Goal: Information Seeking & Learning: Learn about a topic

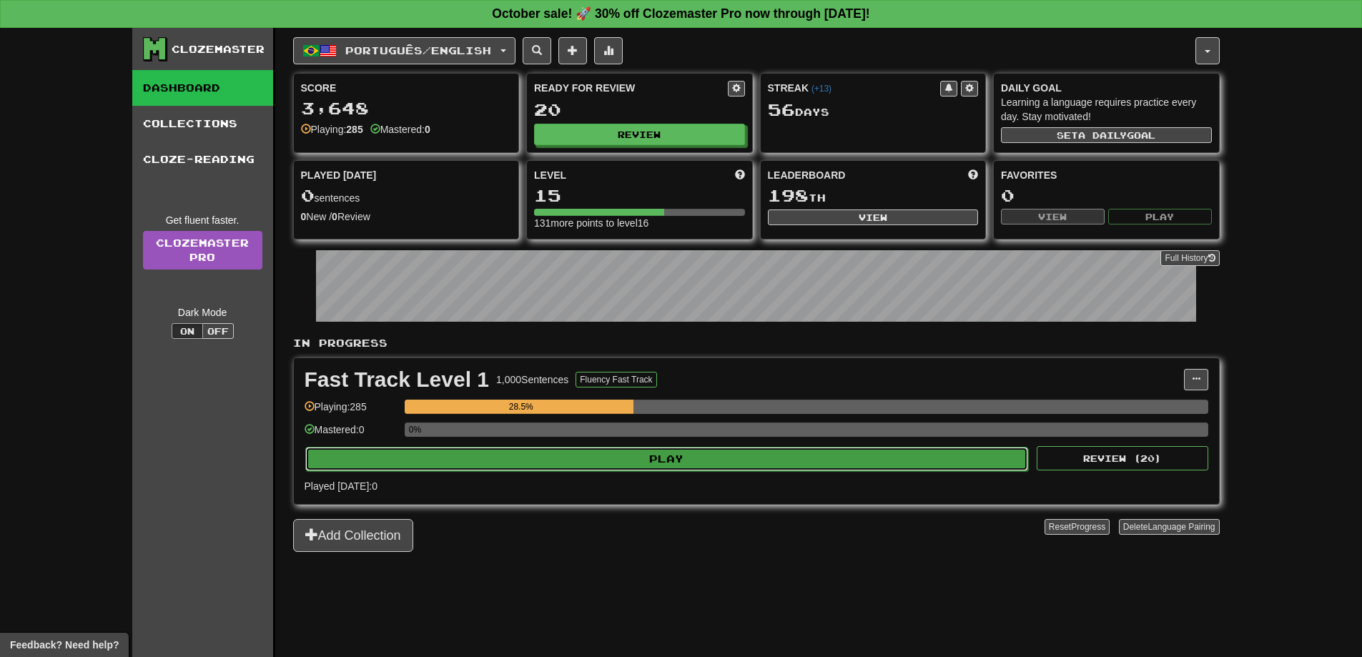
click at [651, 457] on button "Play" at bounding box center [667, 459] width 724 height 24
select select "**"
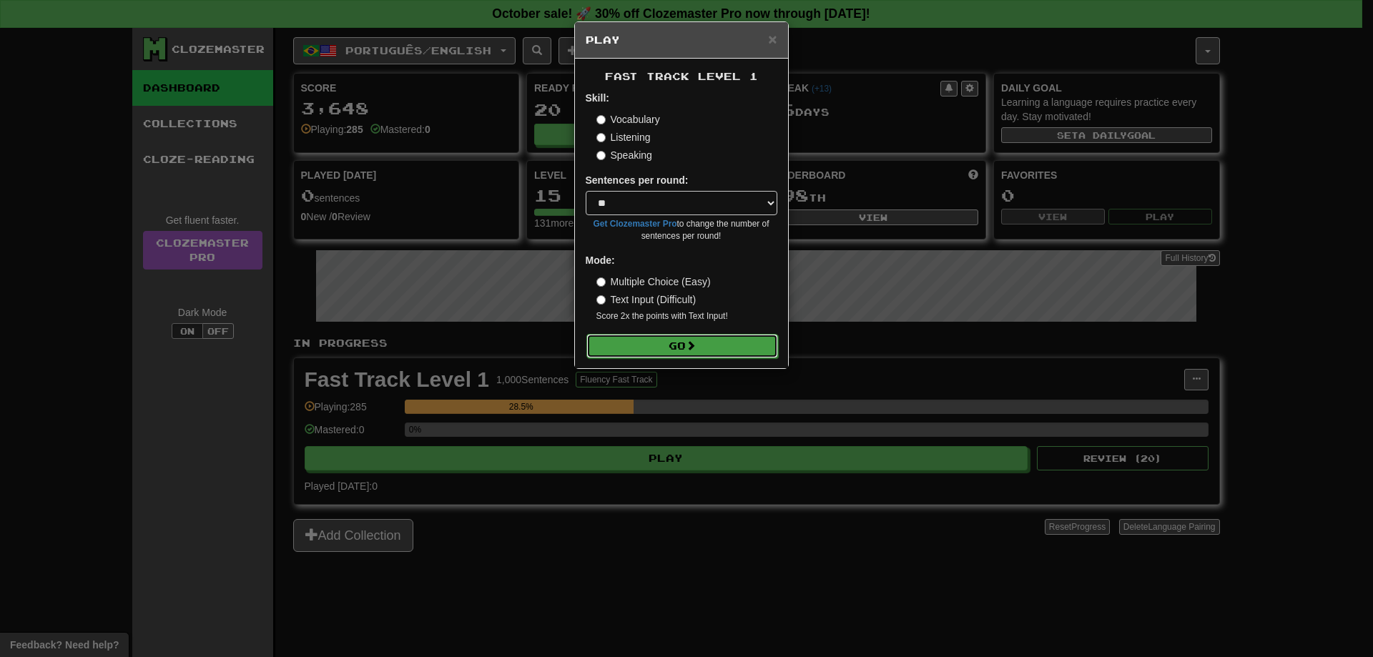
click at [627, 346] on button "Go" at bounding box center [682, 346] width 192 height 24
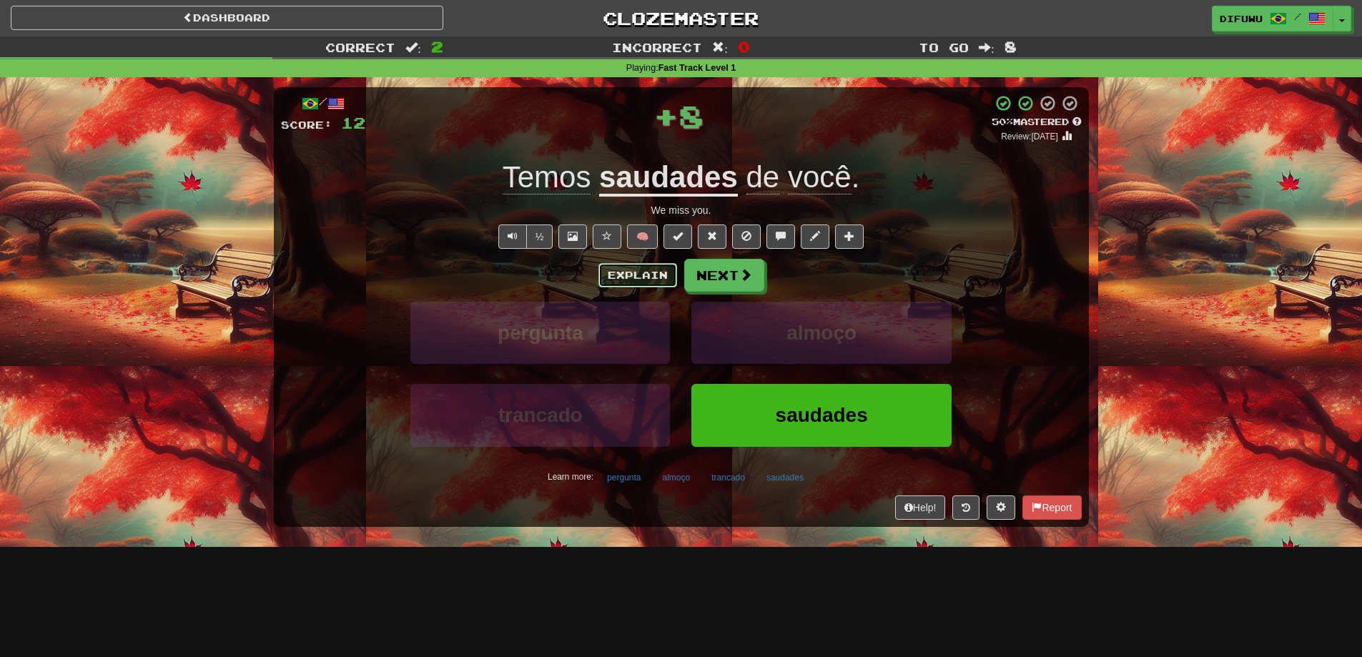
click at [616, 270] on button "Explain" at bounding box center [637, 275] width 79 height 24
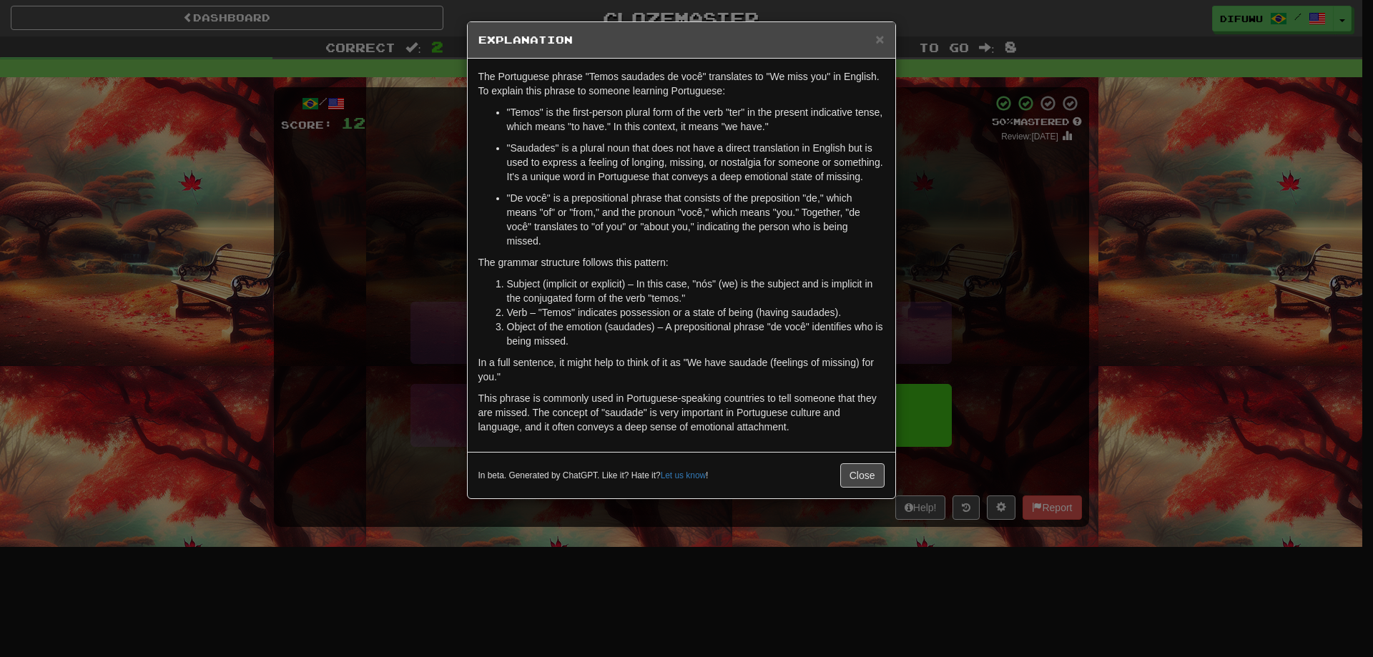
click at [1010, 300] on div "× Explanation The Portuguese phrase "Temos saudades de você" translates to "We …" at bounding box center [686, 328] width 1373 height 657
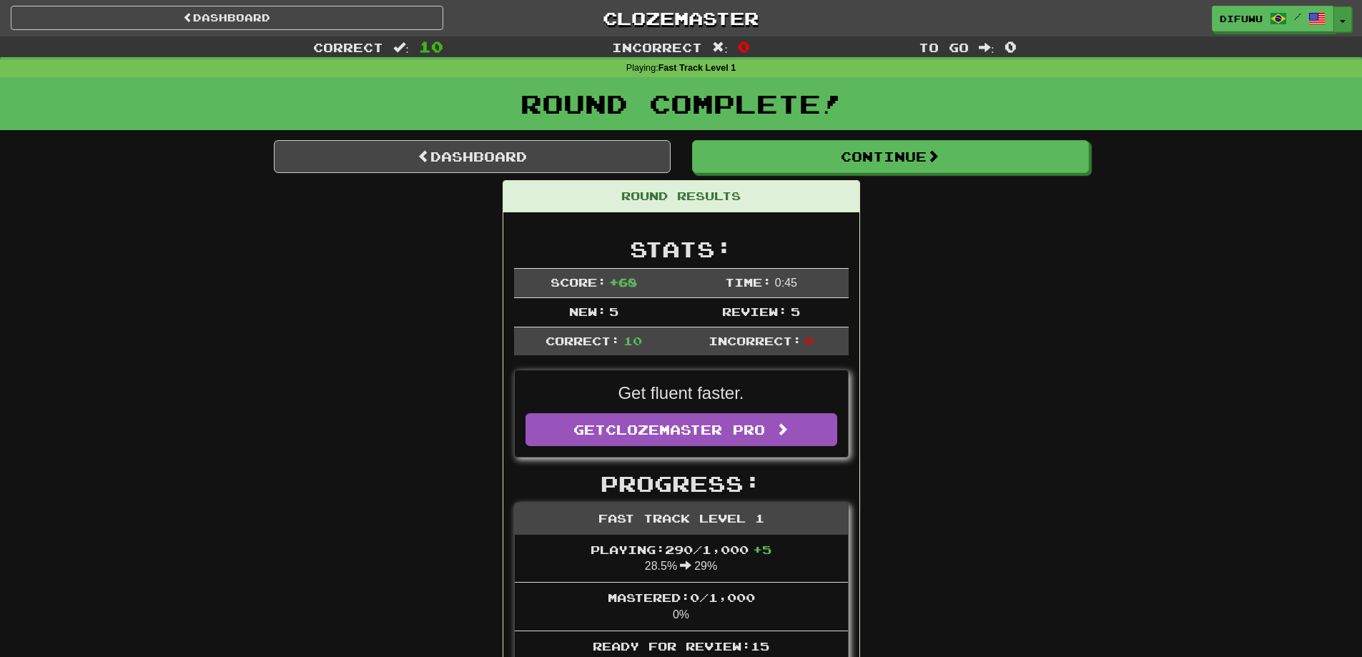
click at [1343, 20] on span "button" at bounding box center [1343, 21] width 6 height 3
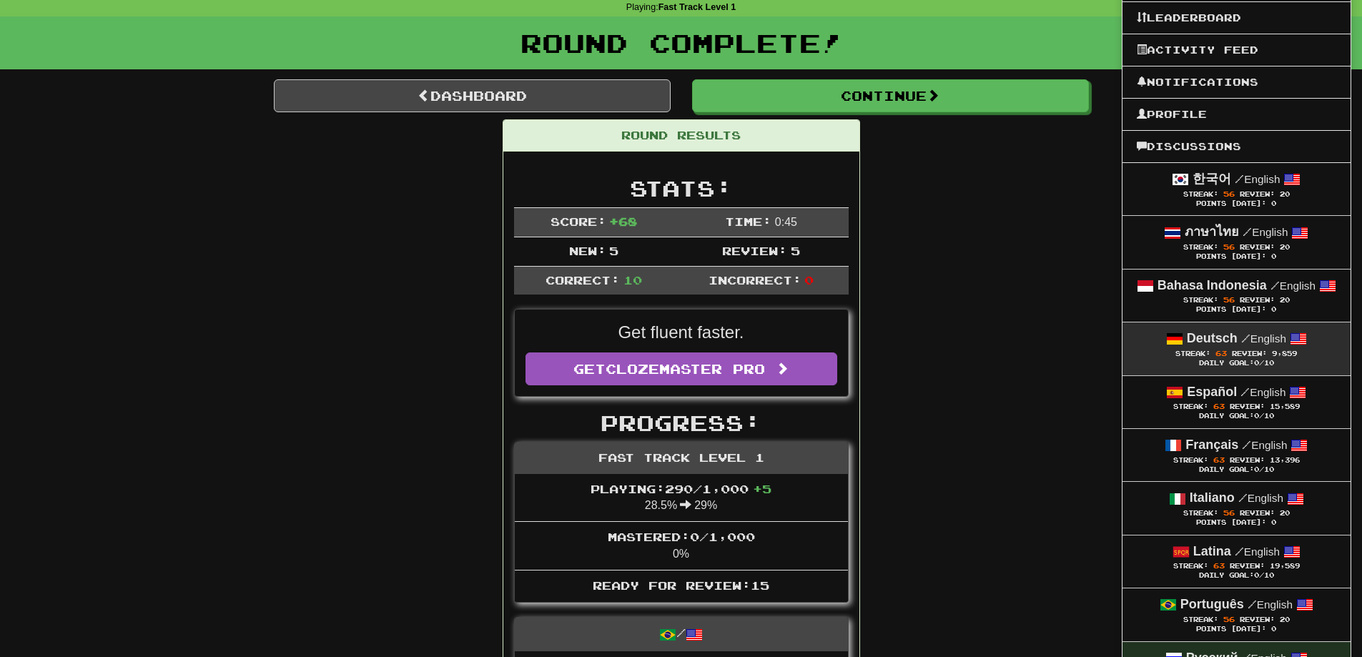
scroll to position [215, 0]
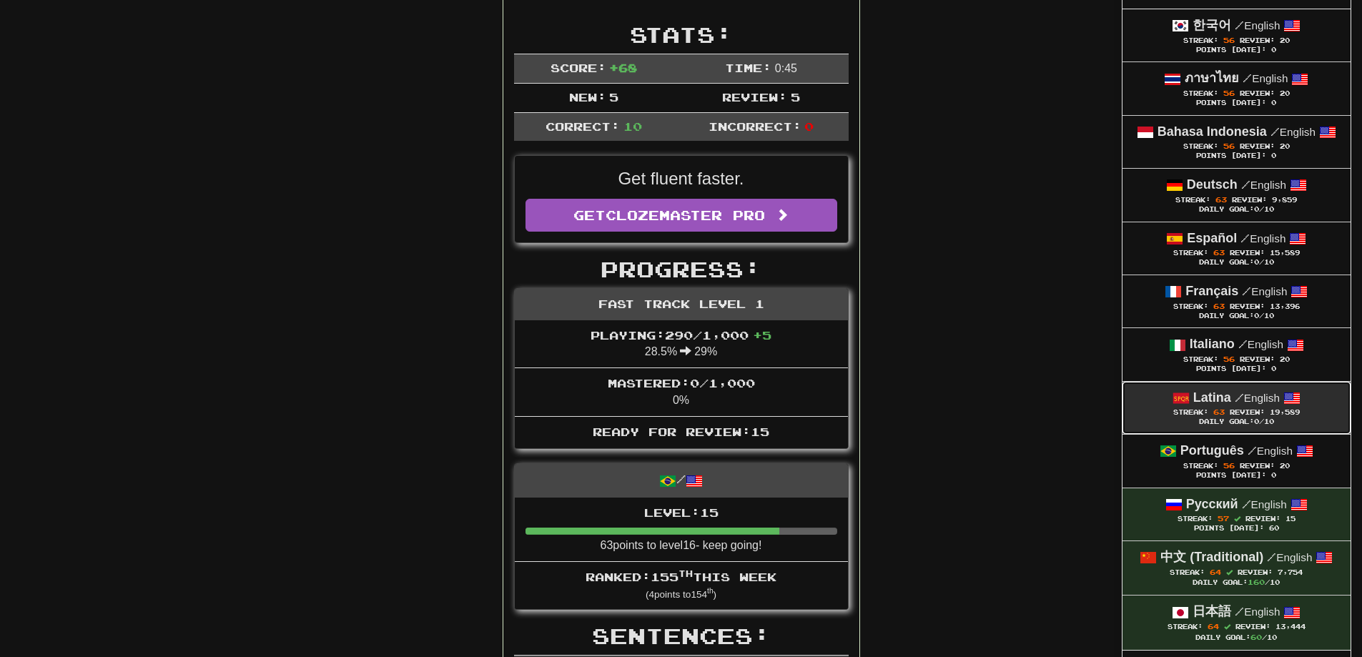
click at [1198, 418] on div "Daily Goal: 0 /10" at bounding box center [1236, 422] width 199 height 9
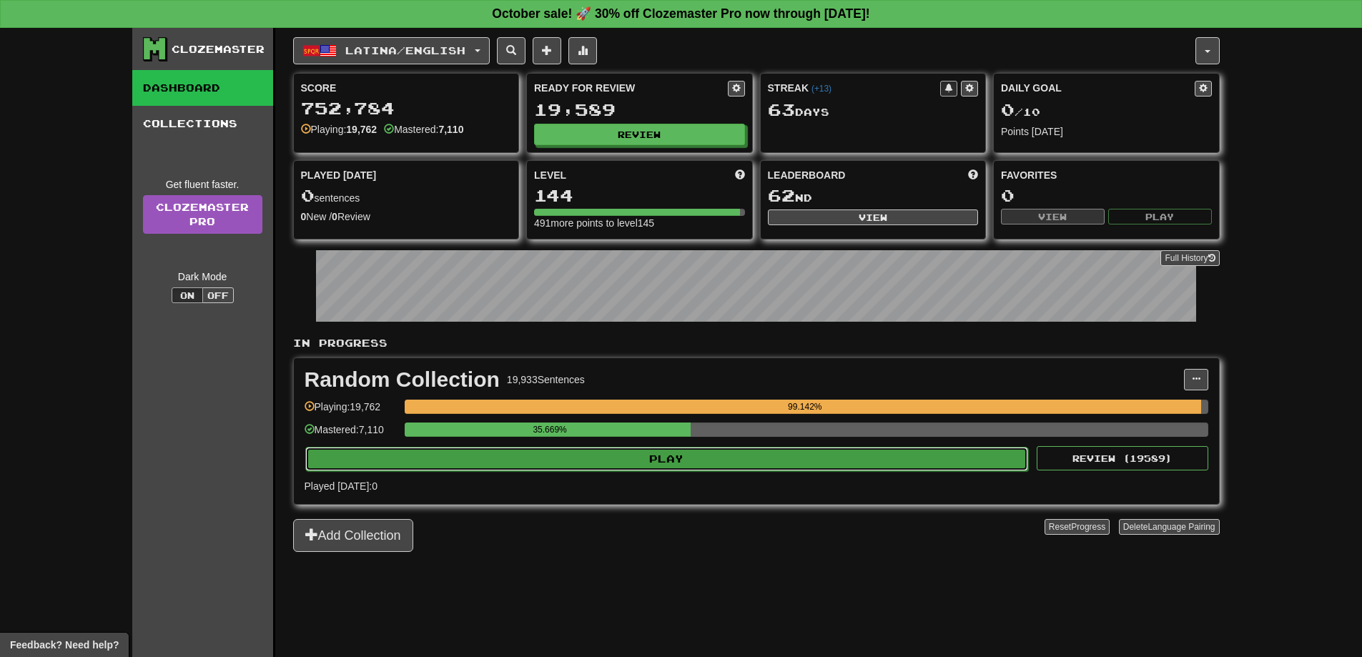
click at [767, 458] on button "Play" at bounding box center [667, 459] width 724 height 24
select select "**"
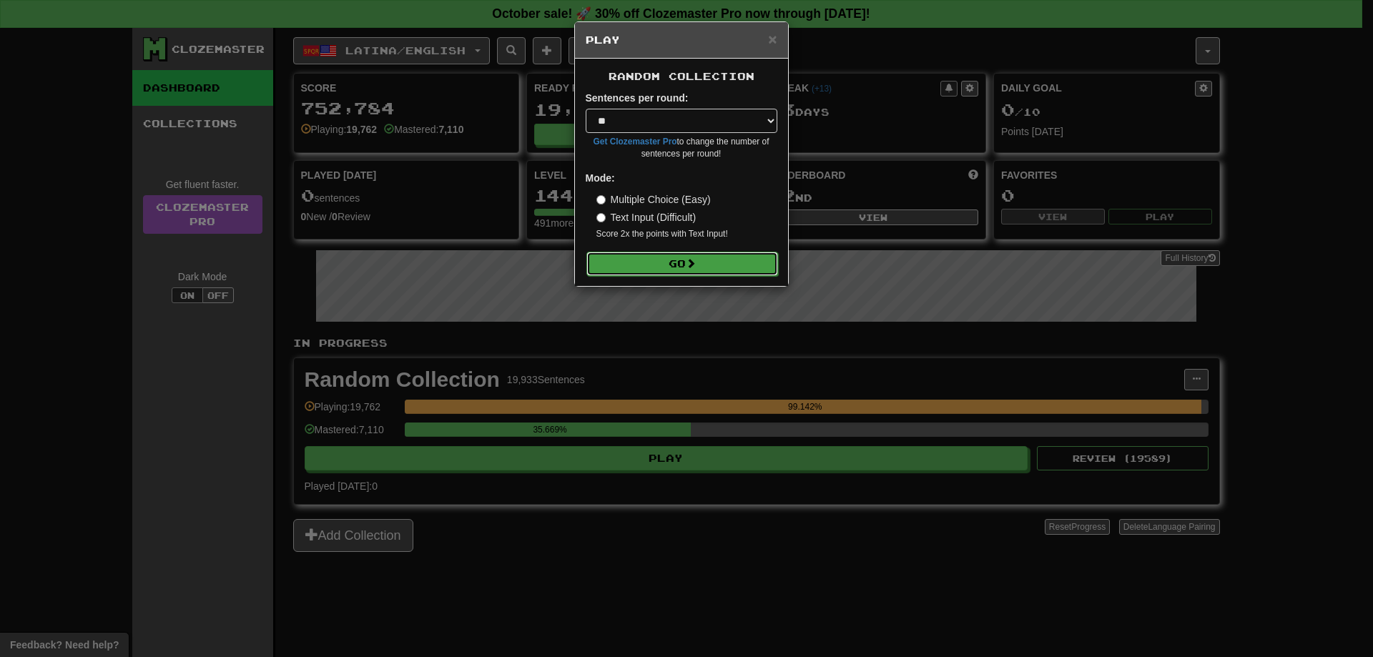
click at [648, 269] on button "Go" at bounding box center [682, 264] width 192 height 24
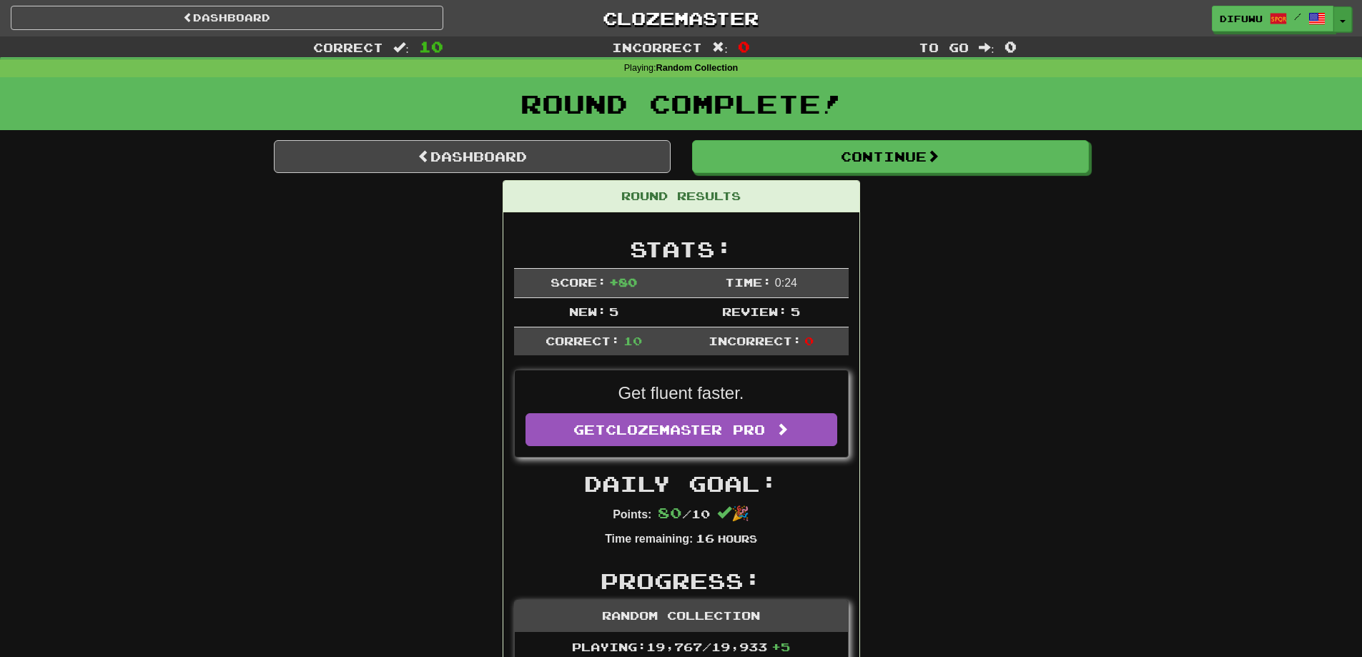
click at [1342, 12] on button "Toggle Dropdown" at bounding box center [1343, 19] width 19 height 26
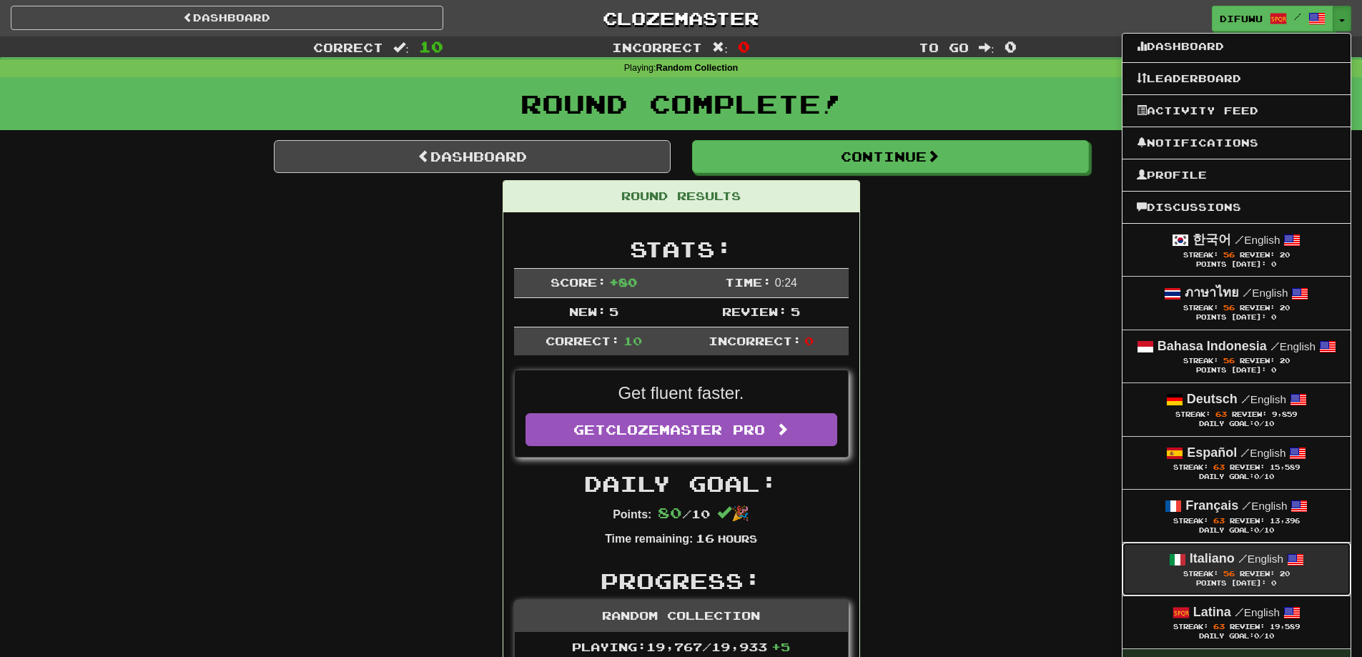
click at [1178, 568] on span at bounding box center [1177, 559] width 17 height 17
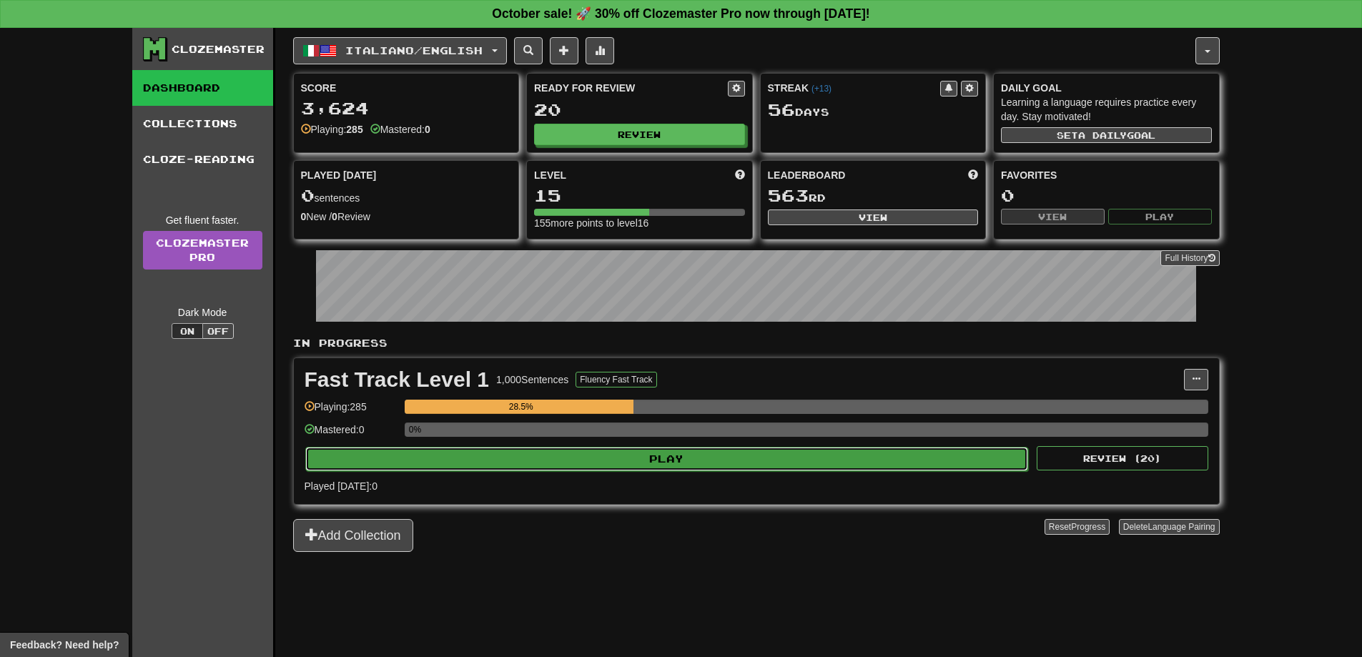
click at [681, 468] on button "Play" at bounding box center [667, 459] width 724 height 24
select select "**"
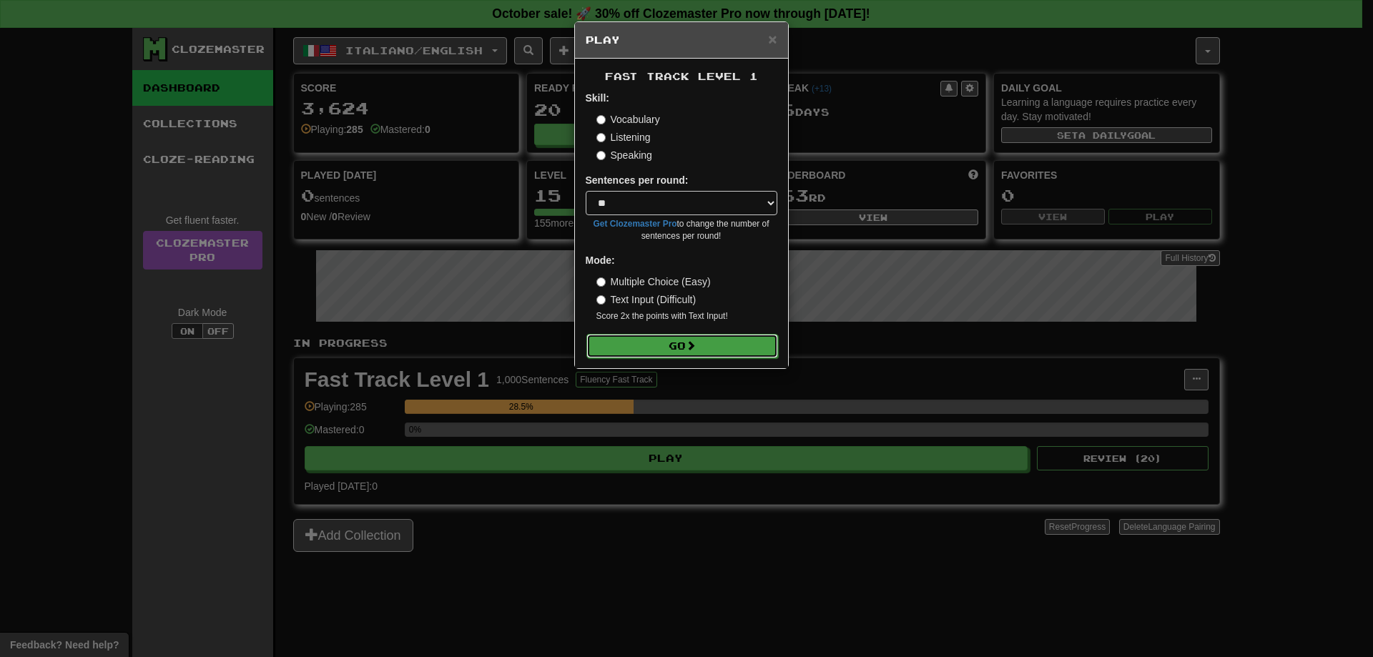
click at [619, 350] on button "Go" at bounding box center [682, 346] width 192 height 24
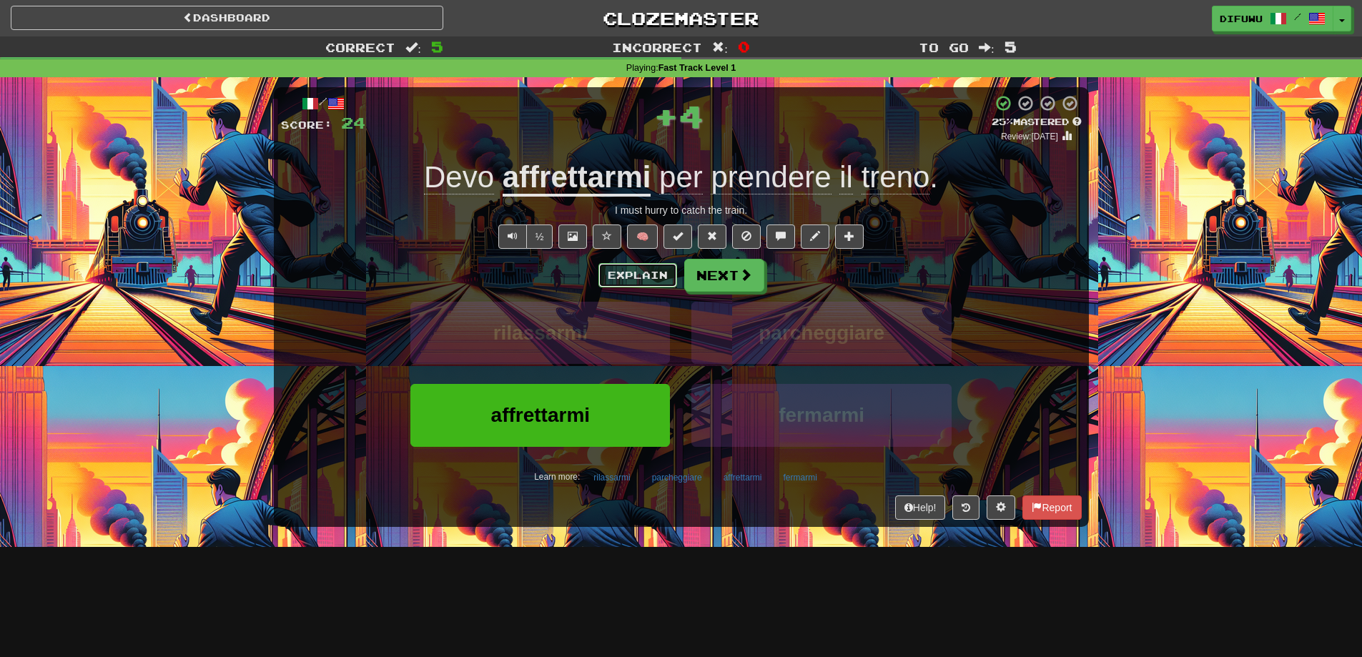
click at [614, 284] on button "Explain" at bounding box center [637, 275] width 79 height 24
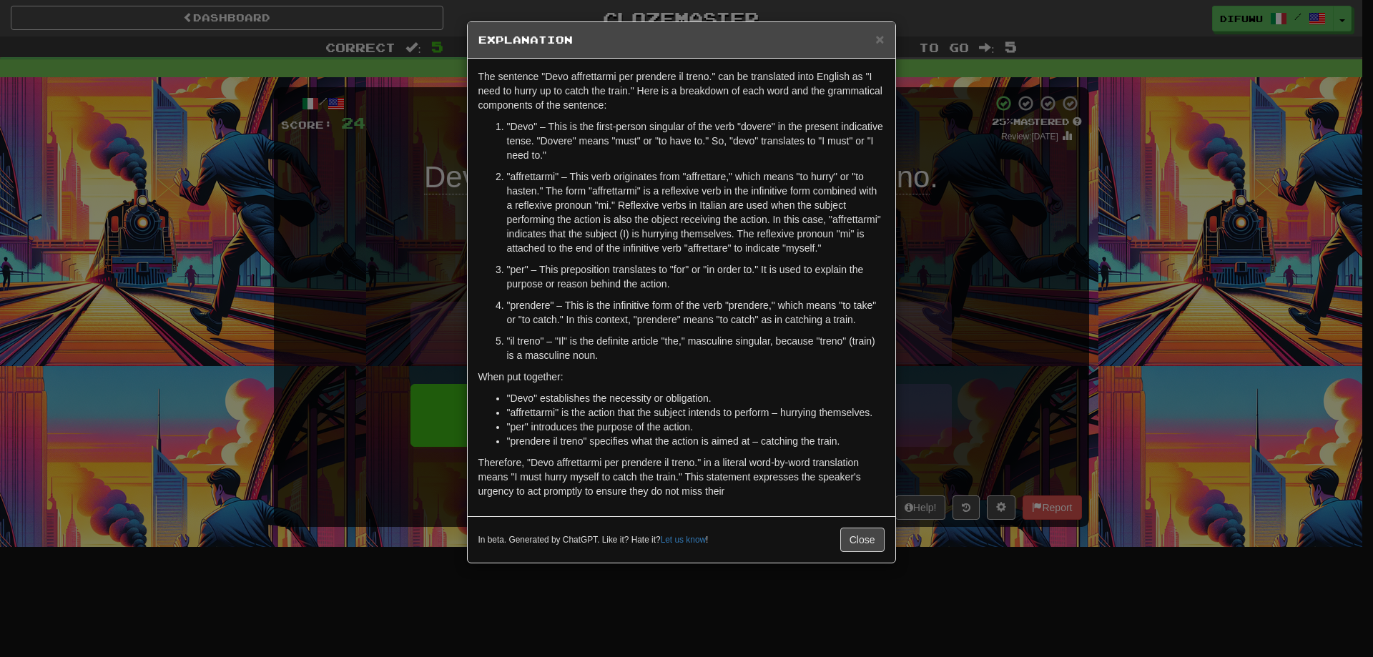
click at [1001, 433] on div "× Explanation The sentence "Devo affrettarmi per prendere il treno." can be tra…" at bounding box center [686, 328] width 1373 height 657
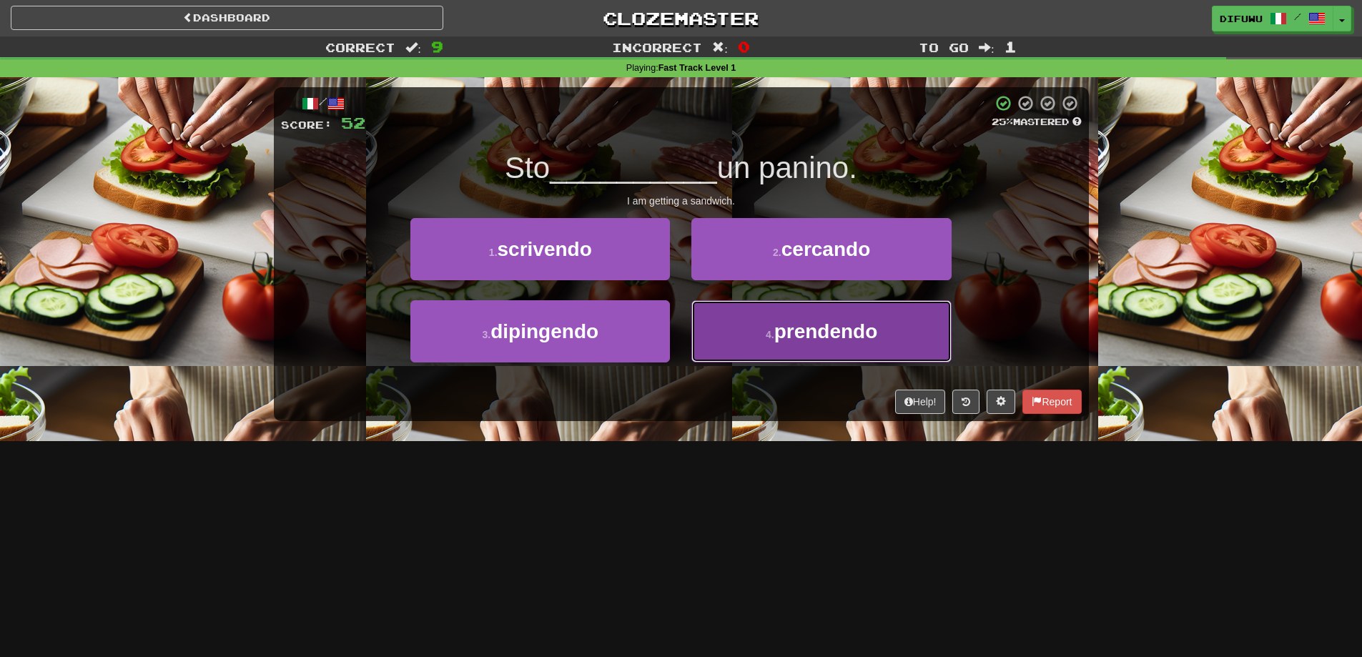
click at [781, 323] on span "prendendo" at bounding box center [826, 331] width 104 height 22
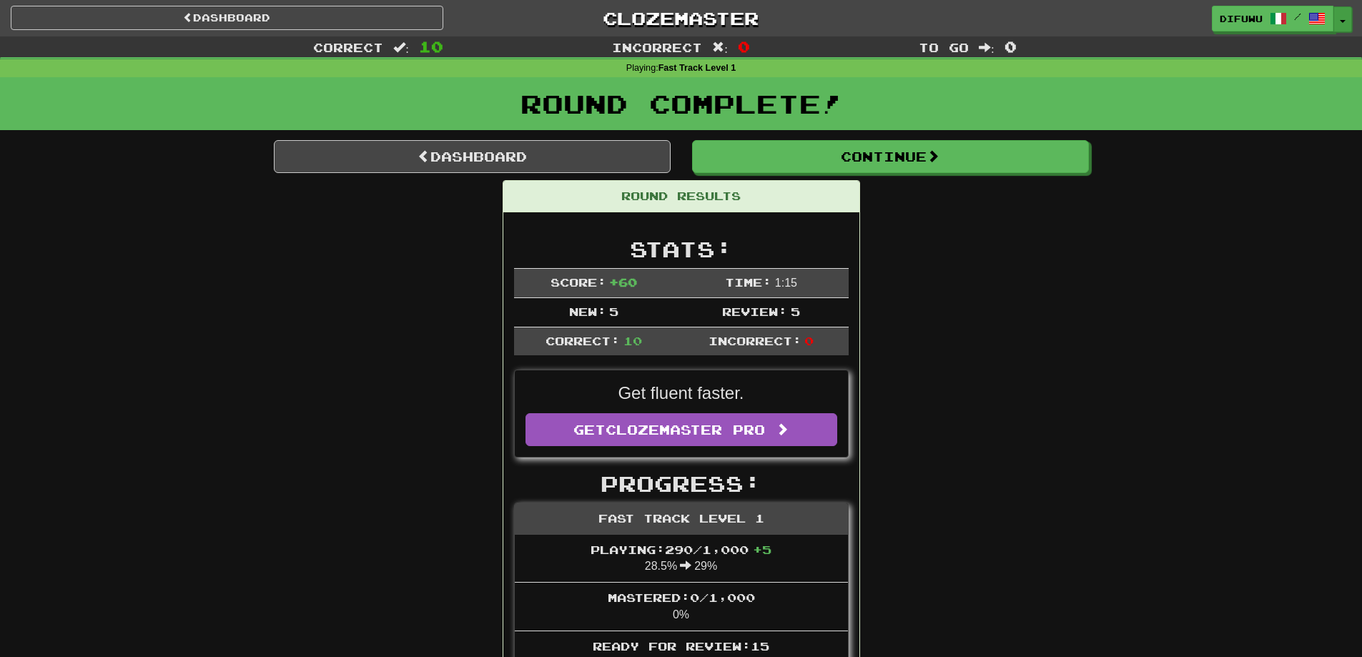
click at [1339, 27] on button "Toggle Dropdown" at bounding box center [1343, 19] width 19 height 26
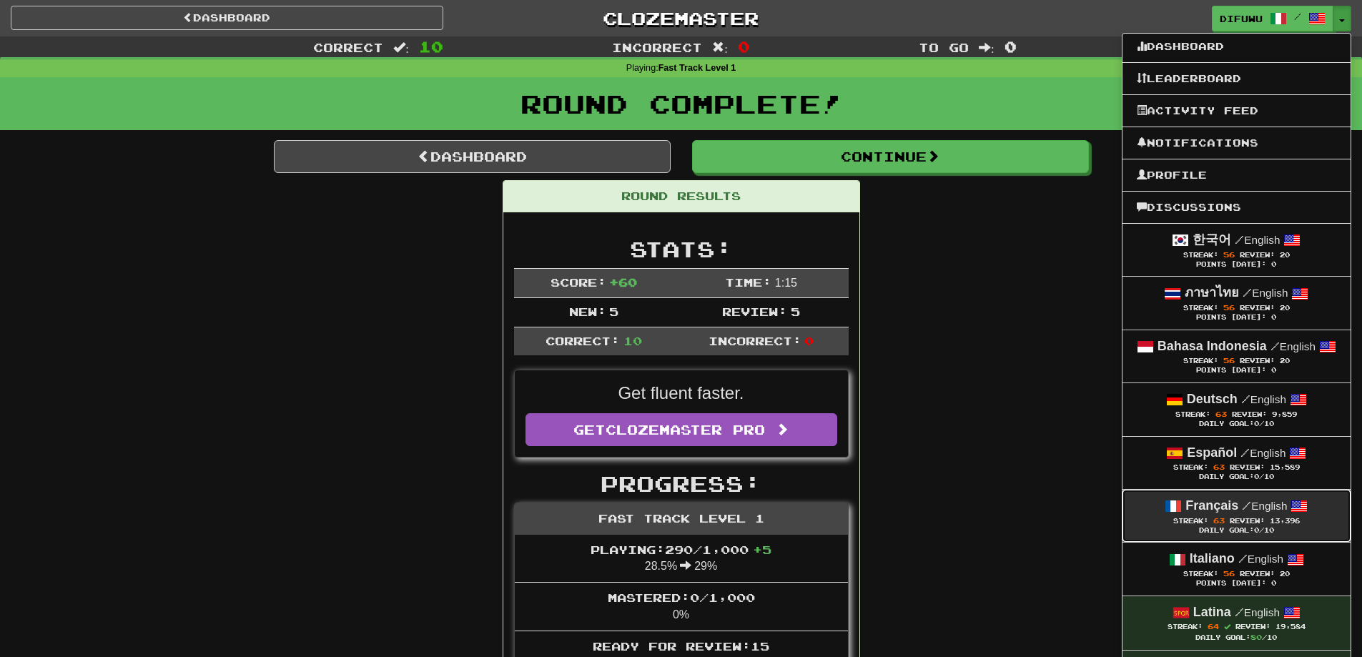
click at [1245, 516] on div "Streak: 63 Review: 13,396" at bounding box center [1236, 521] width 199 height 11
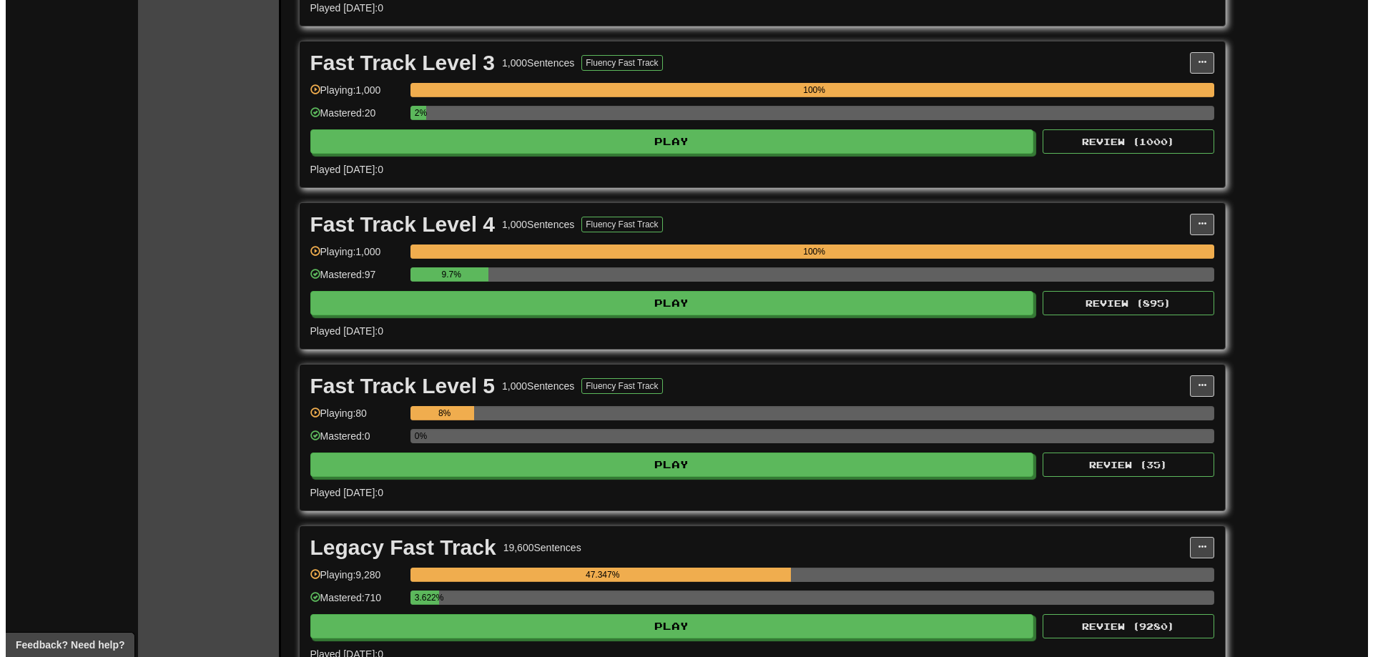
scroll to position [715, 0]
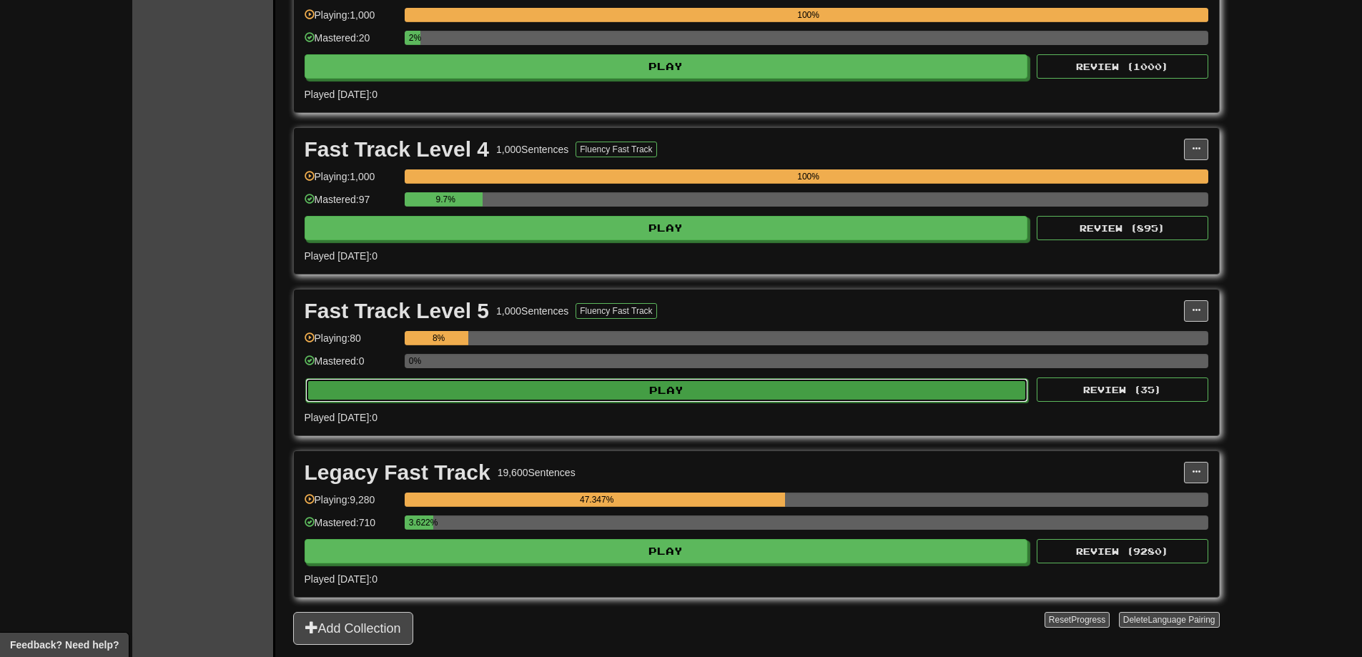
click at [736, 393] on button "Play" at bounding box center [667, 390] width 724 height 24
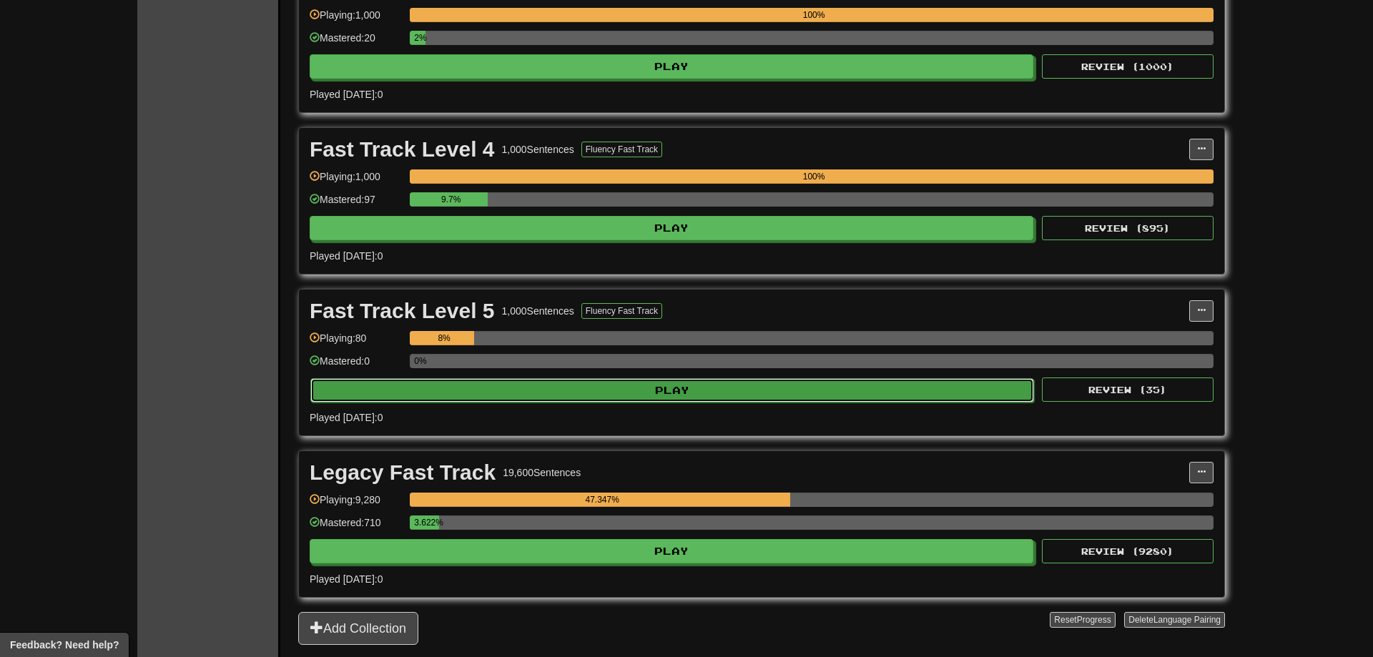
select select "**"
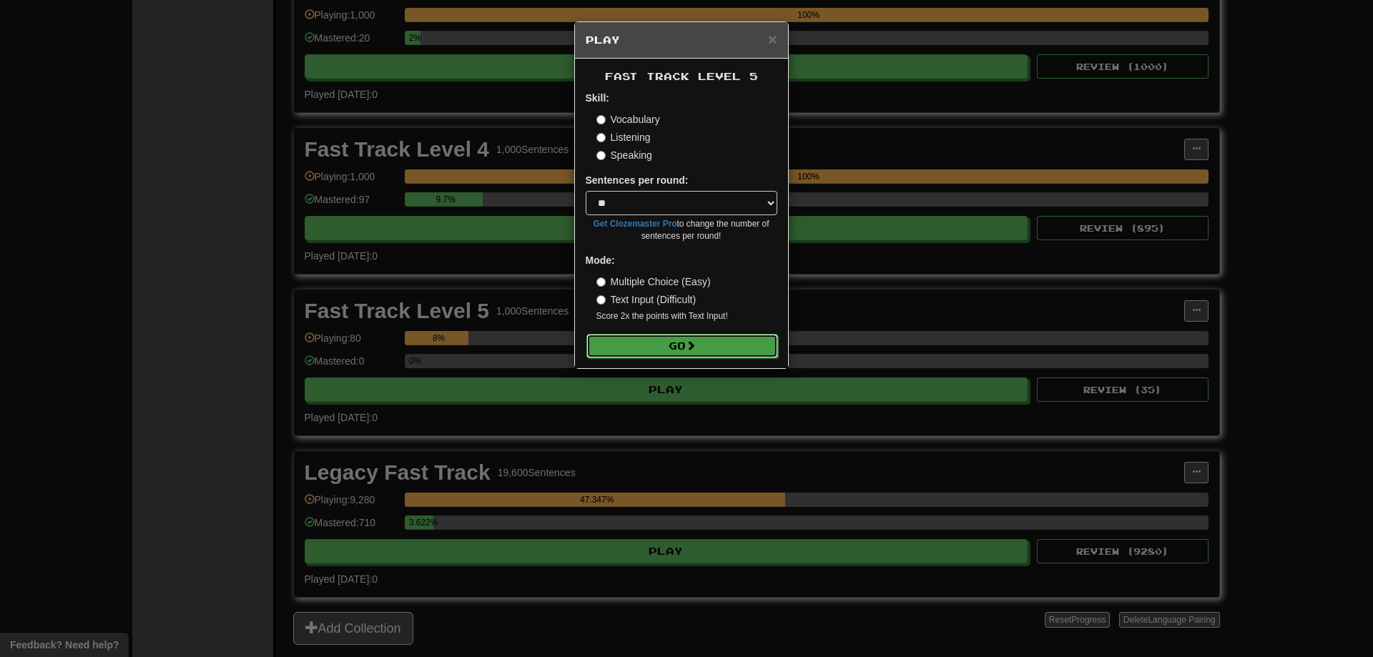
click at [616, 343] on button "Go" at bounding box center [682, 346] width 192 height 24
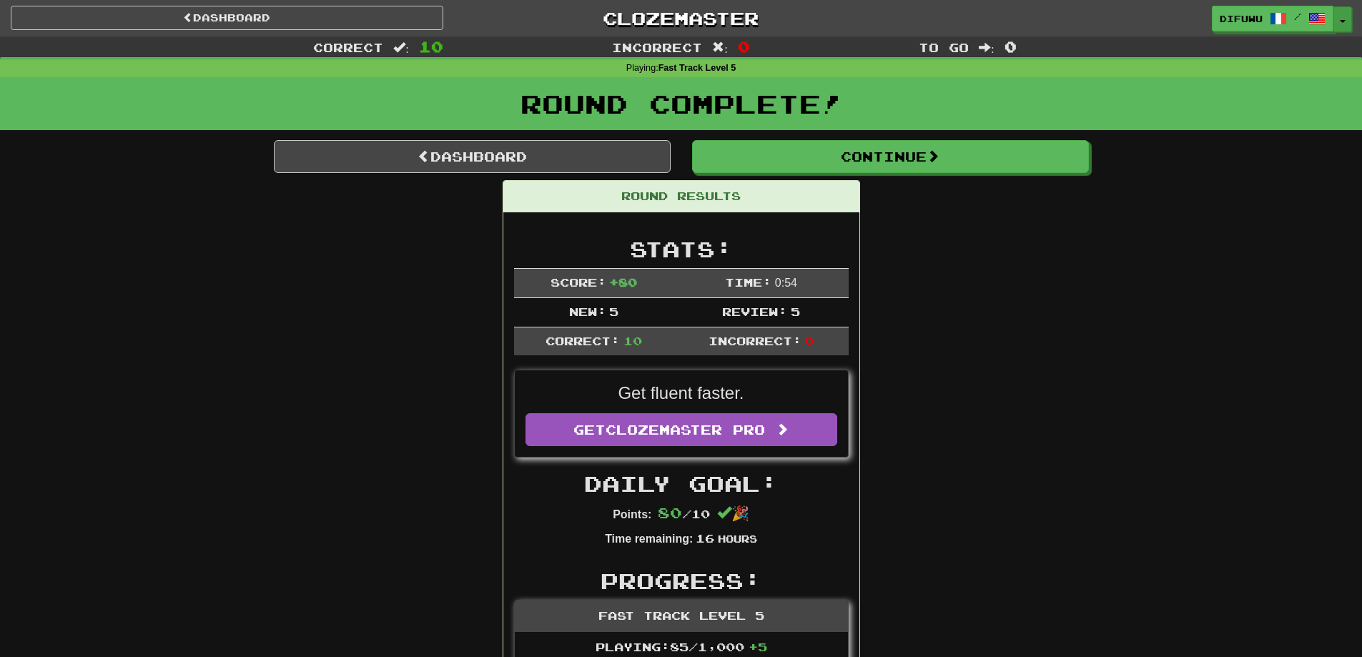
click at [1341, 16] on button "Toggle Dropdown" at bounding box center [1343, 19] width 19 height 26
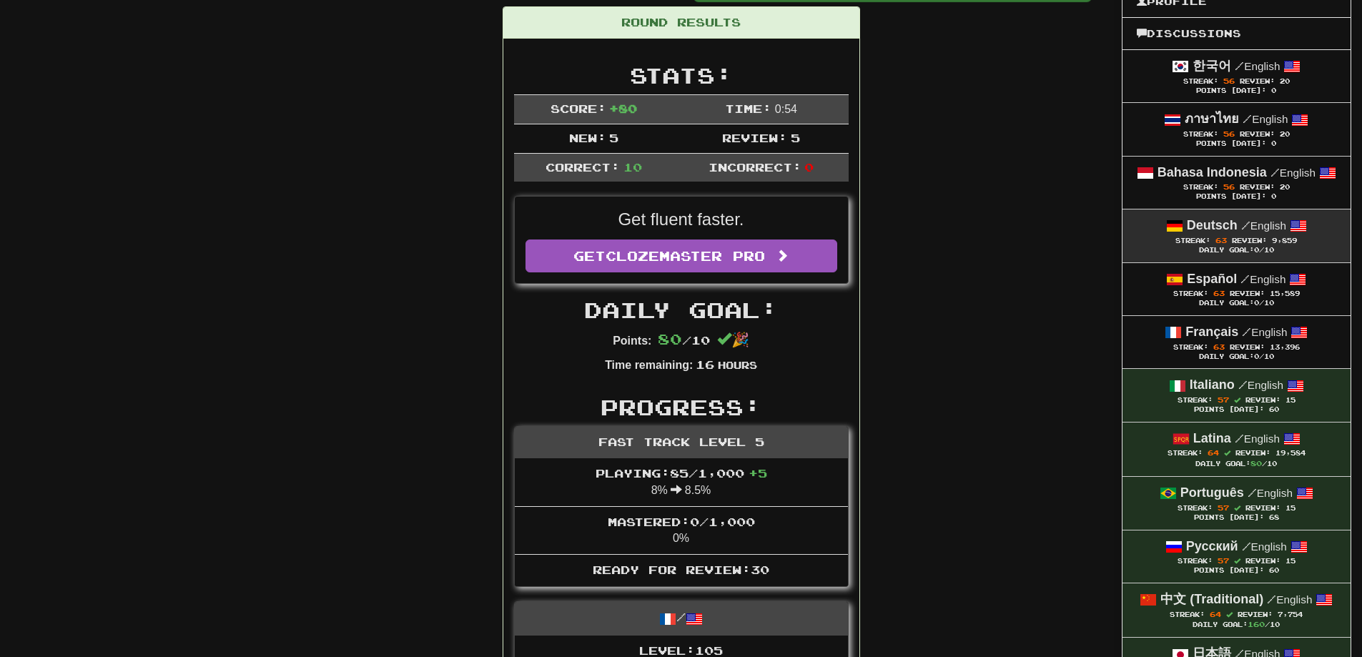
scroll to position [215, 0]
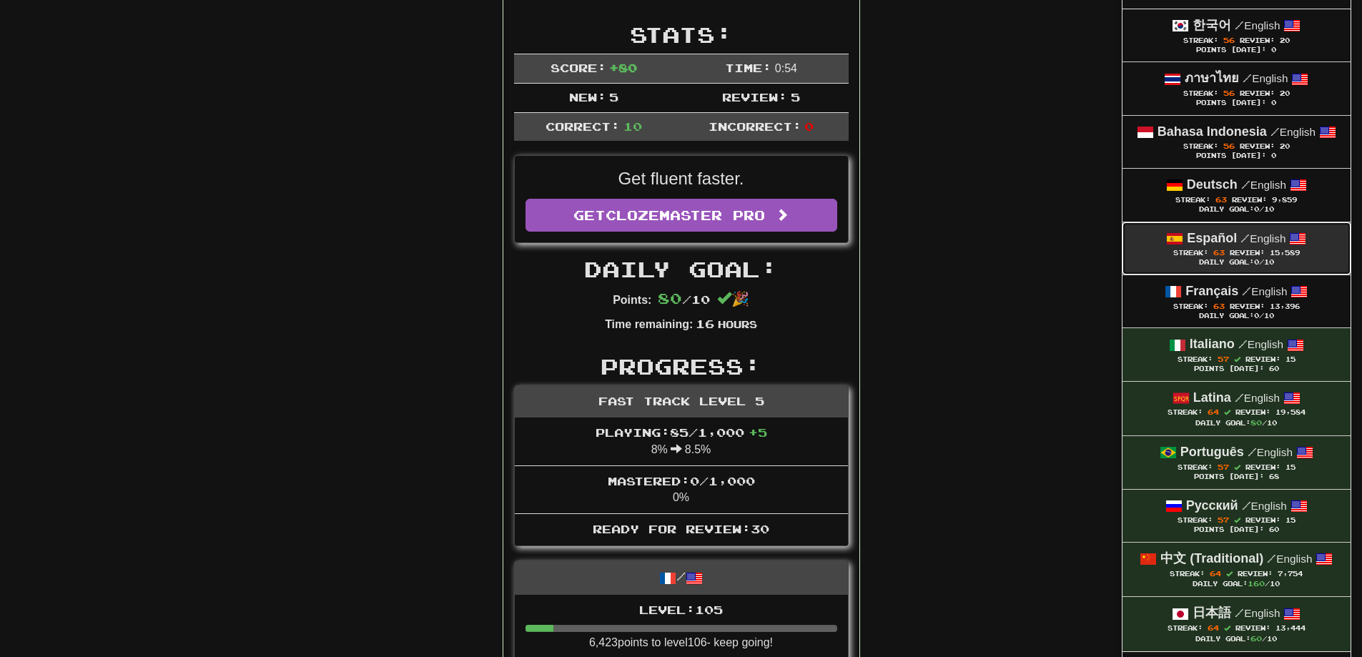
click at [1273, 225] on link "Español / English Streak: 63 Review: 15,589 Daily Goal: 0 /10" at bounding box center [1237, 248] width 228 height 52
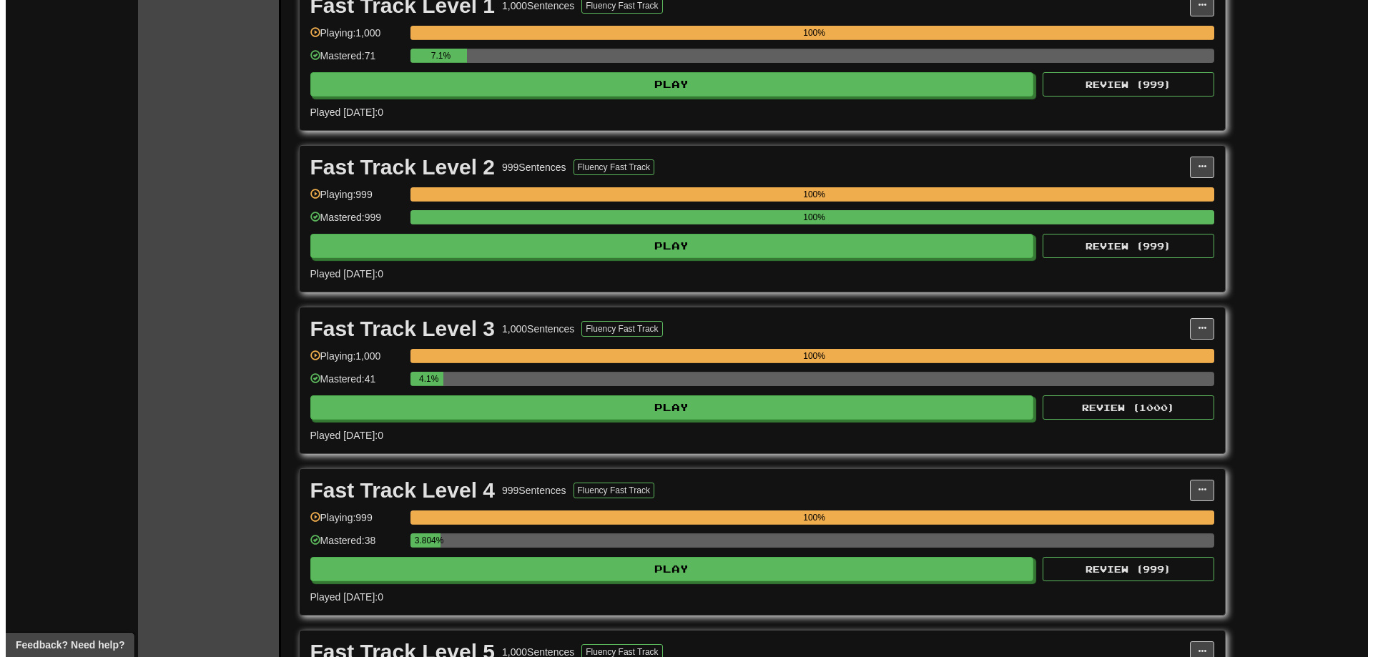
scroll to position [572, 0]
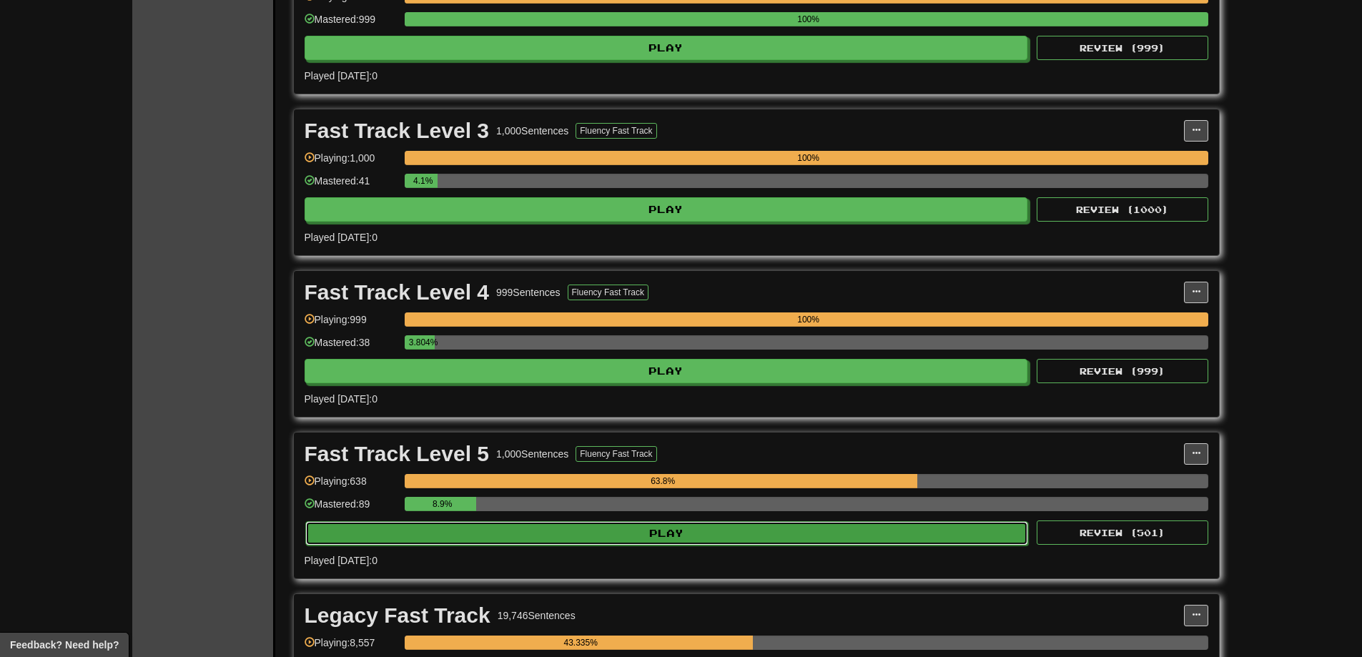
click at [739, 536] on button "Play" at bounding box center [667, 533] width 724 height 24
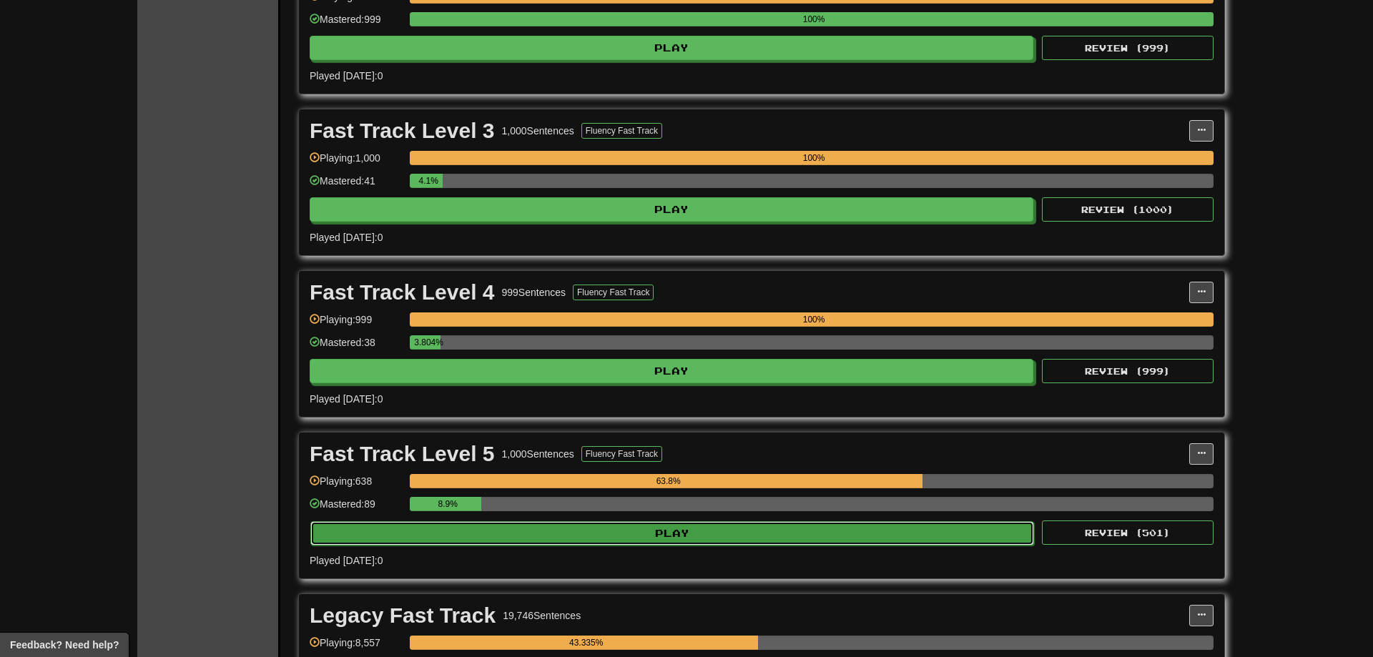
select select "**"
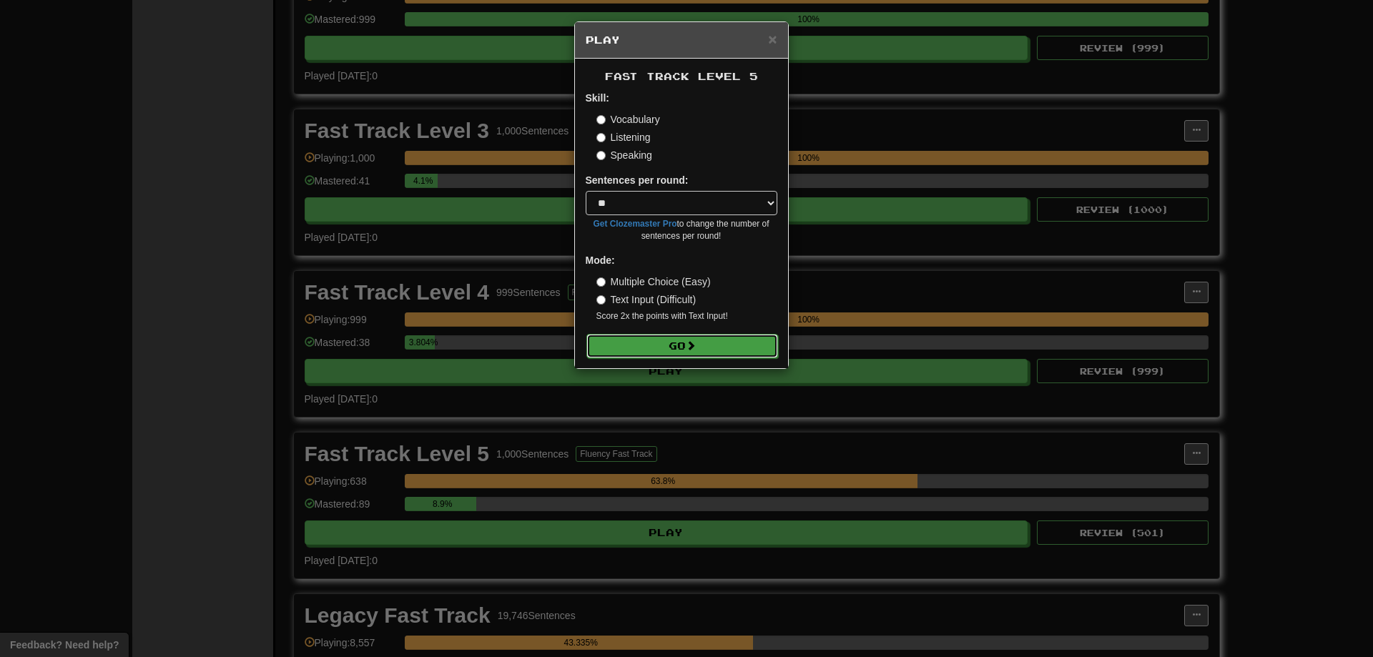
click at [627, 349] on button "Go" at bounding box center [682, 346] width 192 height 24
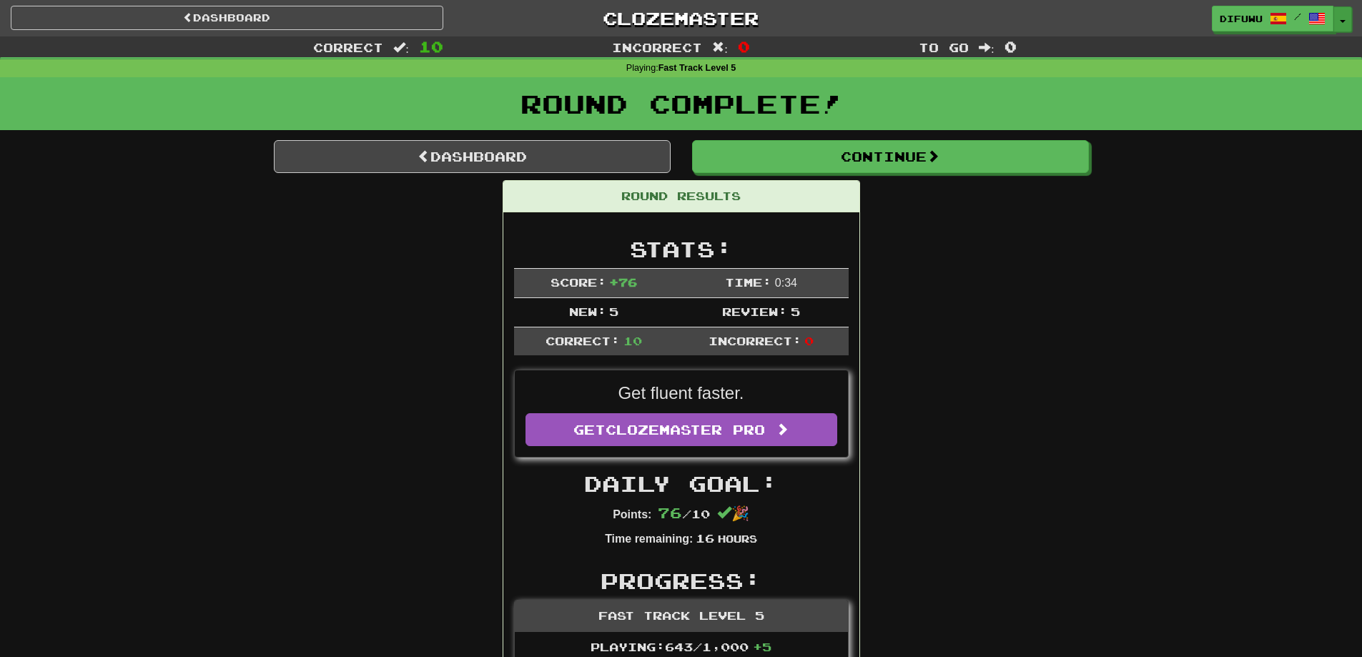
click at [1346, 15] on button "Toggle Dropdown" at bounding box center [1343, 19] width 19 height 26
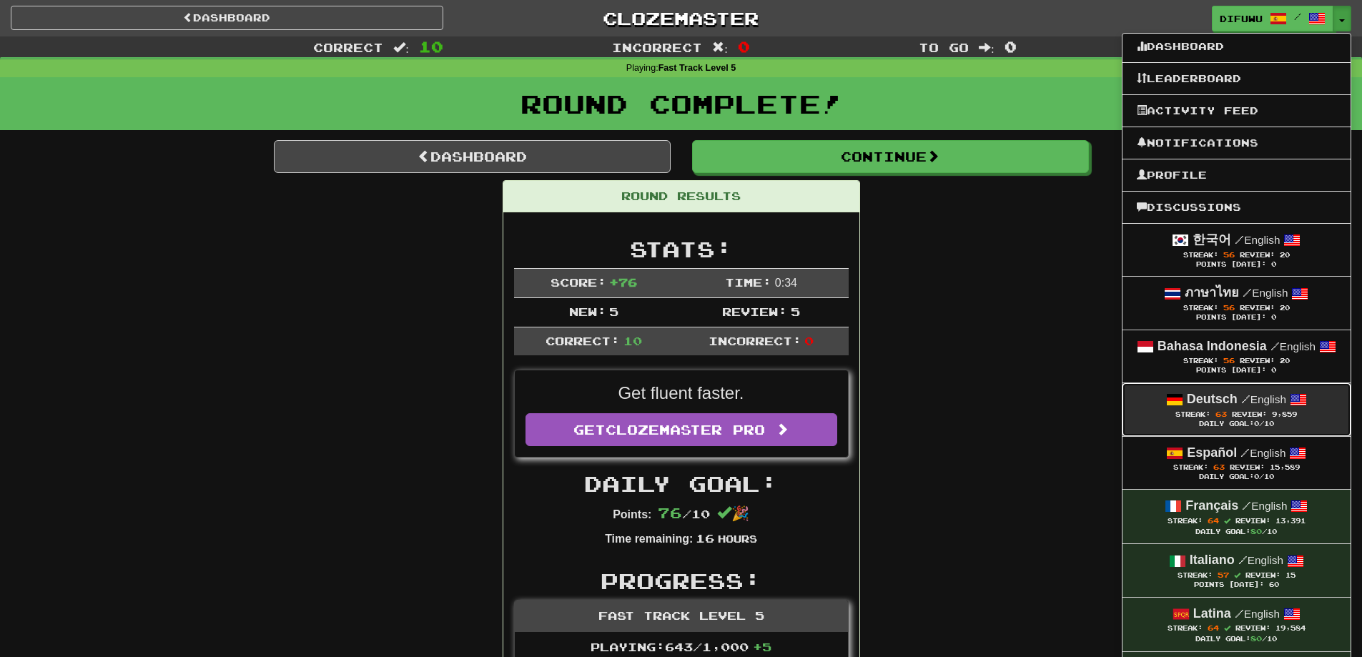
click at [1223, 399] on strong "Deutsch" at bounding box center [1212, 399] width 51 height 14
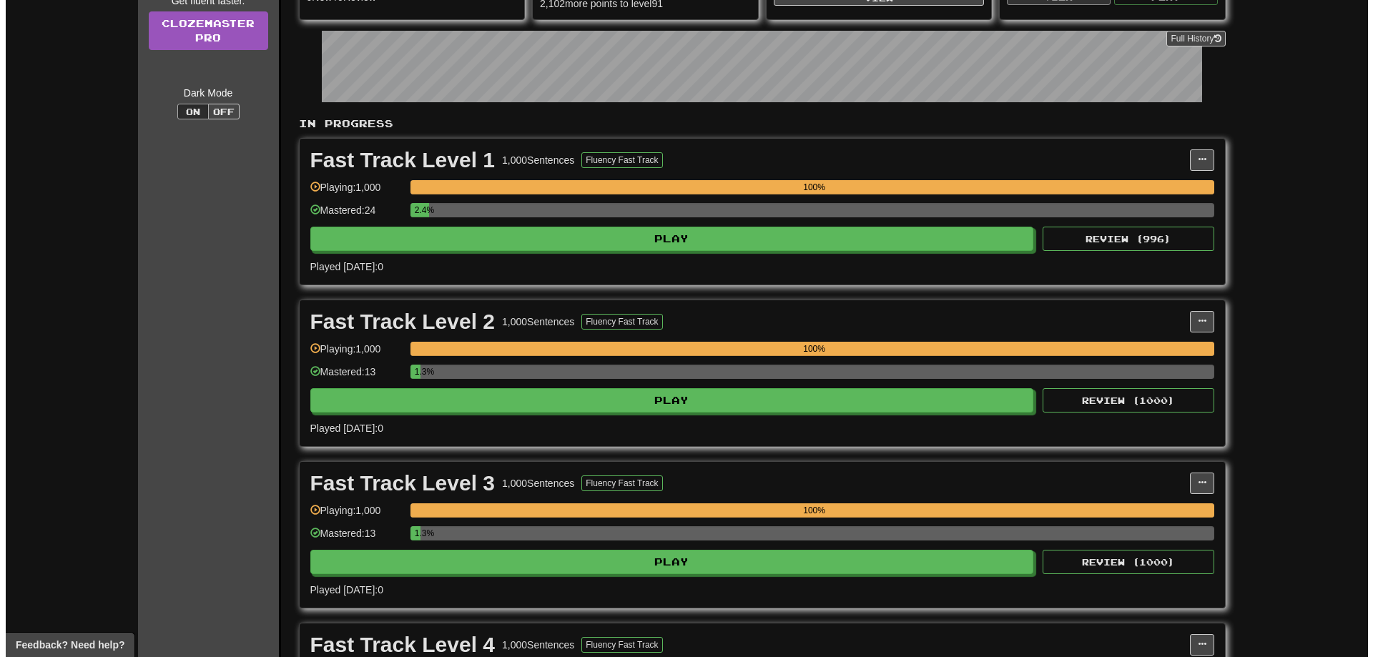
scroll to position [501, 0]
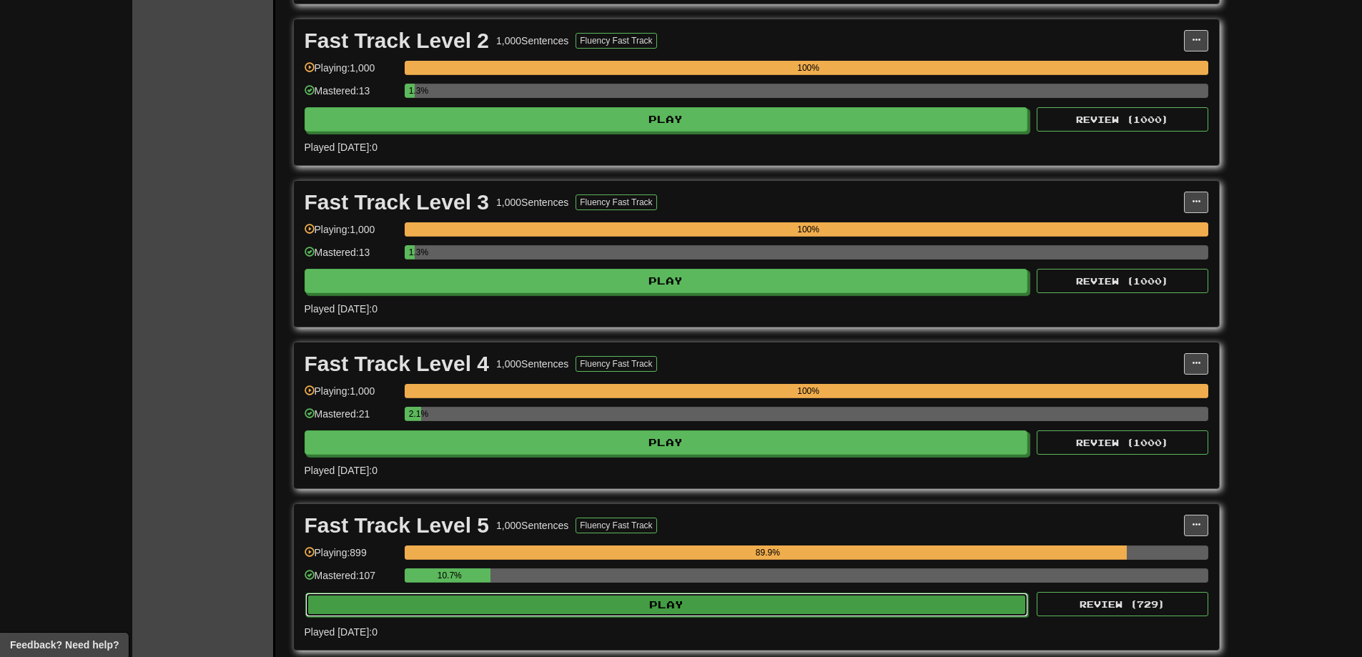
click at [811, 601] on button "Play" at bounding box center [667, 605] width 724 height 24
select select "**"
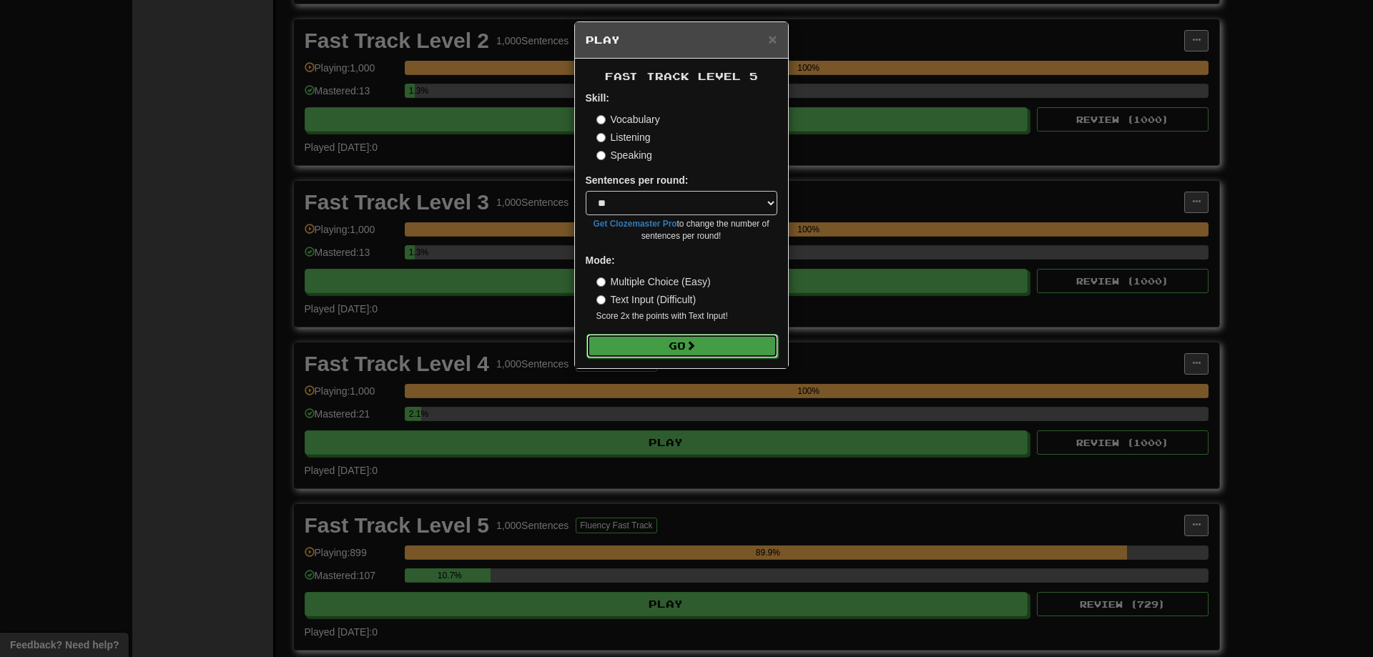
click at [660, 353] on button "Go" at bounding box center [682, 346] width 192 height 24
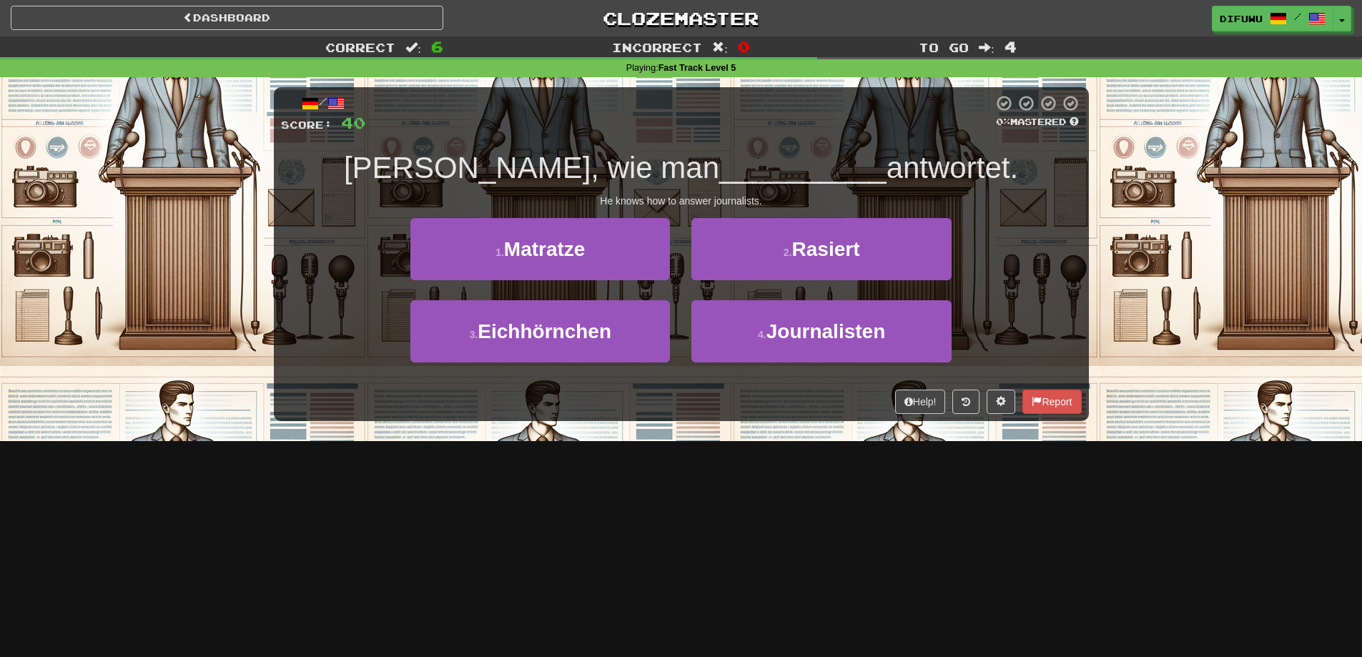
click at [749, 566] on div "Dashboard Clozemaster difuwu / Toggle Dropdown Dashboard Leaderboard Activity F…" at bounding box center [681, 328] width 1362 height 657
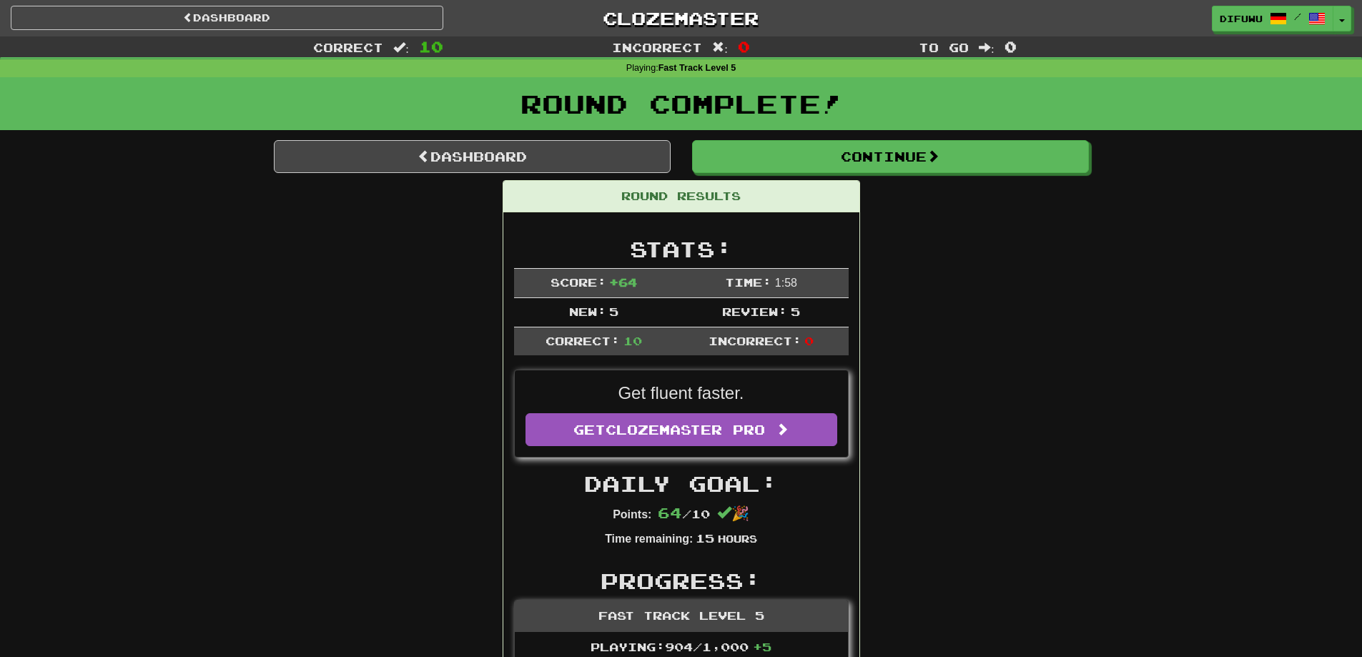
click at [1351, 14] on div "difuwu / Toggle Dropdown Dashboard Leaderboard Activity Feed Notifications Prof…" at bounding box center [1135, 19] width 454 height 26
click at [1345, 14] on button "Toggle Dropdown" at bounding box center [1343, 19] width 19 height 26
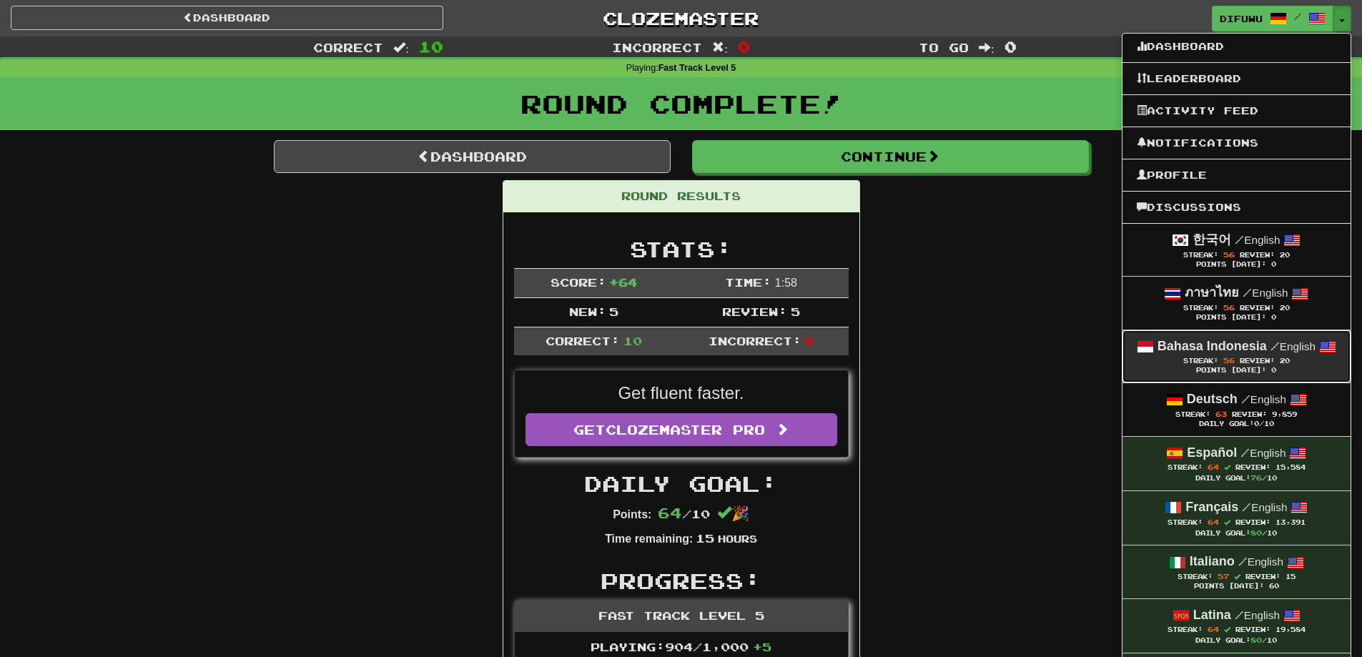
click at [1284, 356] on div "Streak: 56 Review: 20" at bounding box center [1236, 360] width 199 height 11
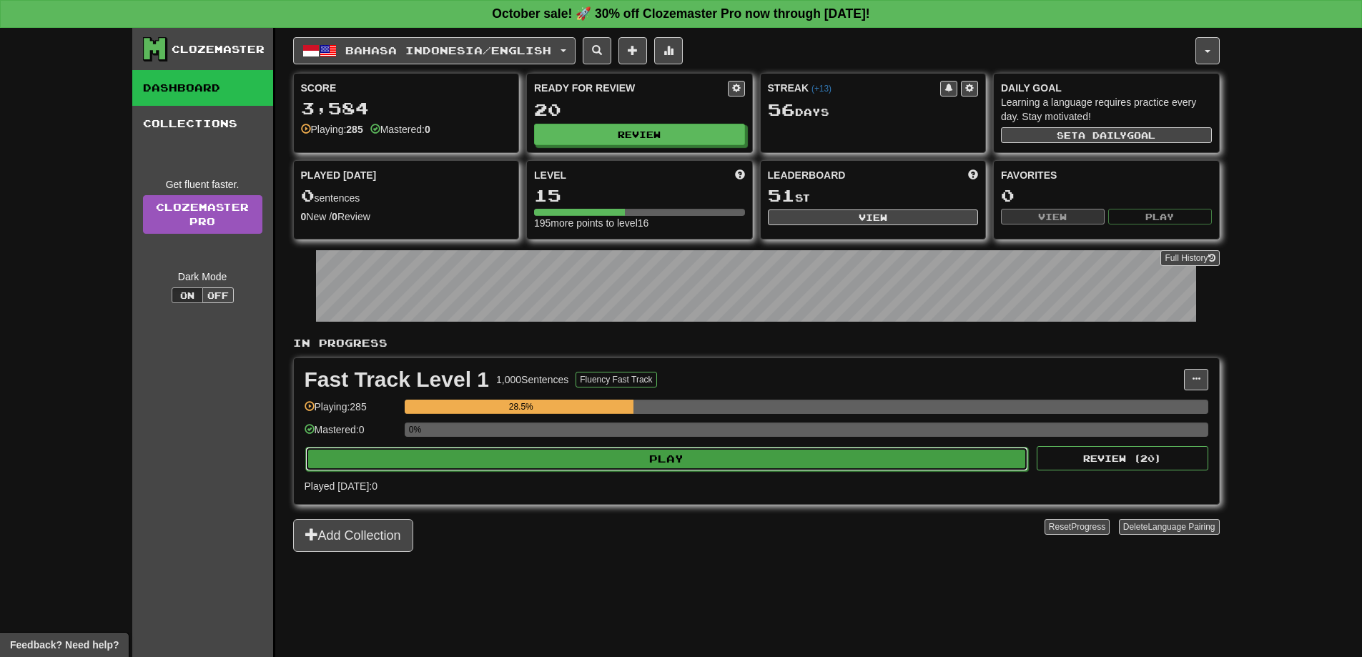
click at [684, 458] on button "Play" at bounding box center [667, 459] width 724 height 24
select select "**"
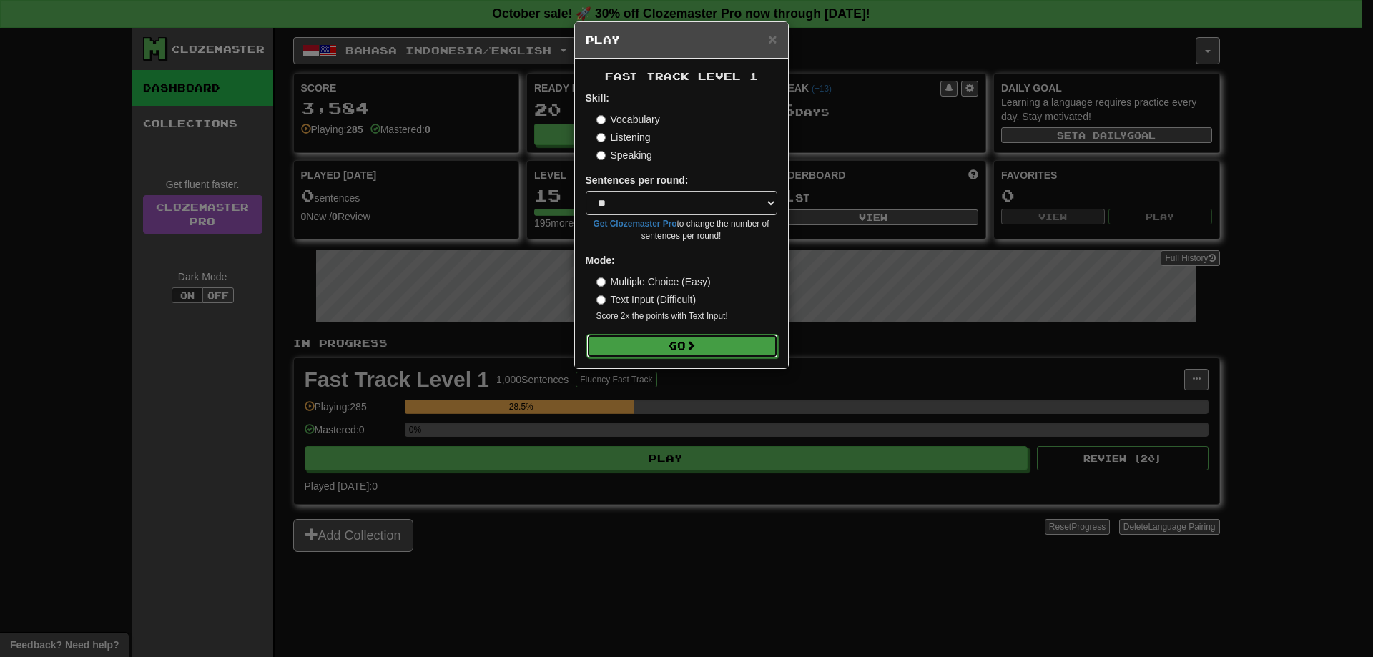
click at [654, 354] on button "Go" at bounding box center [682, 346] width 192 height 24
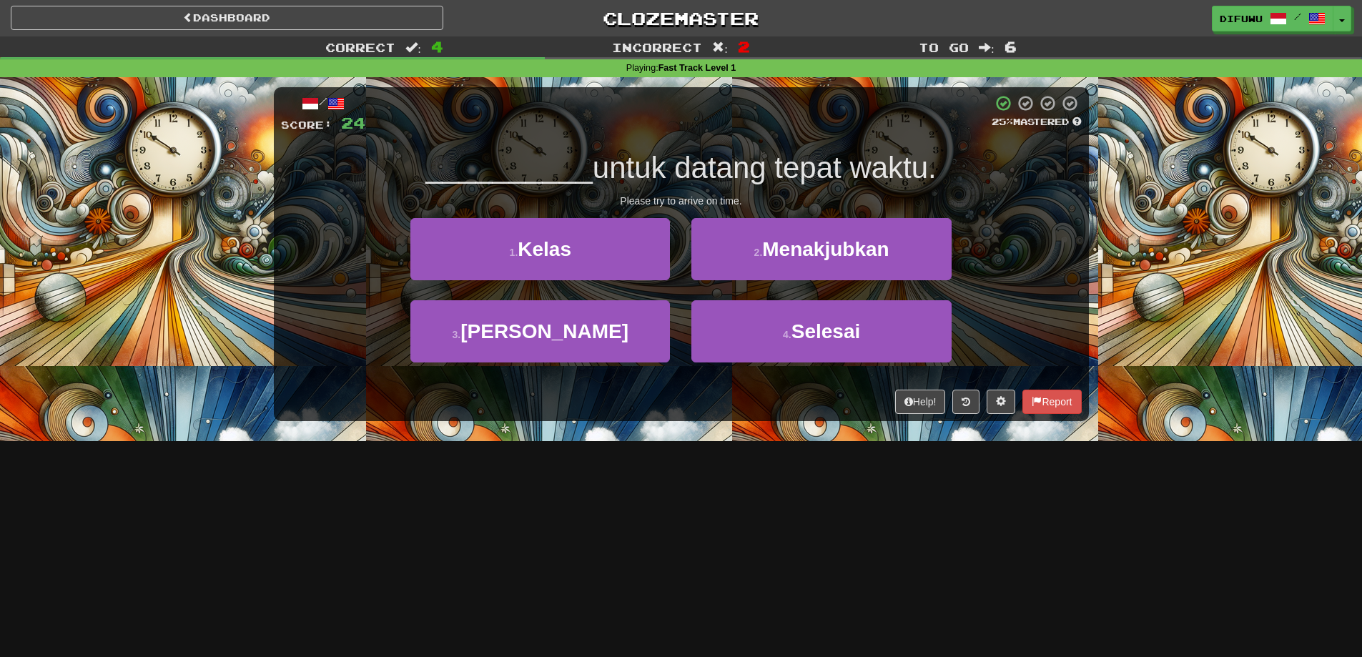
click at [702, 410] on div "Help! Report" at bounding box center [681, 402] width 801 height 24
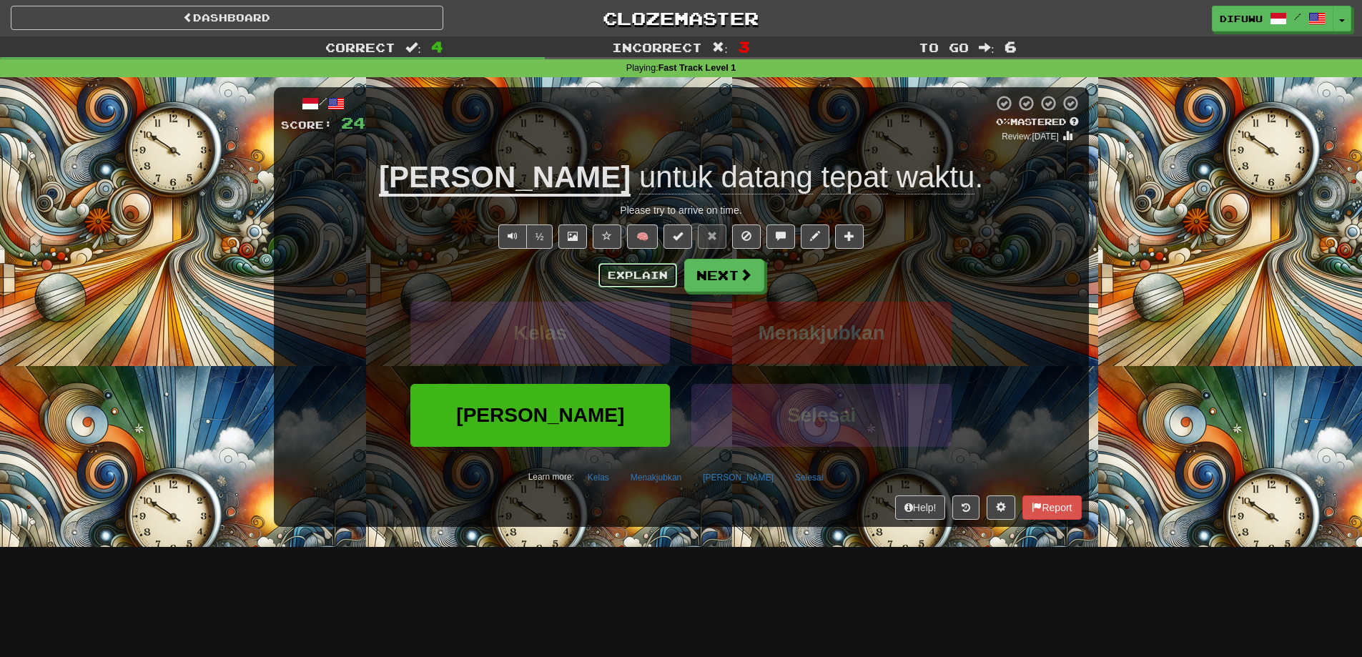
click at [623, 275] on button "Explain" at bounding box center [637, 275] width 79 height 24
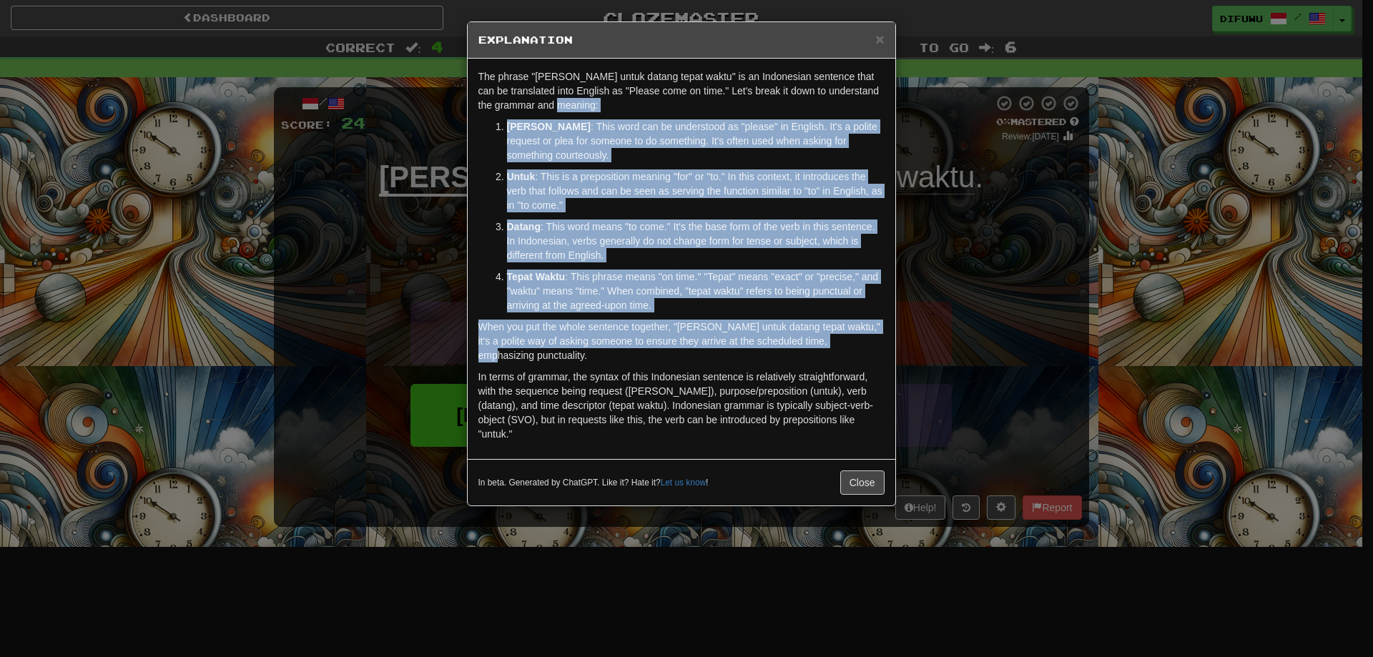
drag, startPoint x: 715, startPoint y: 101, endPoint x: 836, endPoint y: 336, distance: 264.5
click at [836, 336] on div "The phrase "Mohon untuk datang tepat waktu" is an Indonesian sentence that can …" at bounding box center [682, 259] width 428 height 400
click at [1009, 329] on div "× Explanation The phrase "Mohon untuk datang tepat waktu" is an Indonesian sent…" at bounding box center [686, 328] width 1373 height 657
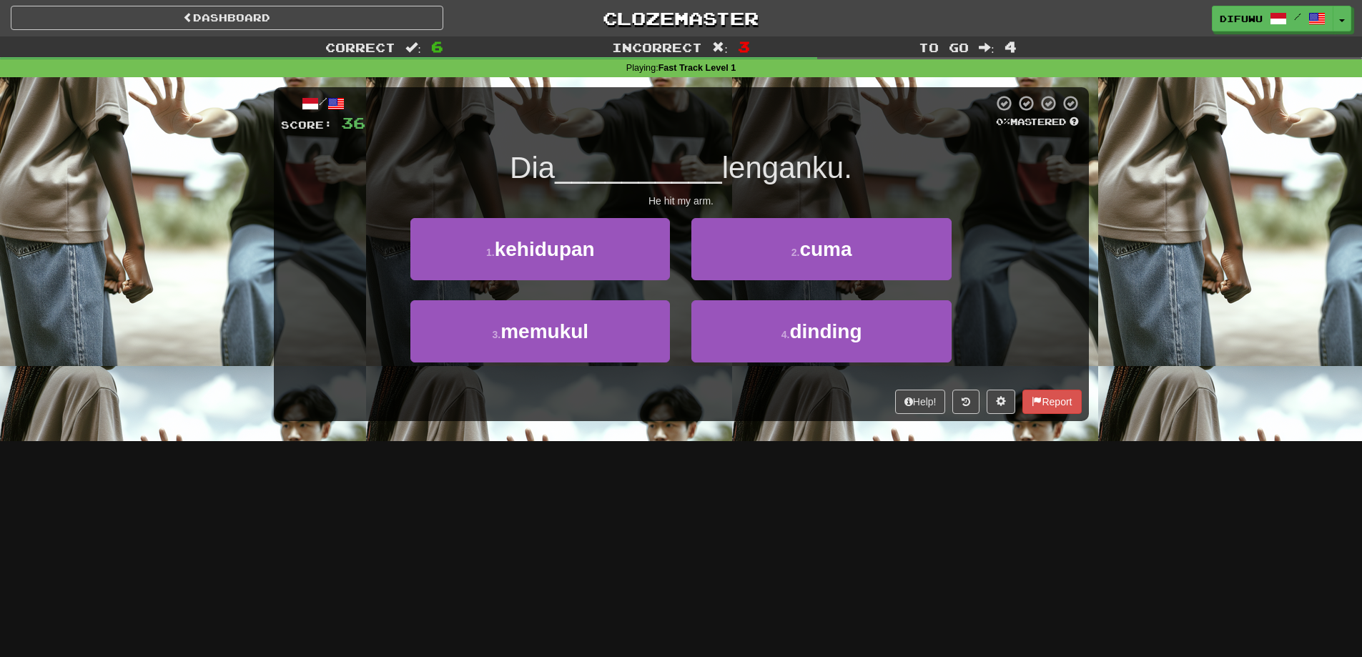
click at [465, 516] on div "Dashboard Clozemaster difuwu / Toggle Dropdown Dashboard Leaderboard Activity F…" at bounding box center [681, 328] width 1362 height 657
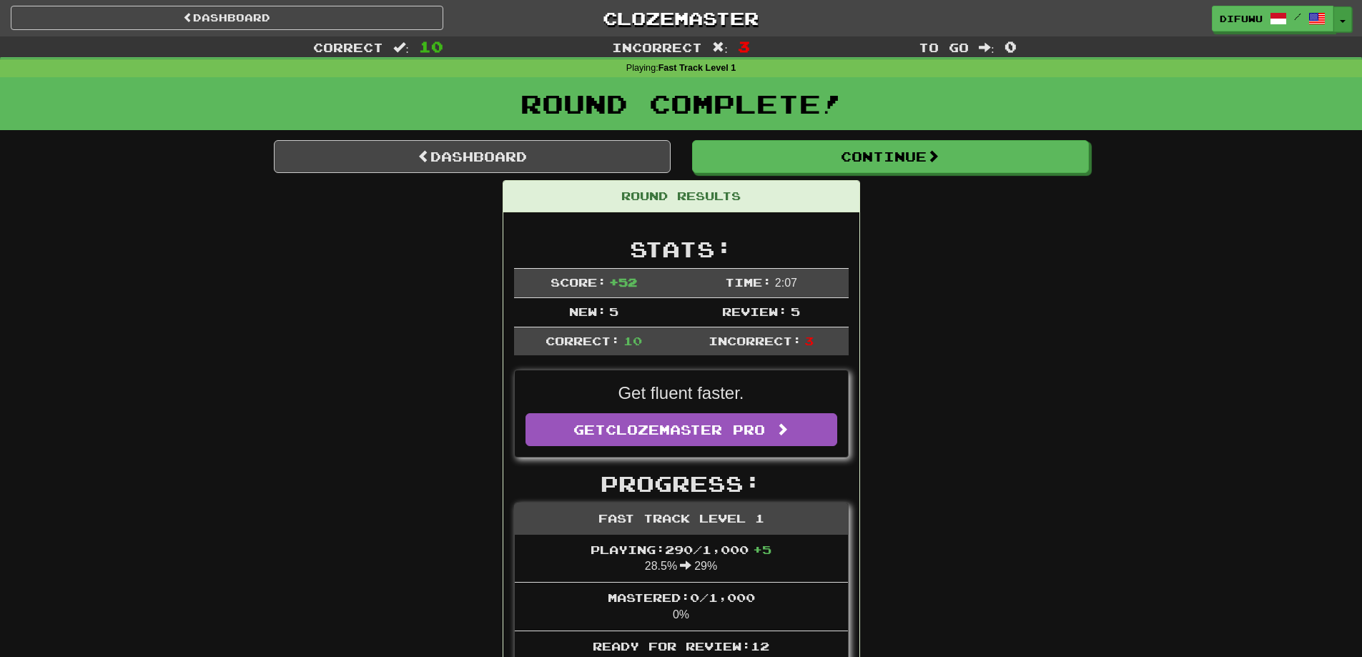
click at [1348, 23] on button "Toggle Dropdown" at bounding box center [1343, 19] width 19 height 26
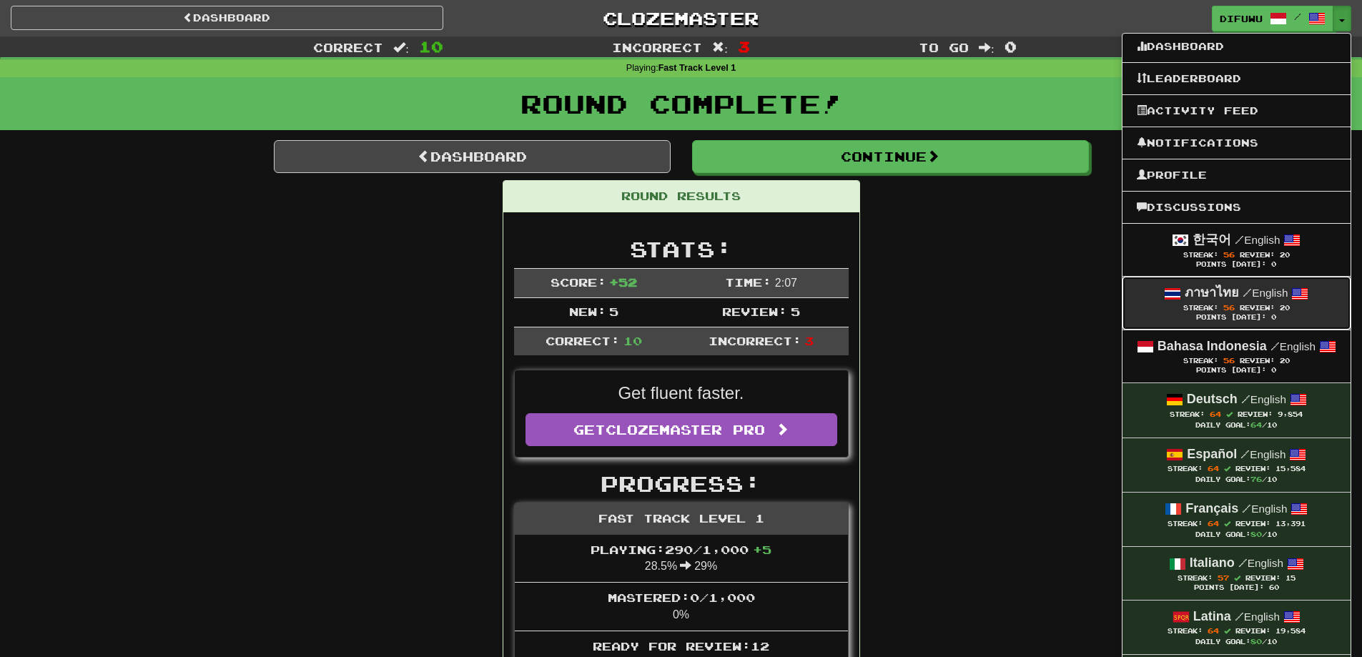
click at [1296, 295] on span at bounding box center [1299, 293] width 17 height 17
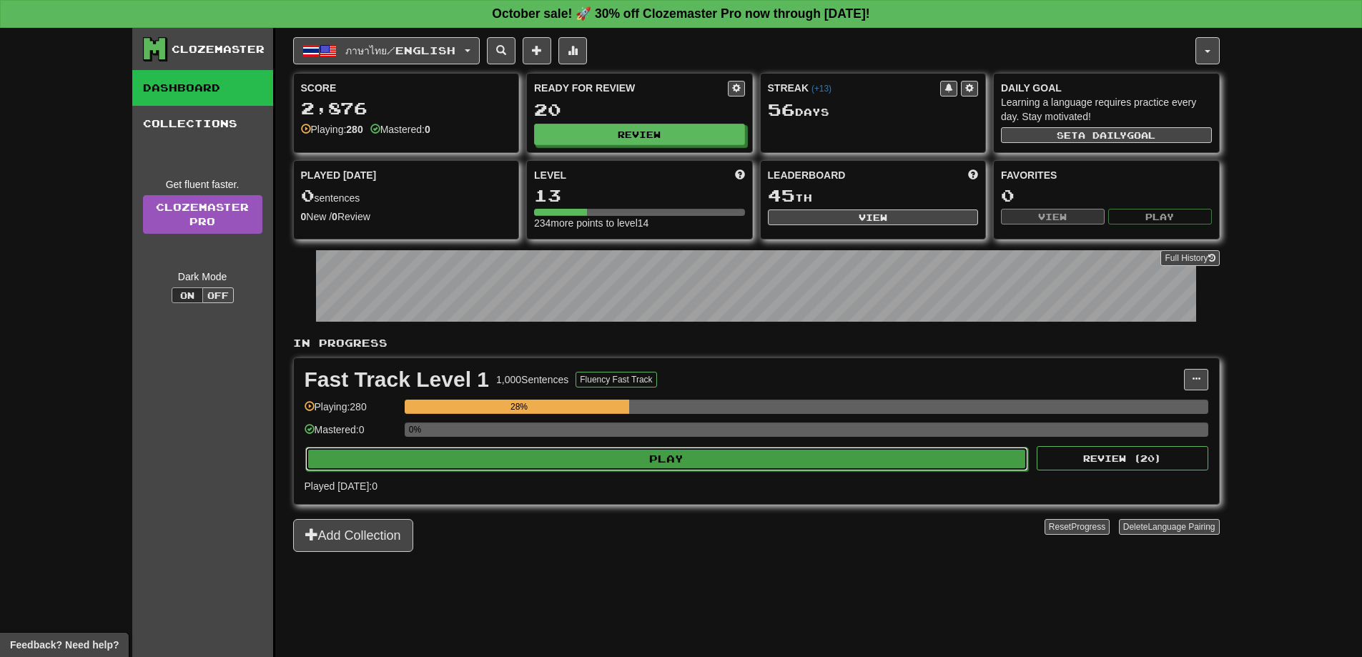
click at [754, 456] on button "Play" at bounding box center [667, 459] width 724 height 24
select select "**"
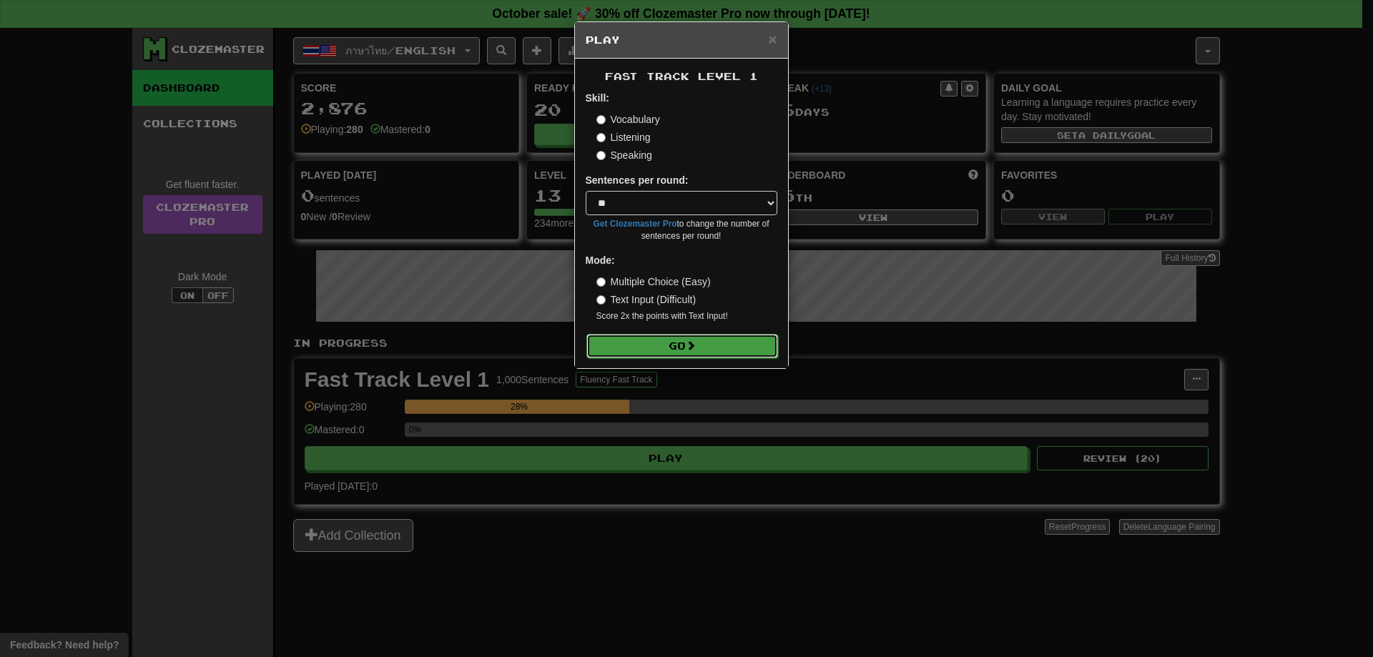
click at [679, 340] on button "Go" at bounding box center [682, 346] width 192 height 24
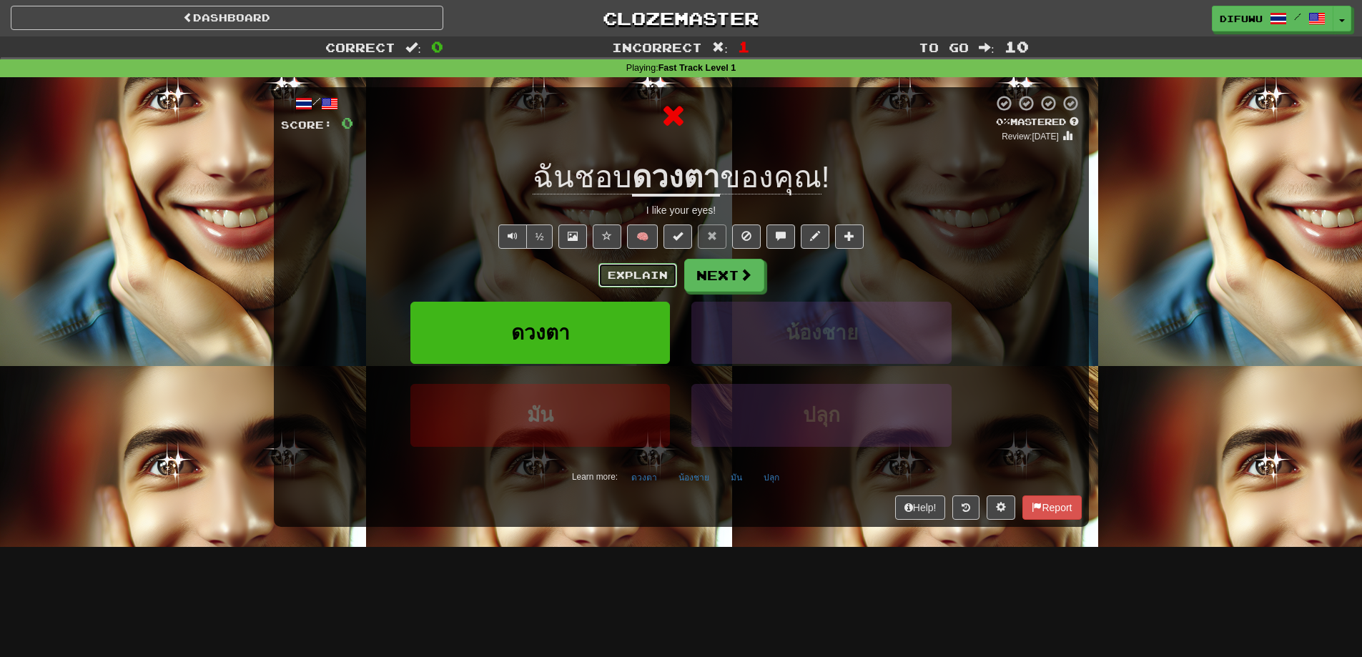
click at [611, 273] on button "Explain" at bounding box center [637, 275] width 79 height 24
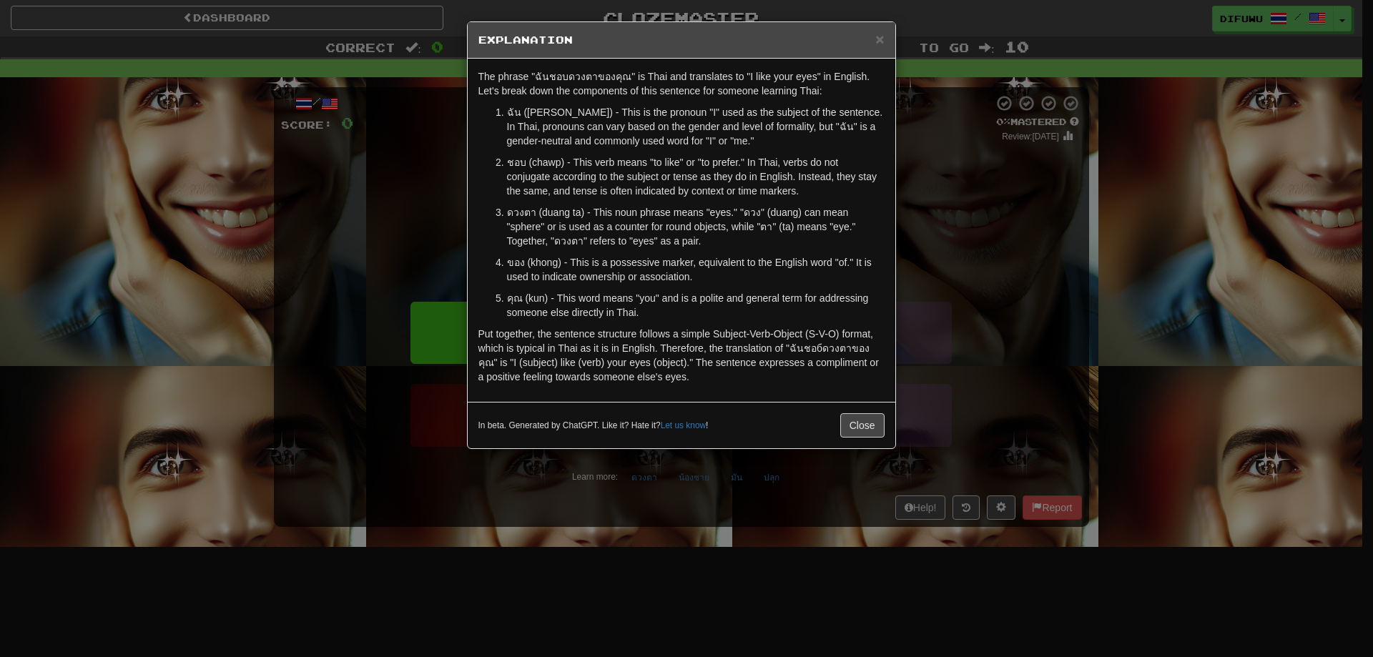
click at [977, 347] on div "× Explanation The phrase "ฉันชอบดวงตาของคุณ" is Thai and translates to "I like …" at bounding box center [686, 328] width 1373 height 657
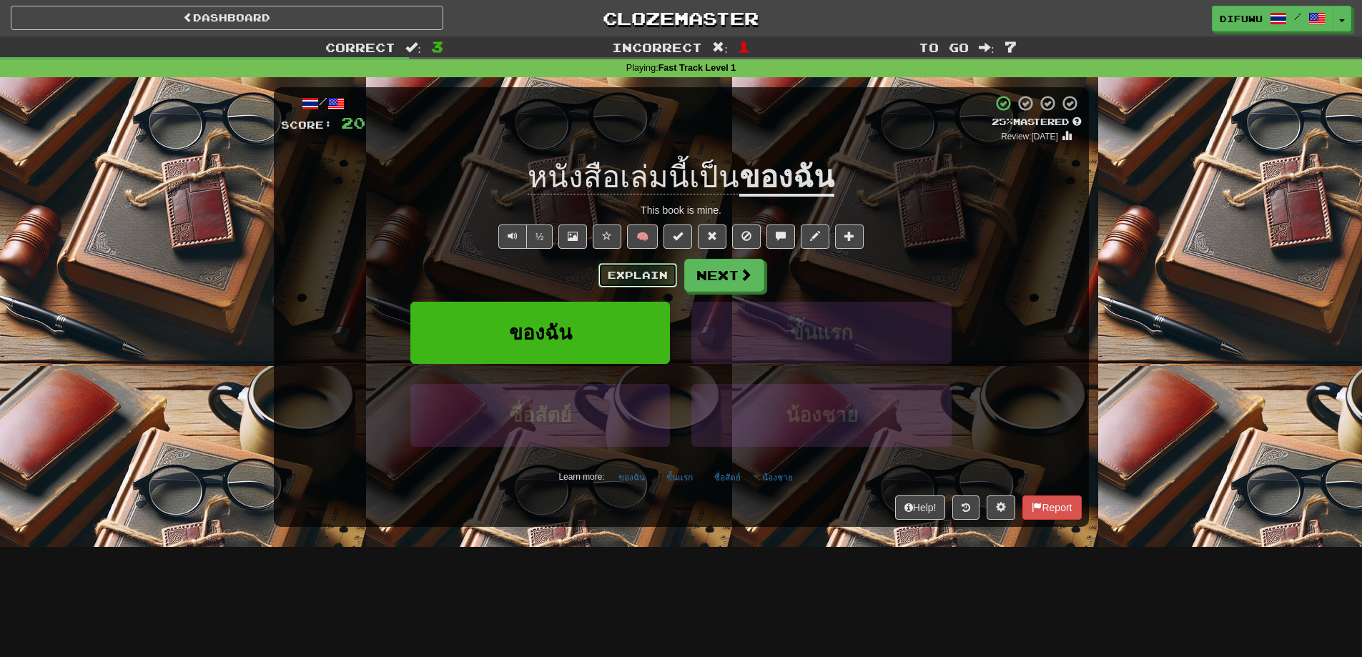
click at [631, 270] on button "Explain" at bounding box center [637, 275] width 79 height 24
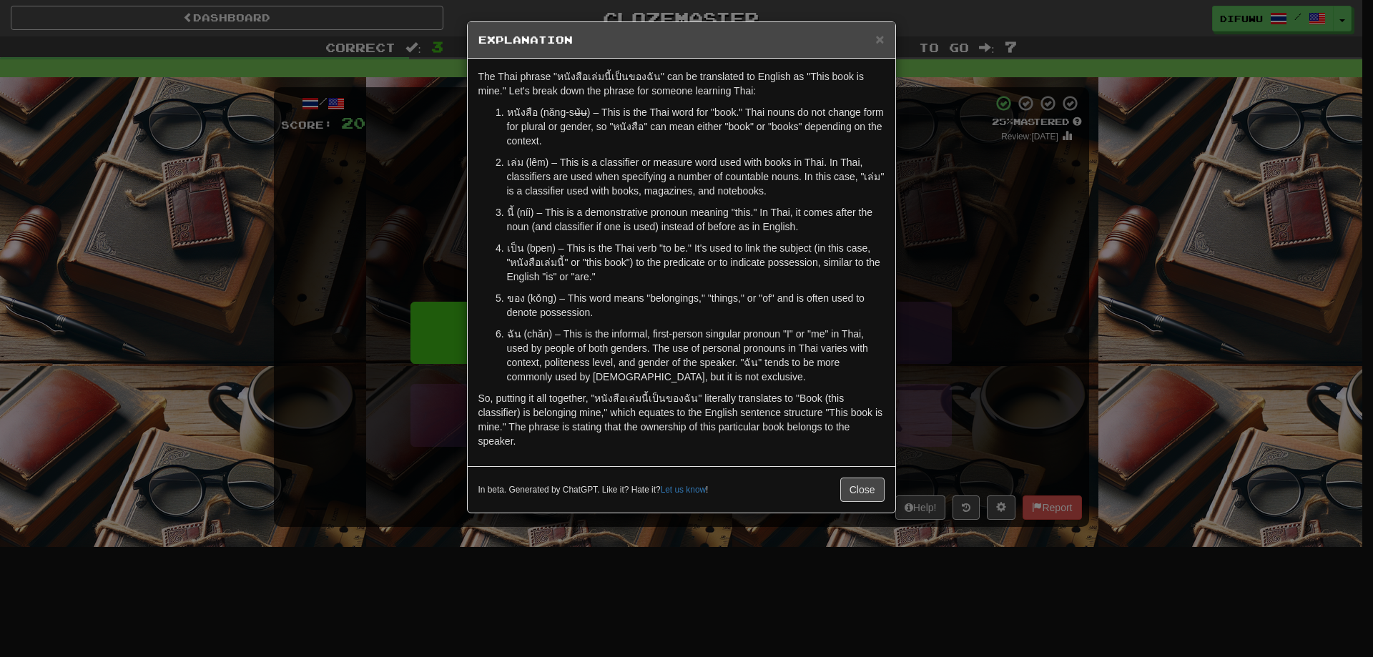
click at [1055, 335] on div "× Explanation The Thai phrase "หนังสือเล่มนี้เป็นของฉัน" can be translated to E…" at bounding box center [686, 328] width 1373 height 657
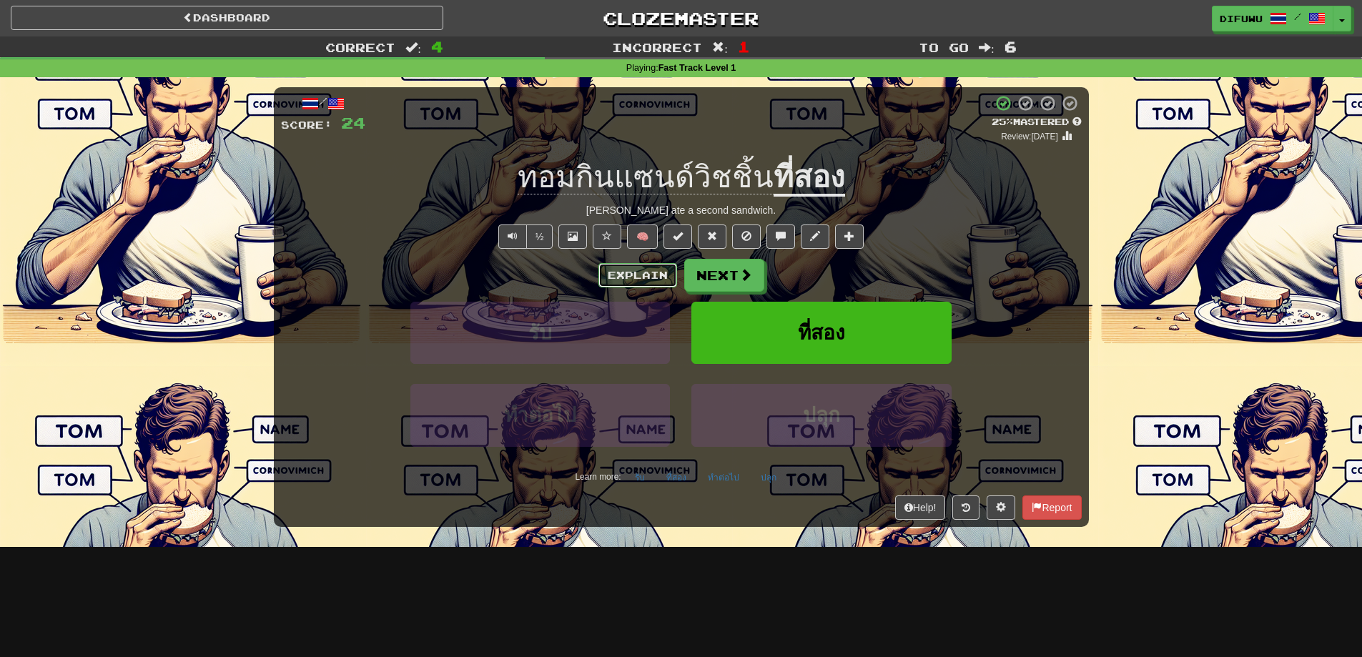
click at [659, 276] on button "Explain" at bounding box center [637, 275] width 79 height 24
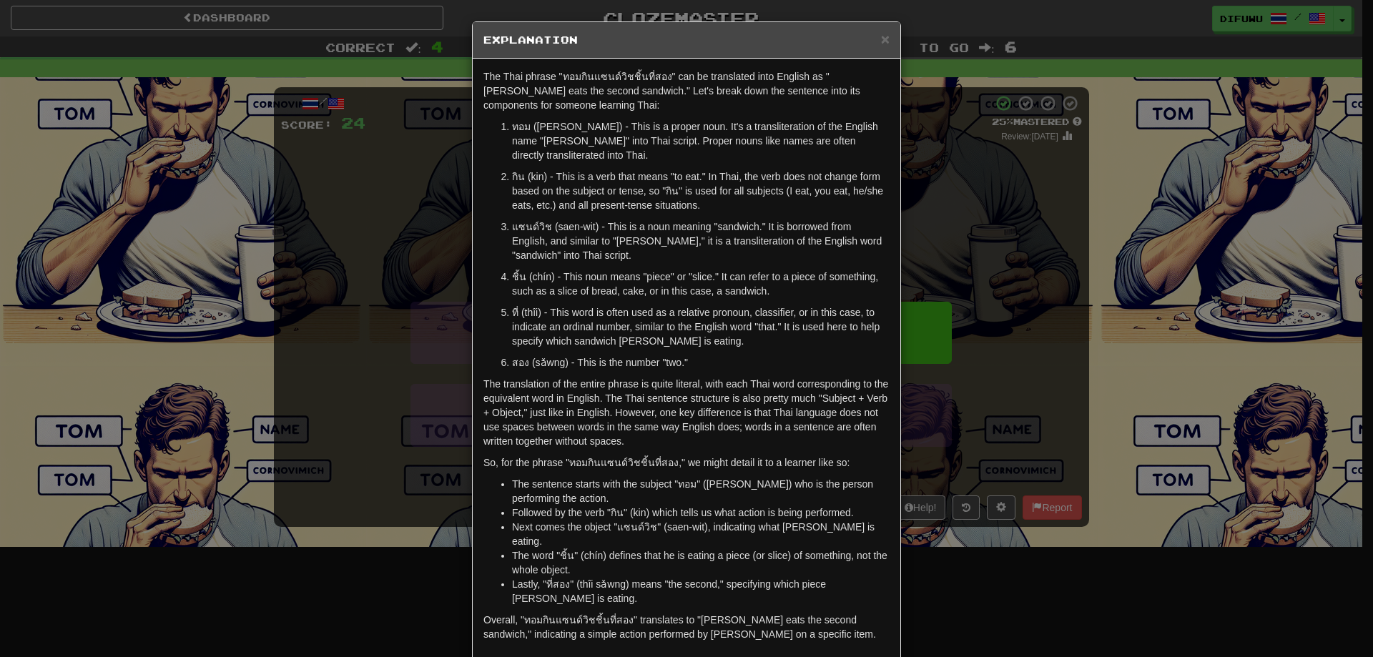
click at [1008, 398] on div "× Explanation The Thai phrase "ทอมกินแซนด์วิชชิ้นที่สอง" can be translated into…" at bounding box center [686, 328] width 1373 height 657
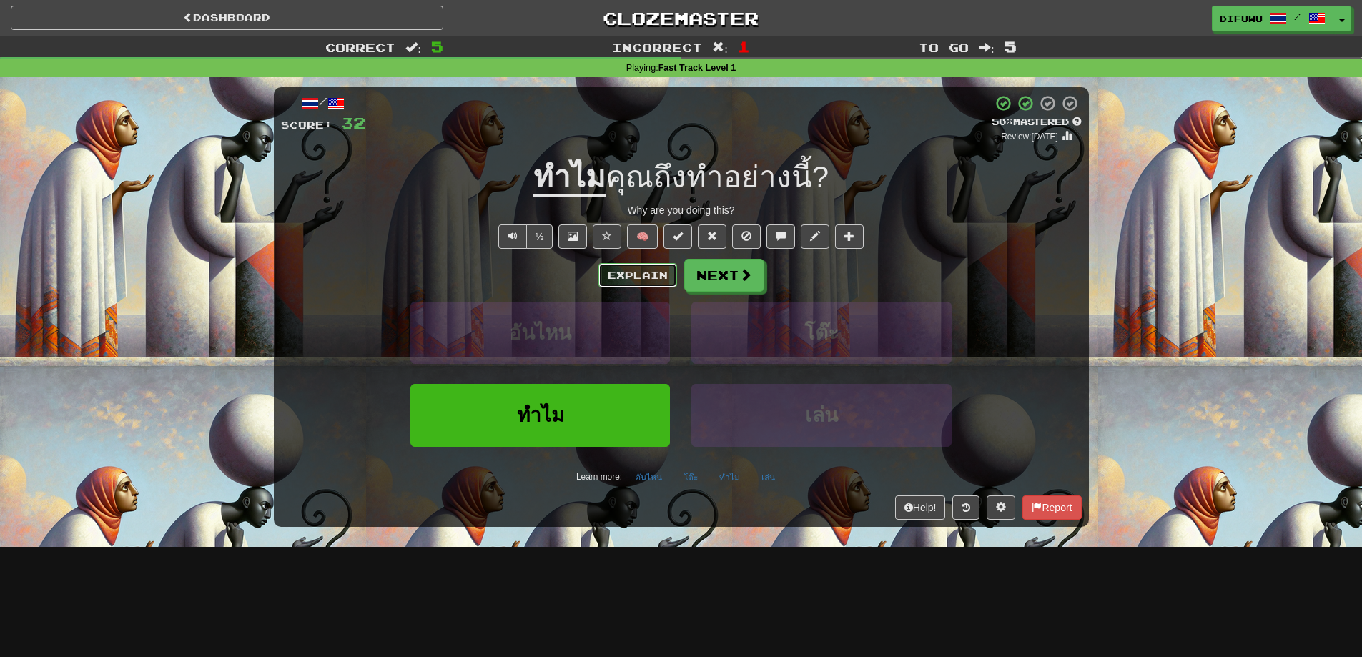
click at [626, 273] on button "Explain" at bounding box center [637, 275] width 79 height 24
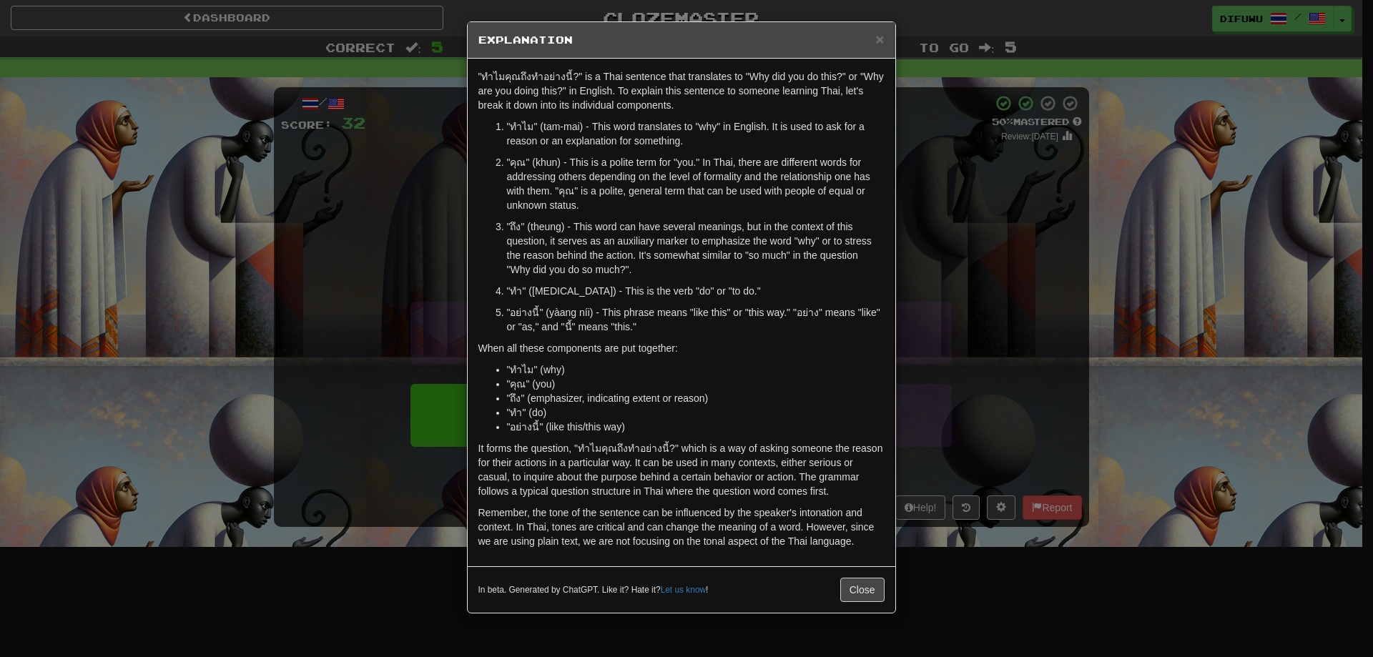
click at [1015, 374] on div "× Explanation "ทำไมคุณถึงทำอย่างนี้?" is a Thai sentence that translates to "Wh…" at bounding box center [686, 328] width 1373 height 657
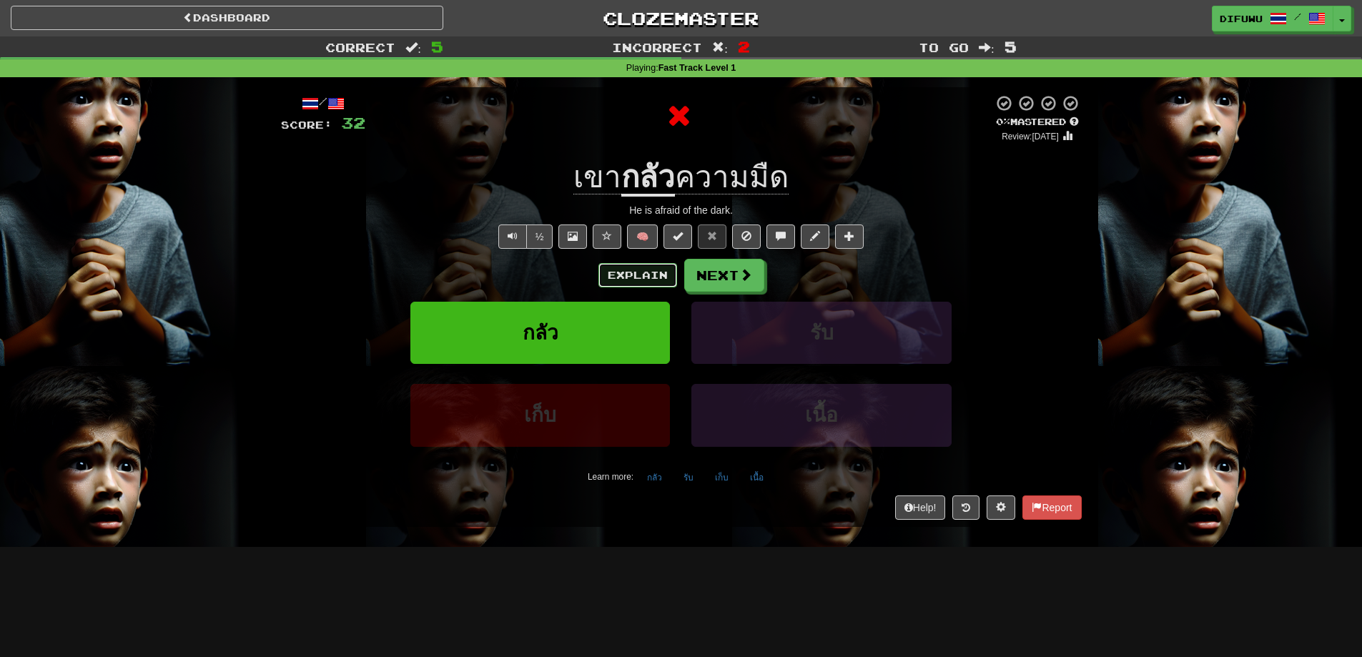
click at [630, 266] on button "Explain" at bounding box center [637, 275] width 79 height 24
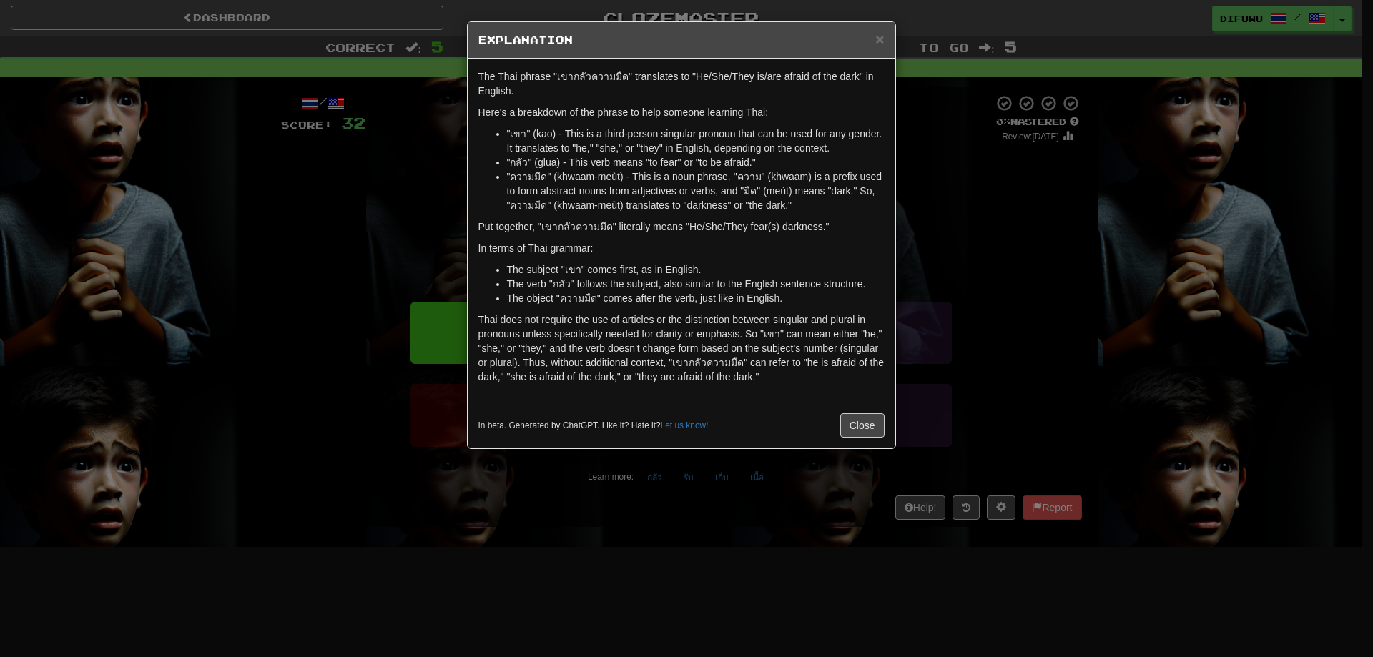
click at [973, 228] on div "× Explanation The Thai phrase "เขากลัวความมืด" translates to "He/She/They is/ar…" at bounding box center [686, 328] width 1373 height 657
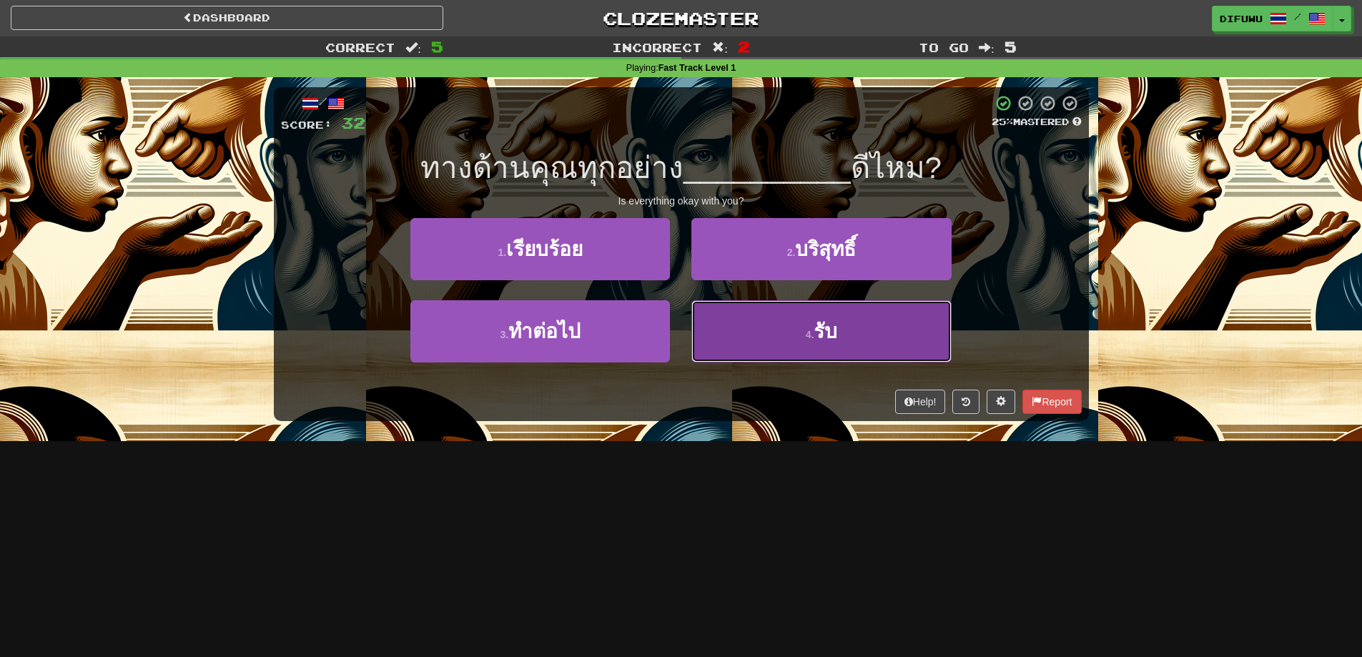
click at [838, 347] on button "4 . รับ" at bounding box center [821, 331] width 260 height 62
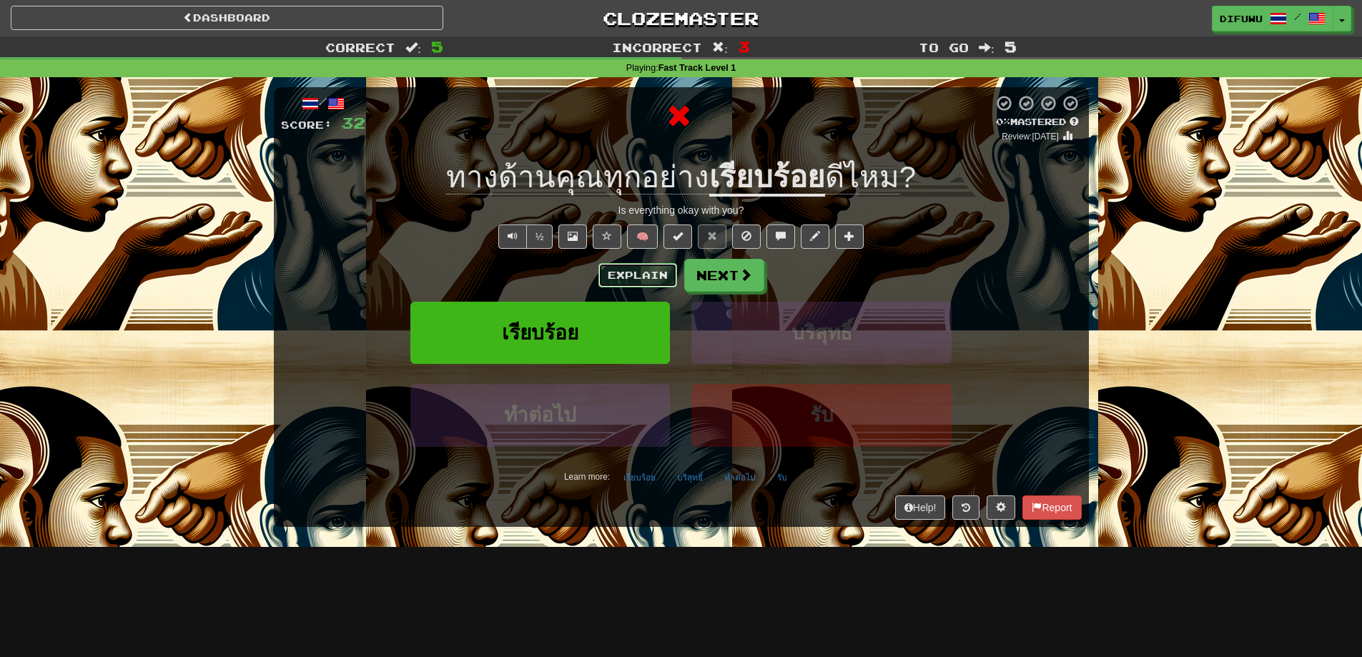
click at [636, 272] on button "Explain" at bounding box center [637, 275] width 79 height 24
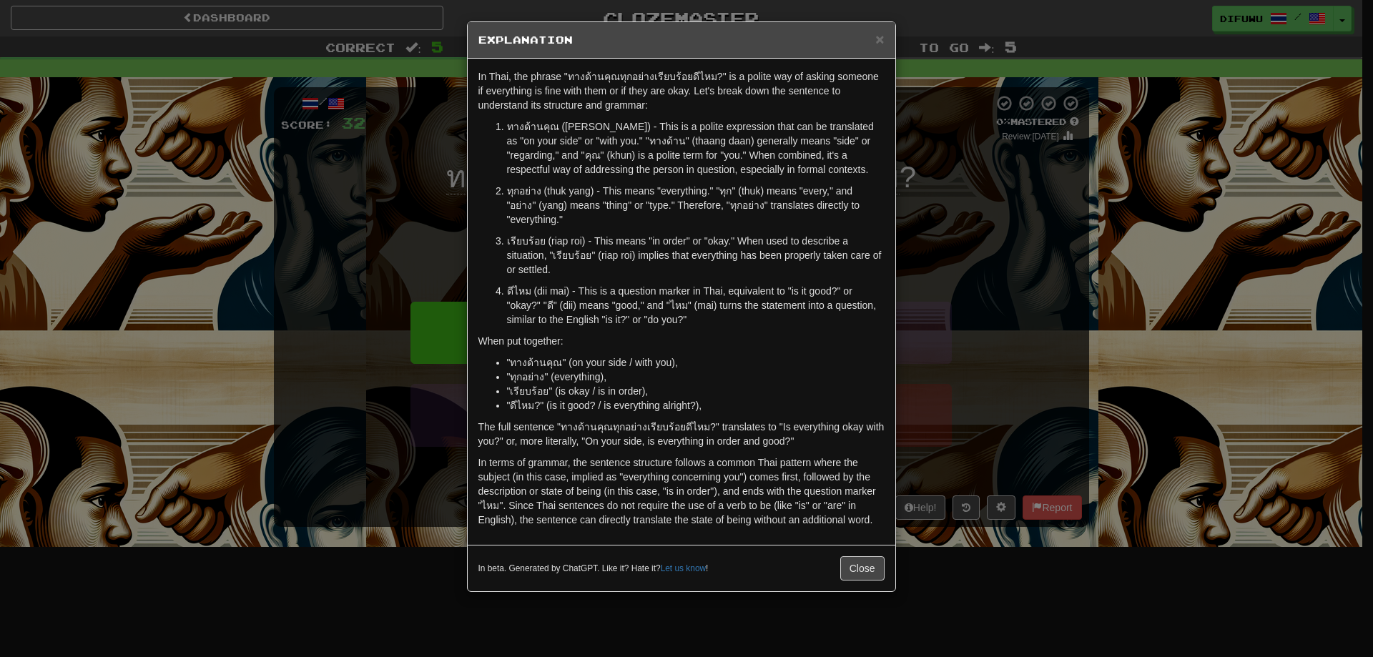
click at [1088, 302] on div "× Explanation In Thai, the phrase "ทางด้านคุณทุกอย่างเรียบร้อยดีไหม?" is a poli…" at bounding box center [686, 328] width 1373 height 657
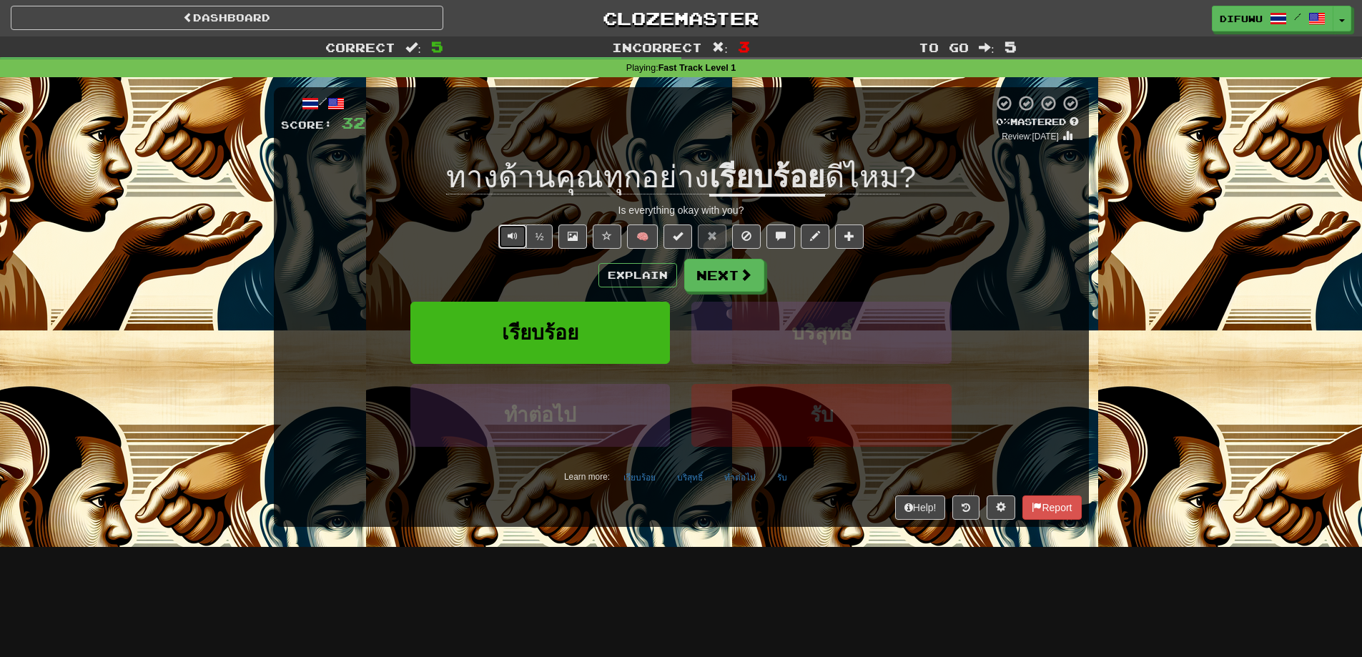
click at [518, 243] on button "Text-to-speech controls" at bounding box center [512, 237] width 29 height 24
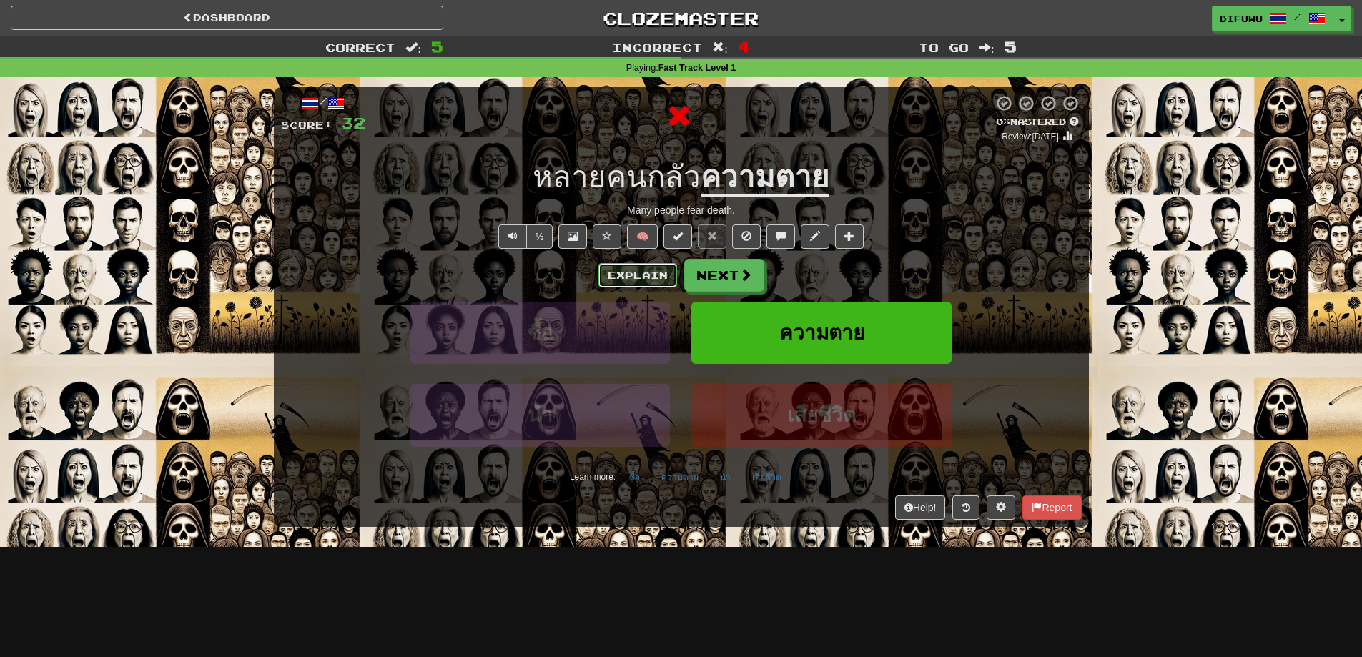
click at [650, 276] on button "Explain" at bounding box center [637, 275] width 79 height 24
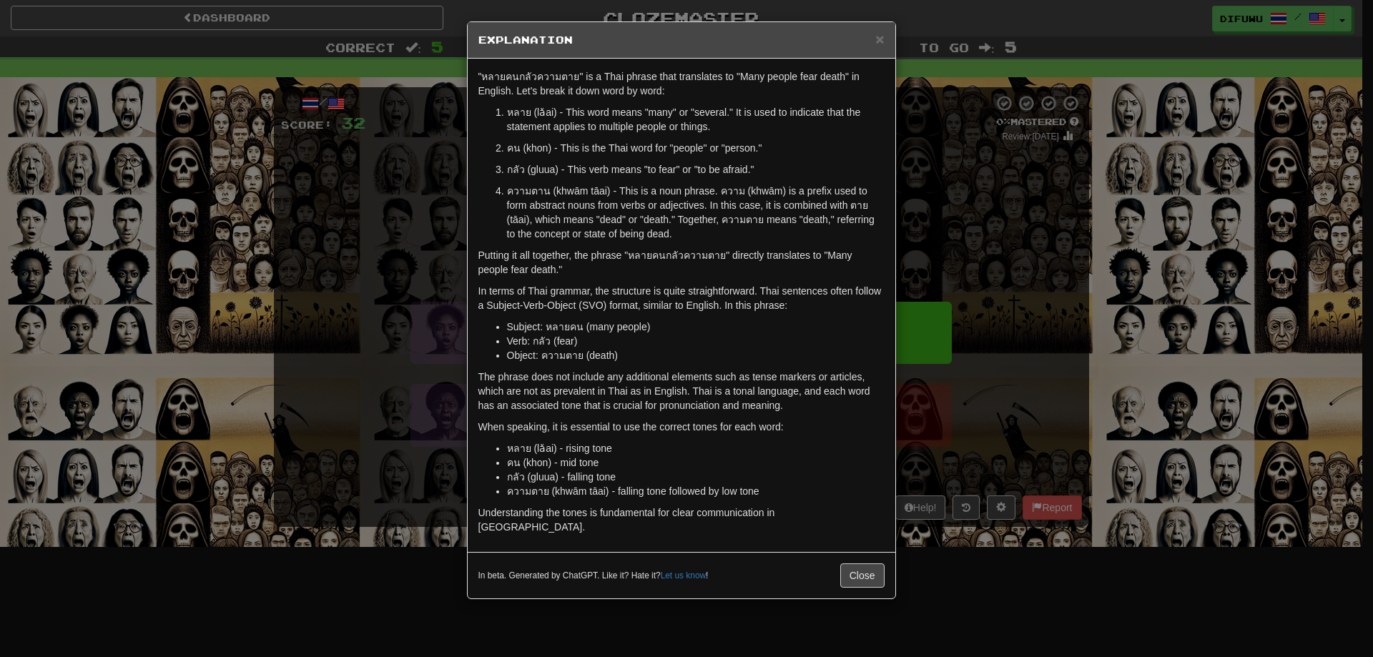
click at [997, 365] on div "× Explanation "หลายคนกลัวความตาย" is a Thai phrase that translates to "Many peo…" at bounding box center [686, 328] width 1373 height 657
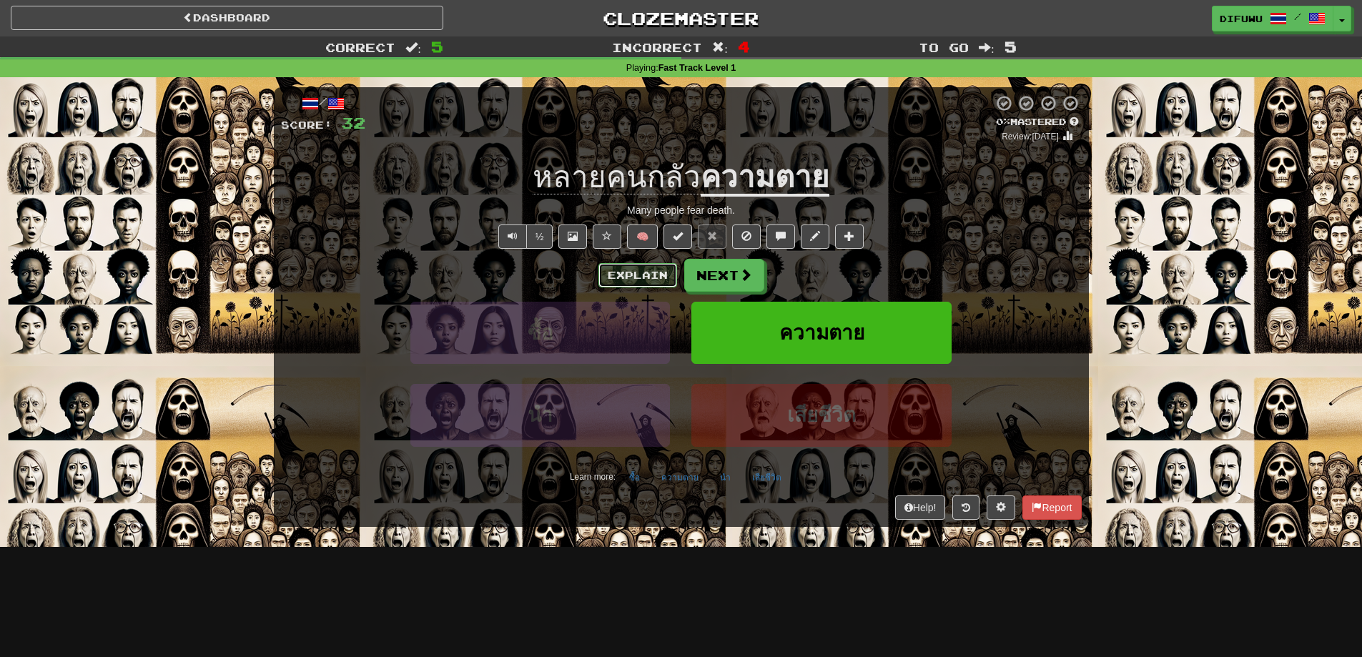
click at [644, 274] on button "Explain" at bounding box center [637, 275] width 79 height 24
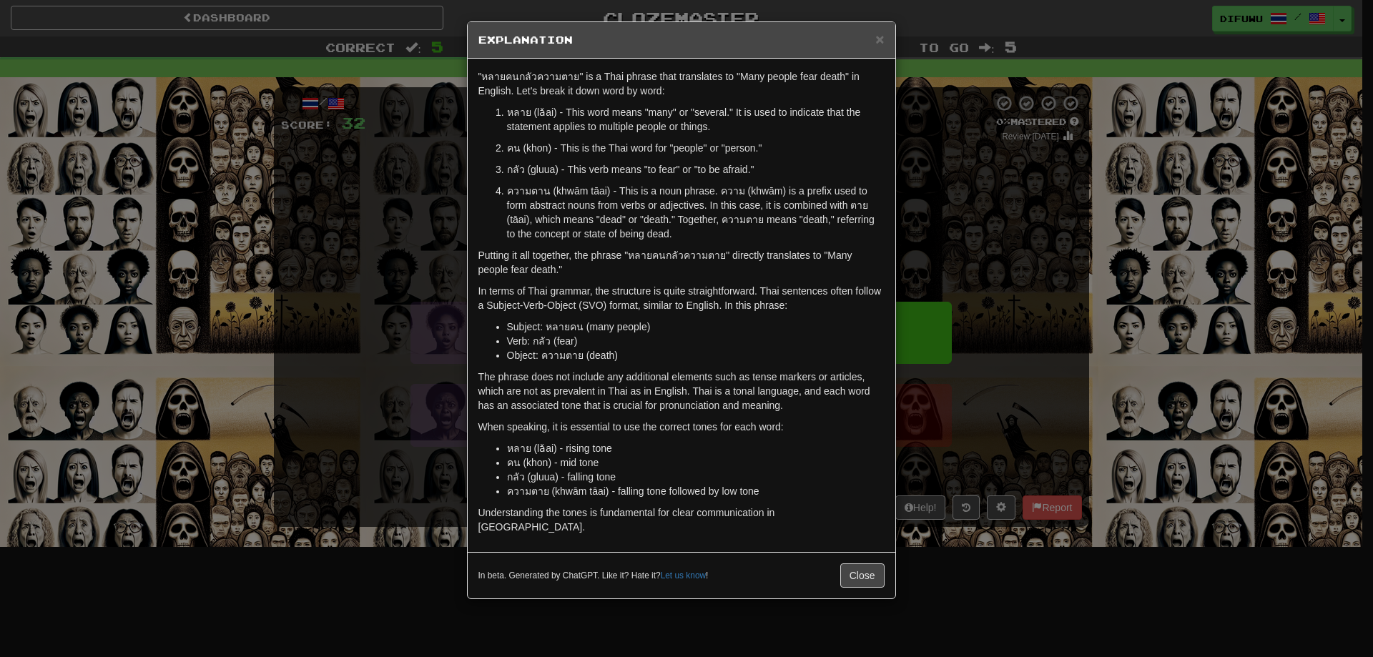
click at [1059, 383] on div "× Explanation "หลายคนกลัวความตาย" is a Thai phrase that translates to "Many peo…" at bounding box center [686, 328] width 1373 height 657
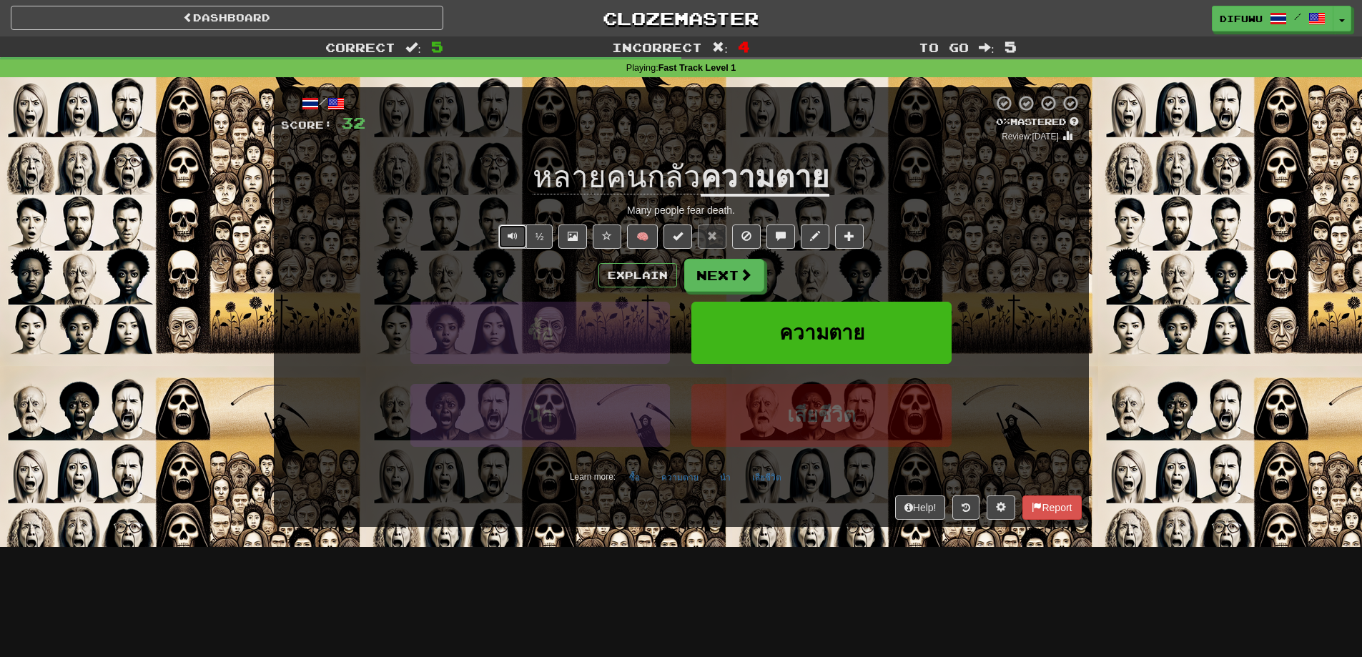
click at [504, 235] on button "Text-to-speech controls" at bounding box center [512, 237] width 29 height 24
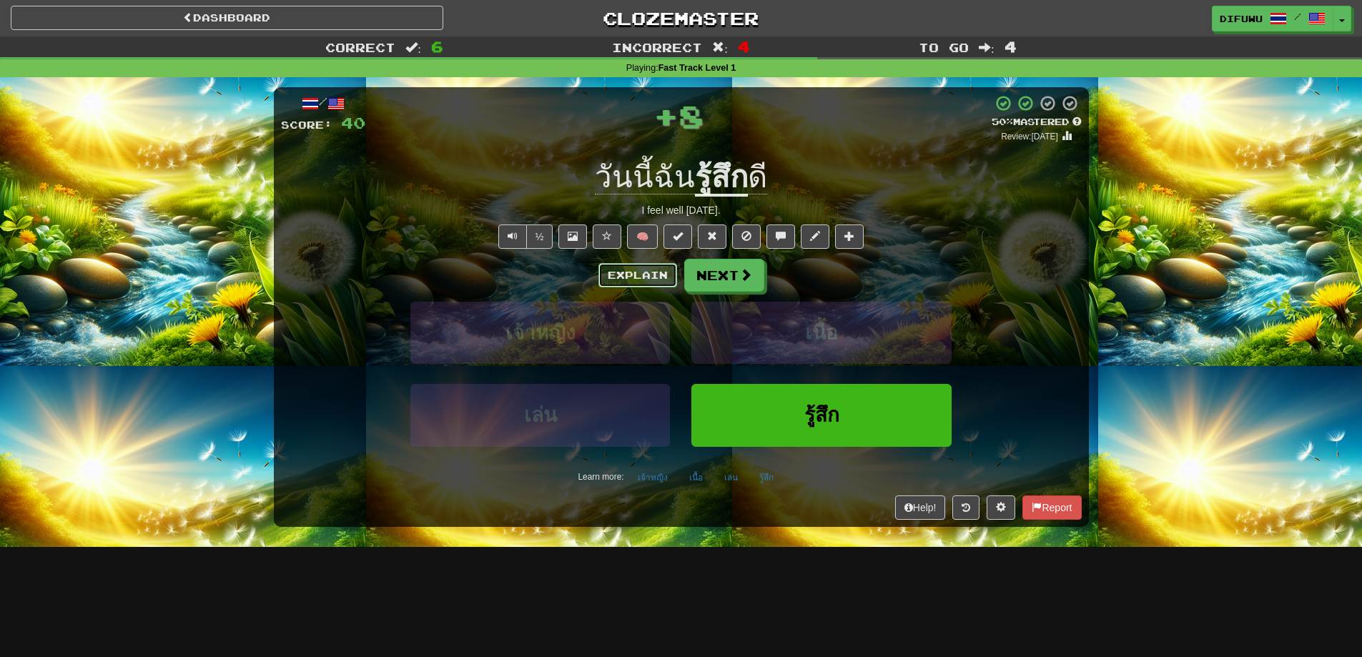
click at [654, 276] on button "Explain" at bounding box center [637, 275] width 79 height 24
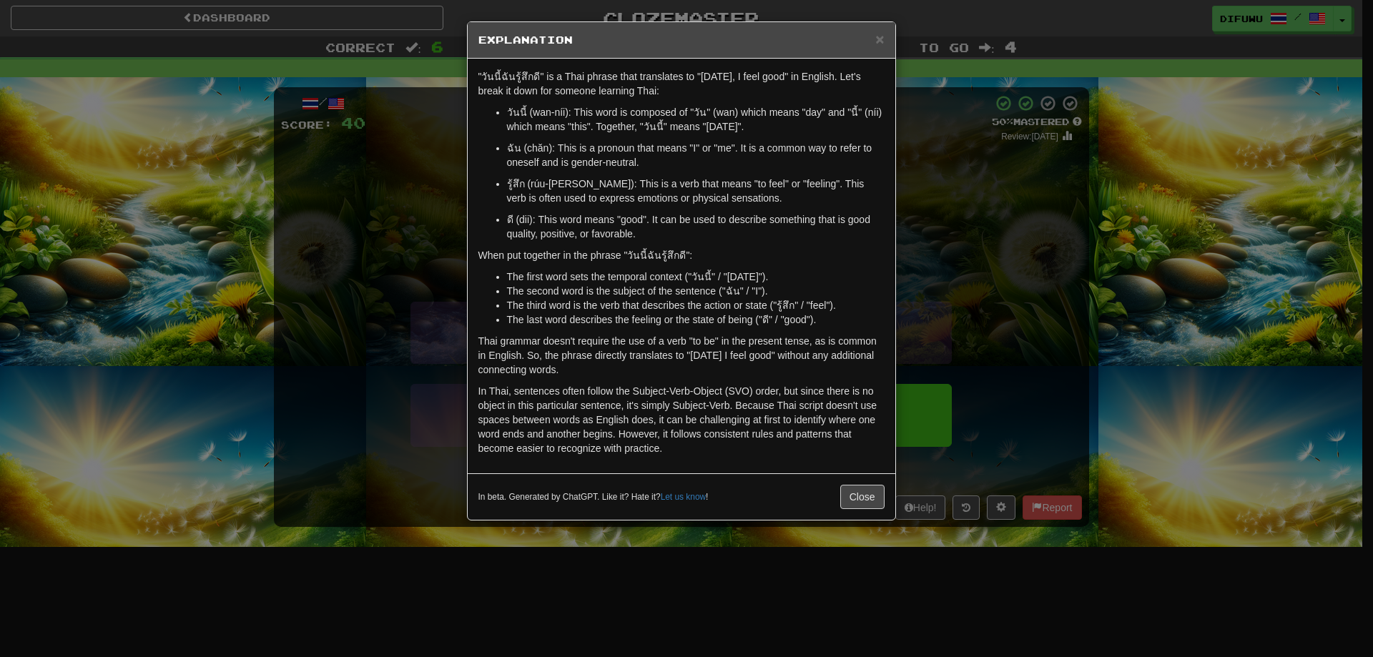
click at [933, 304] on div "× Explanation "วันนี้ฉันรู้สึกดี" is a Thai phrase that translates to "Today, I…" at bounding box center [686, 328] width 1373 height 657
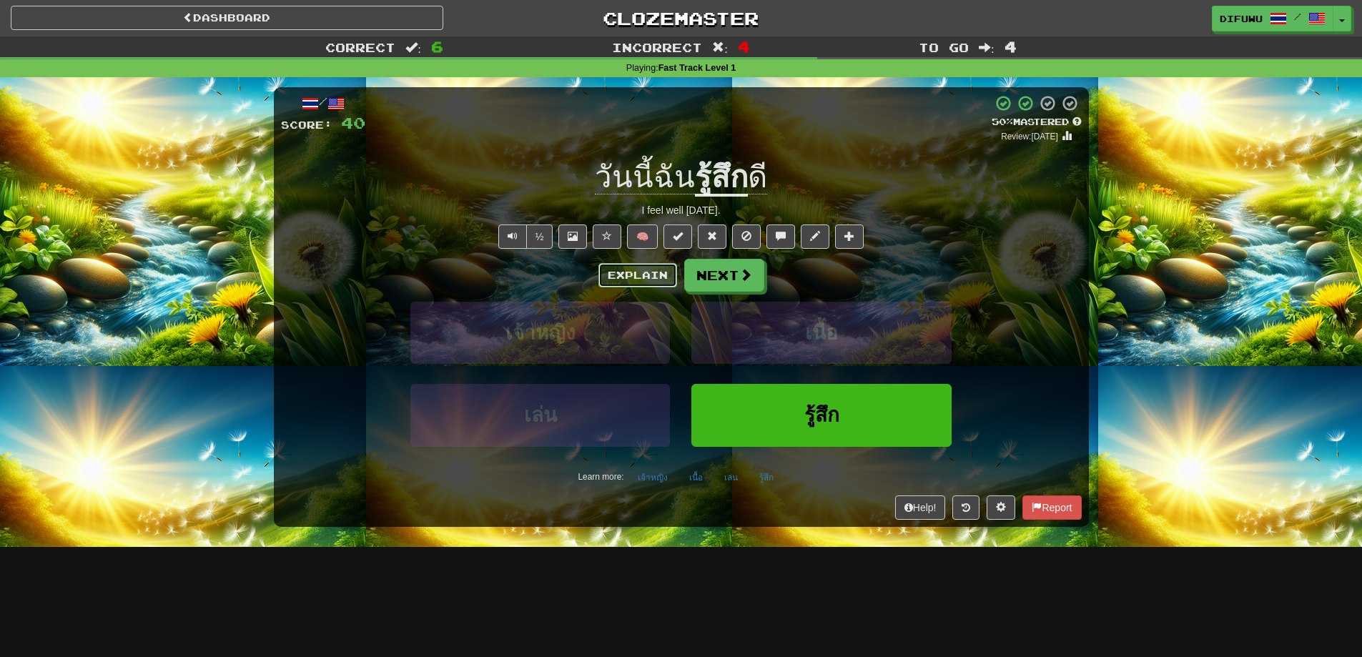
click at [640, 265] on button "Explain" at bounding box center [637, 275] width 79 height 24
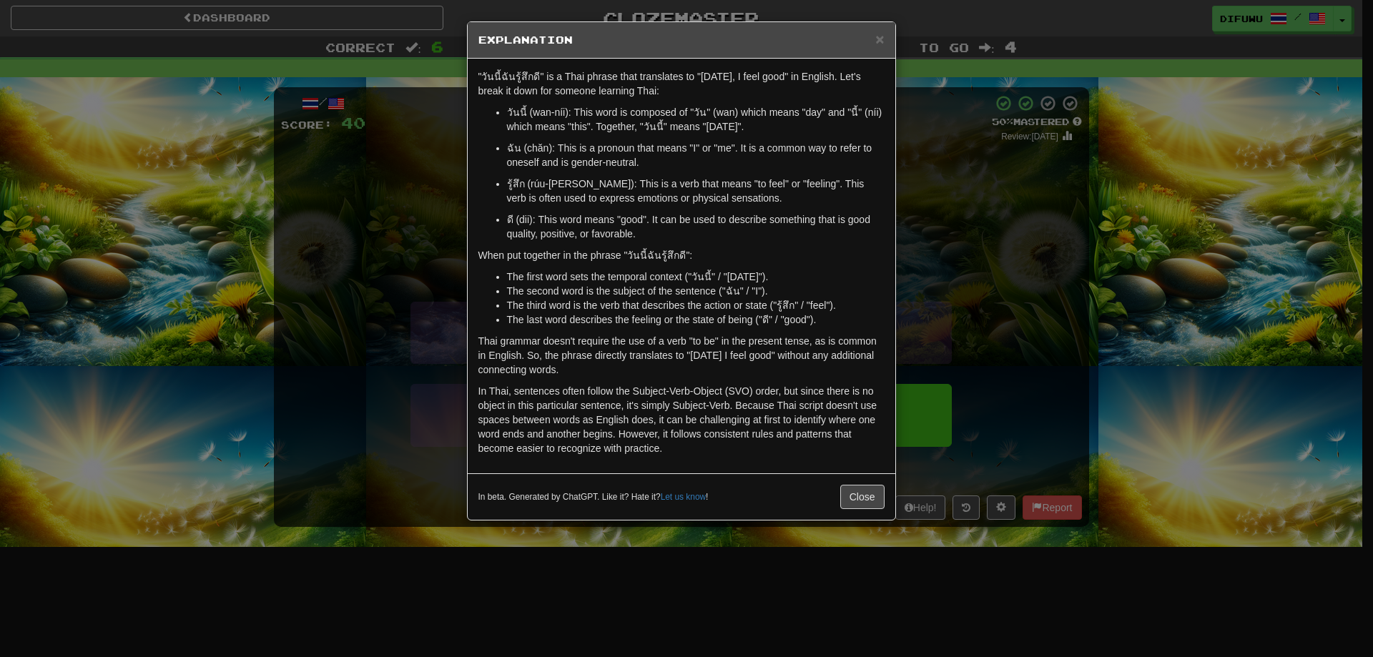
click at [1002, 398] on div "× Explanation "วันนี้ฉันรู้สึกดี" is a Thai phrase that translates to "Today, I…" at bounding box center [686, 328] width 1373 height 657
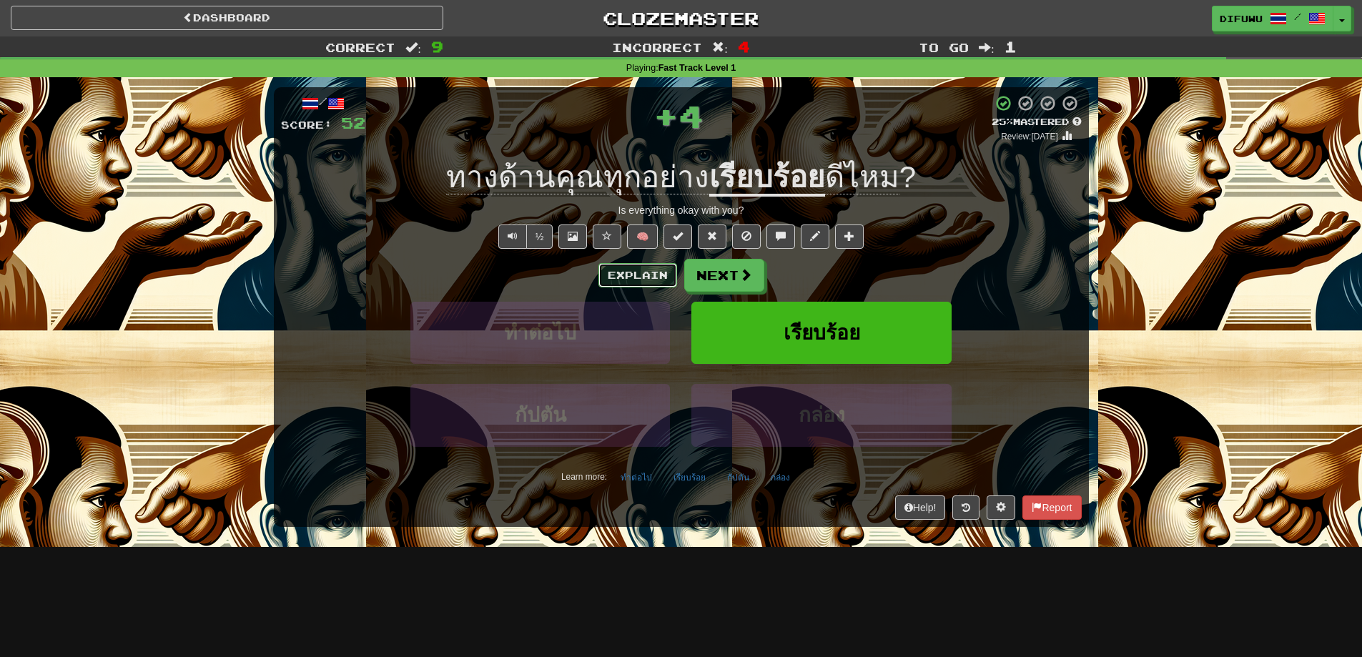
click at [635, 282] on button "Explain" at bounding box center [637, 275] width 79 height 24
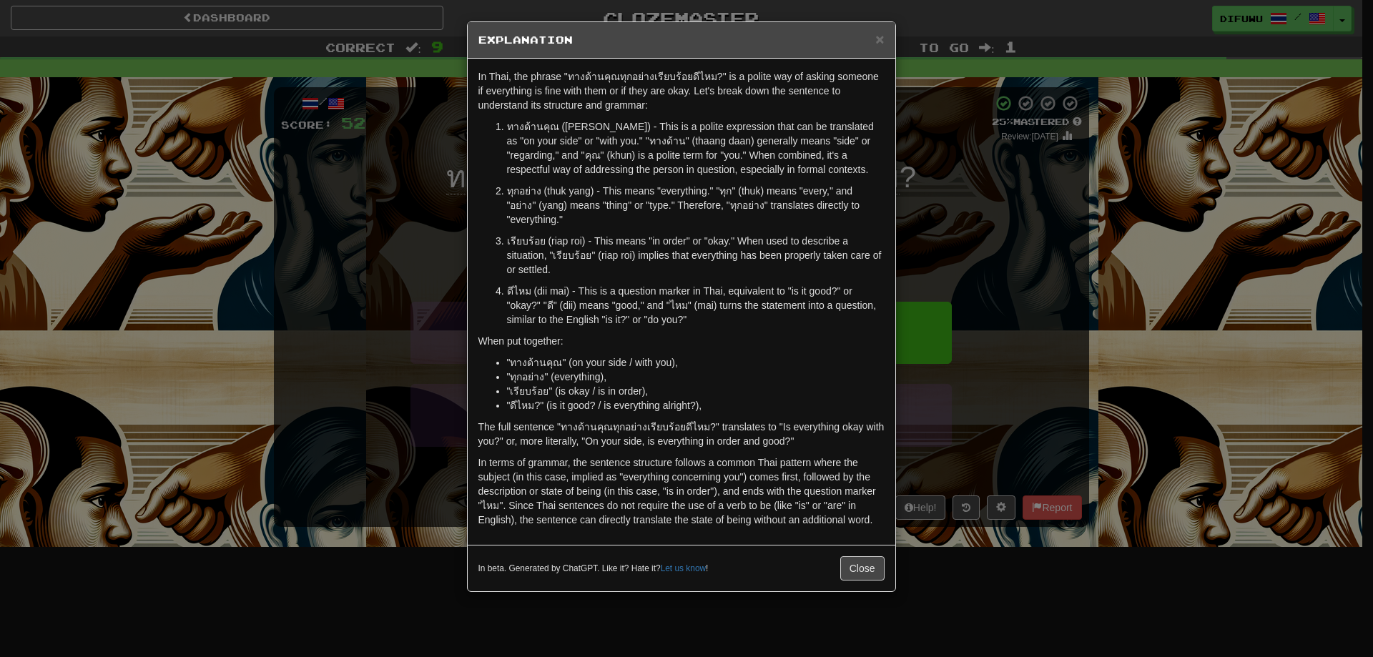
click at [1018, 453] on div "× Explanation In Thai, the phrase "ทางด้านคุณทุกอย่างเรียบร้อยดีไหม?" is a poli…" at bounding box center [686, 328] width 1373 height 657
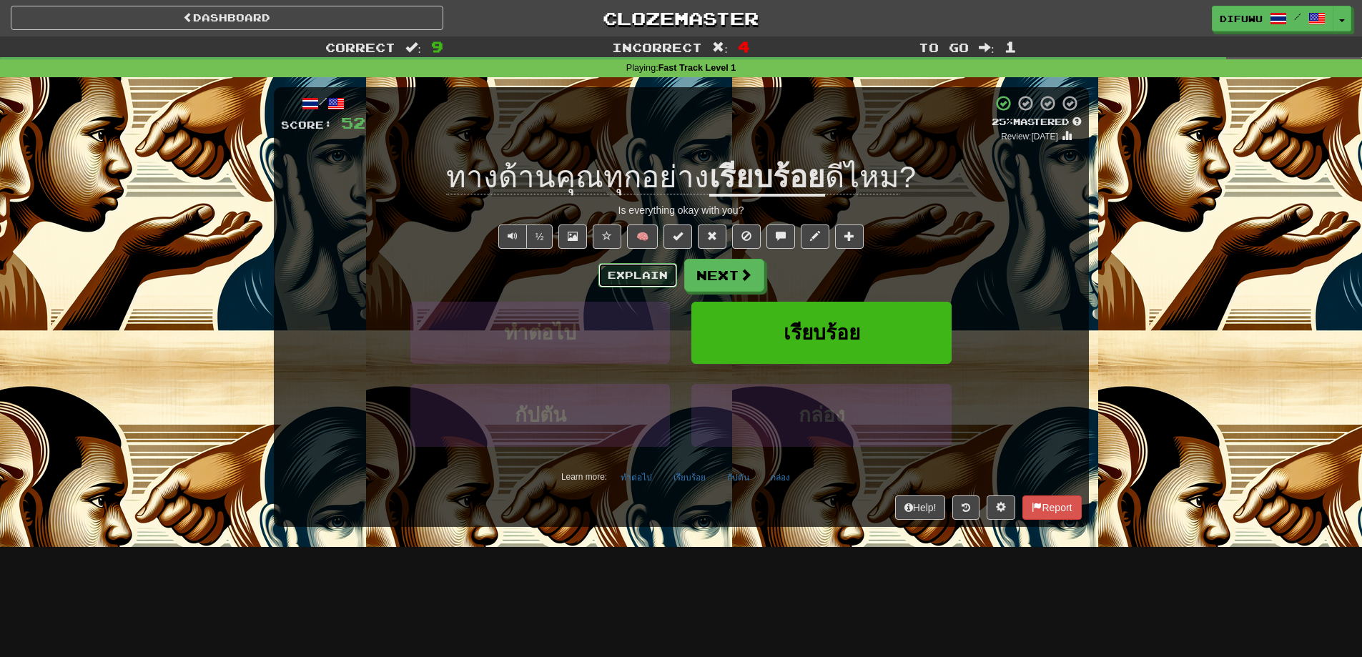
click at [637, 271] on button "Explain" at bounding box center [637, 275] width 79 height 24
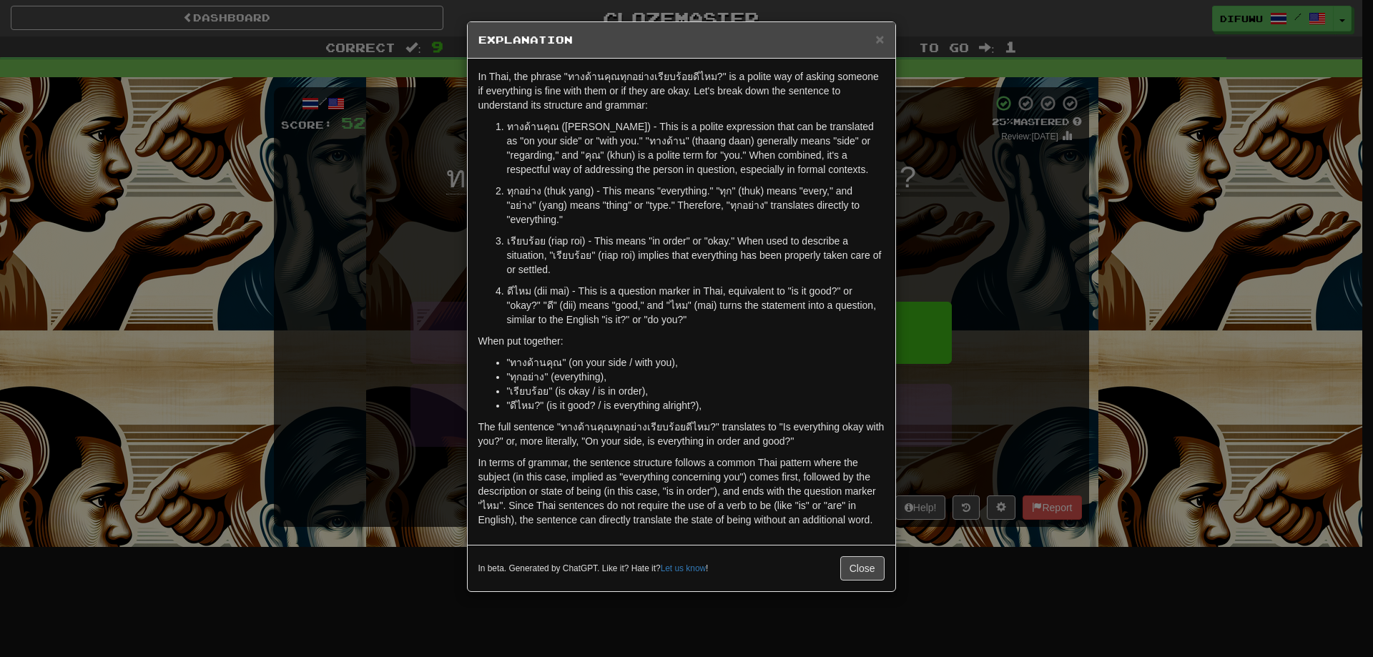
click at [1078, 342] on div "× Explanation In Thai, the phrase "ทางด้านคุณทุกอย่างเรียบร้อยดีไหม?" is a poli…" at bounding box center [686, 328] width 1373 height 657
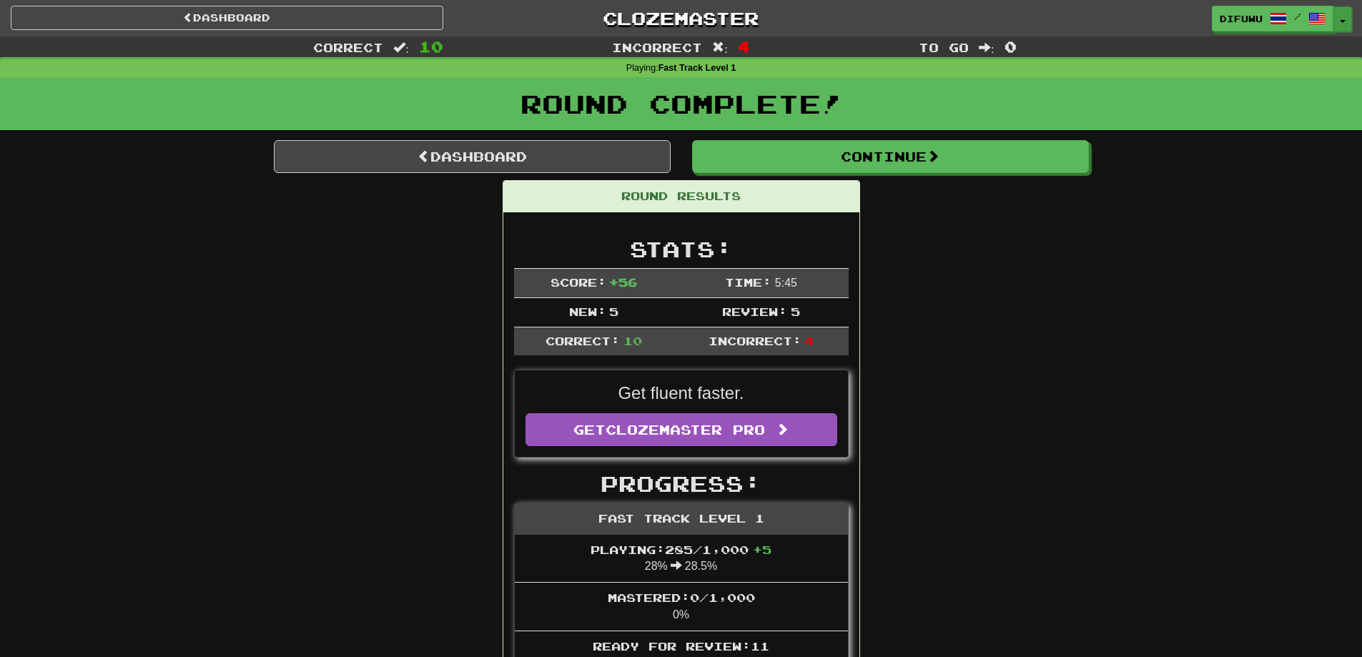
click at [1341, 14] on button "Toggle Dropdown" at bounding box center [1343, 19] width 19 height 26
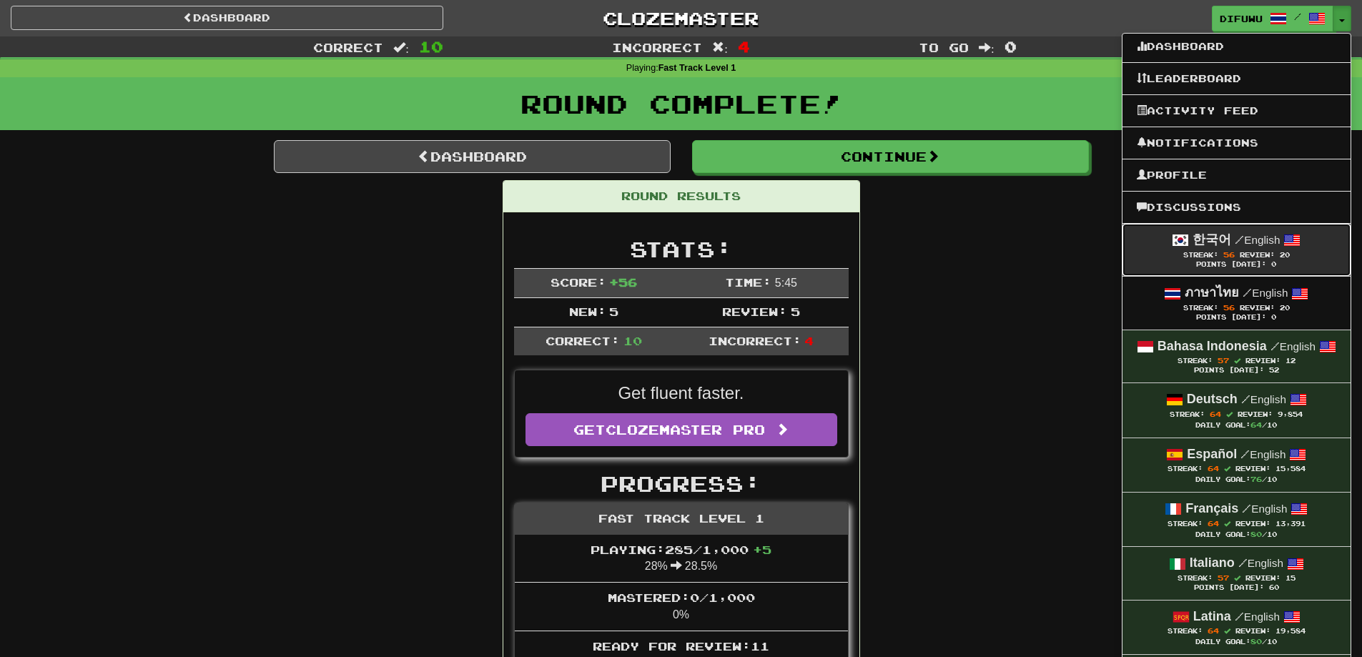
click at [1284, 251] on span "20" at bounding box center [1285, 255] width 10 height 8
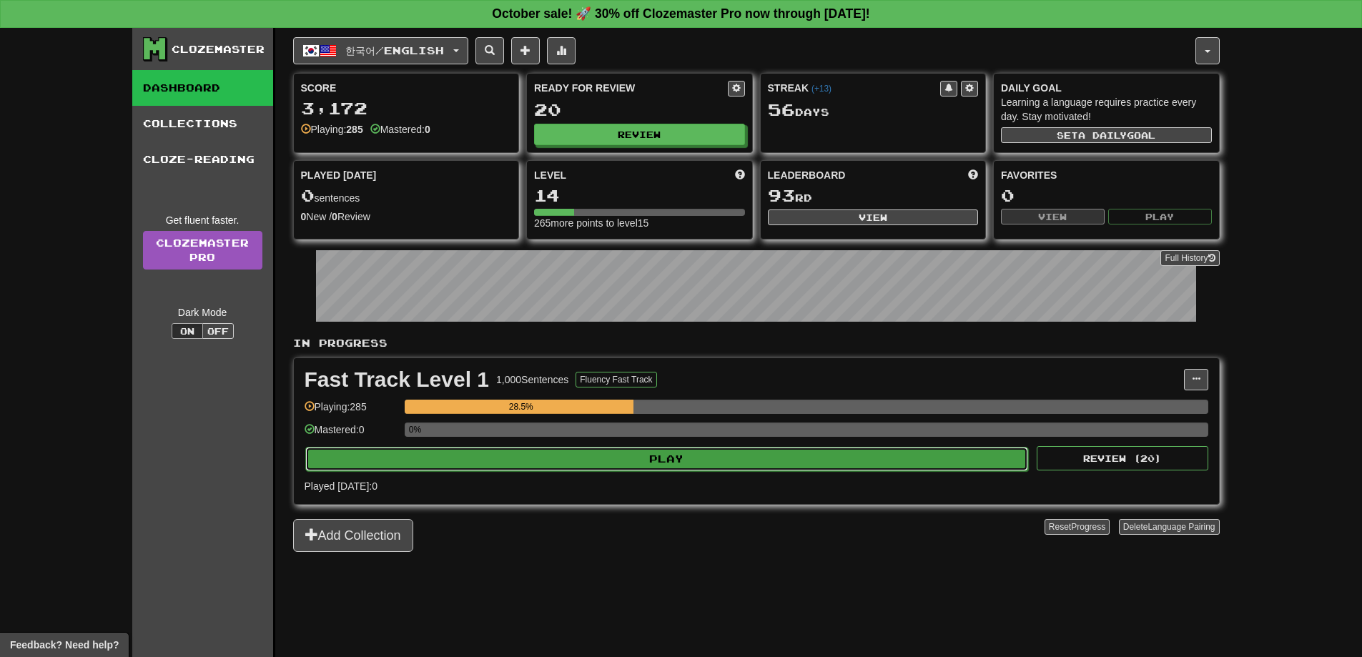
click at [726, 448] on button "Play" at bounding box center [667, 459] width 724 height 24
select select "**"
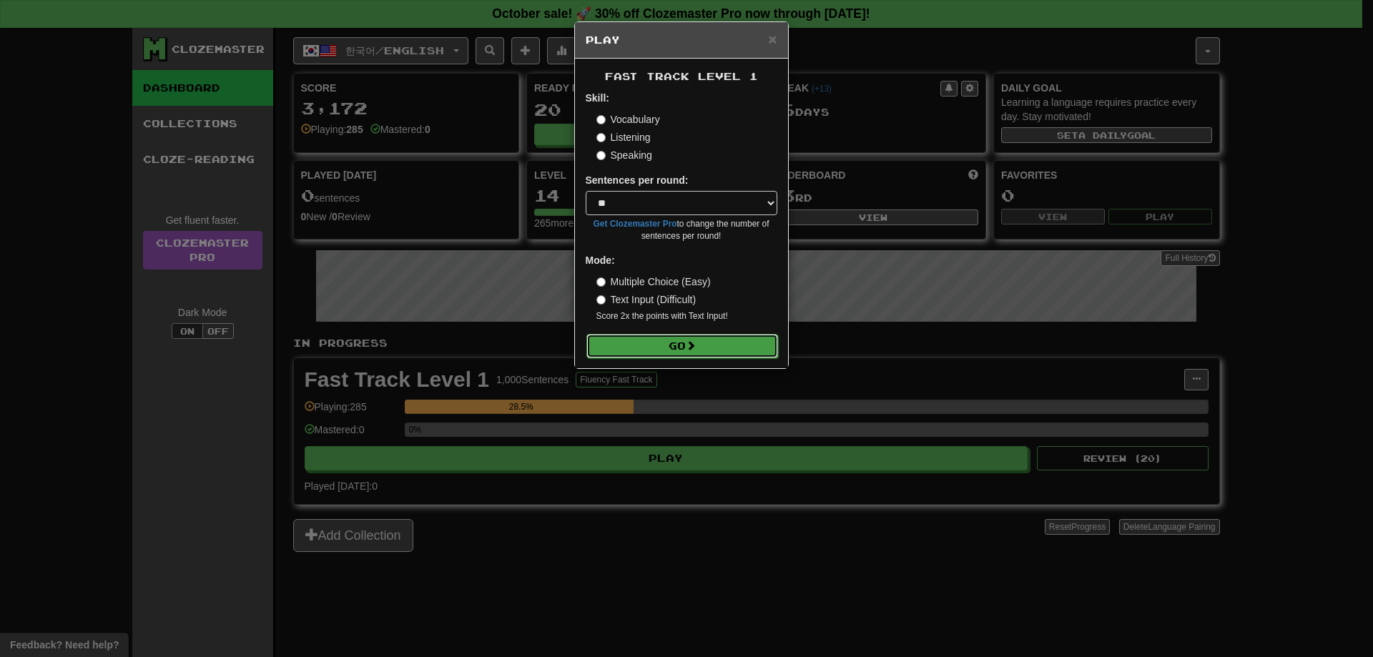
click at [643, 338] on button "Go" at bounding box center [682, 346] width 192 height 24
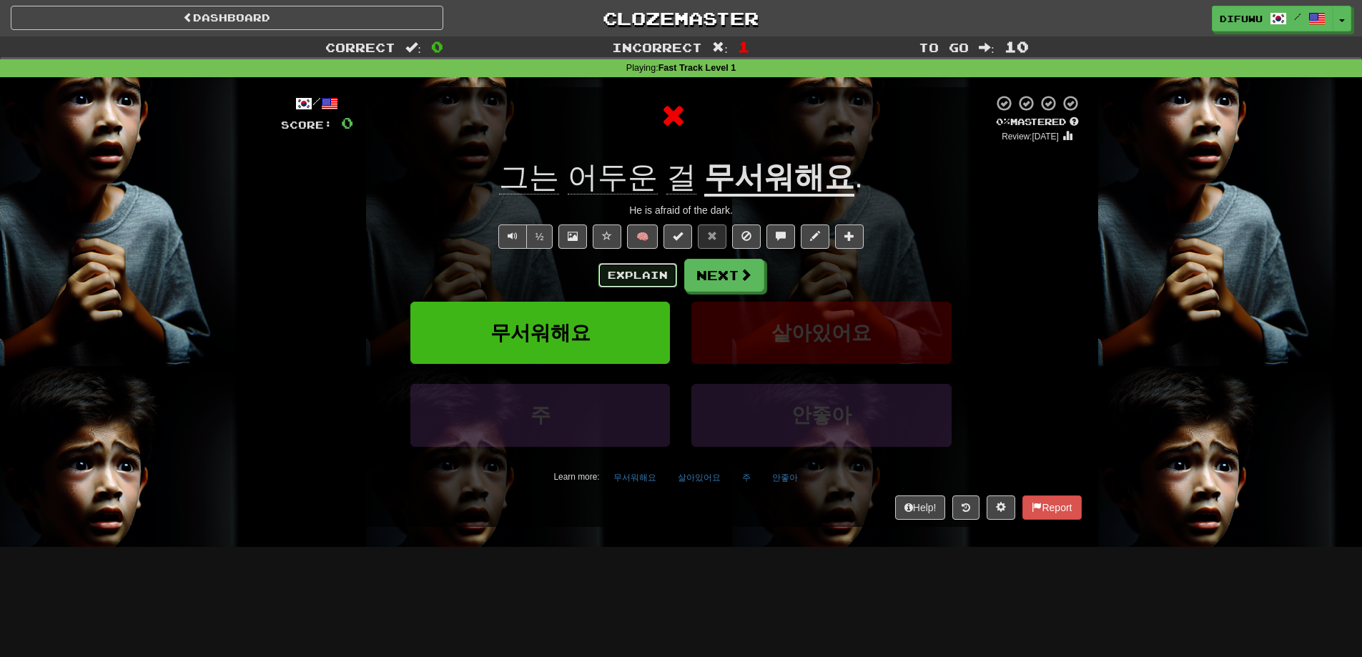
click at [638, 276] on button "Explain" at bounding box center [637, 275] width 79 height 24
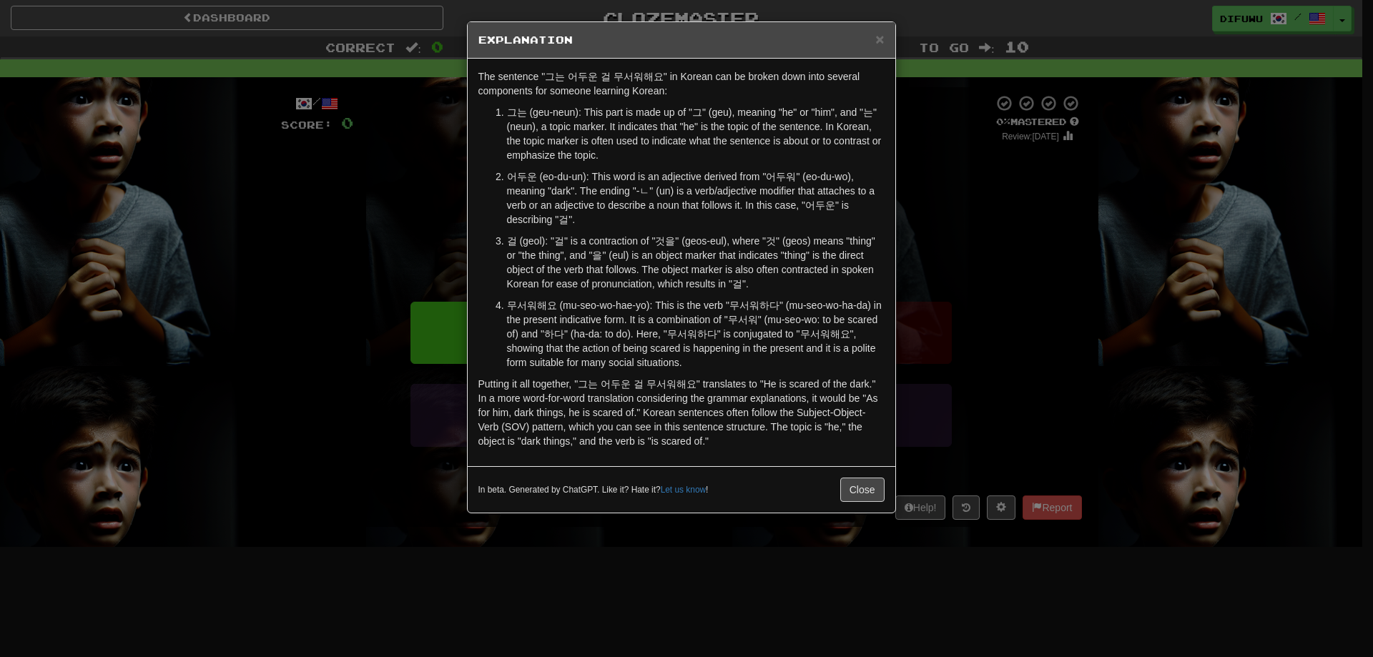
click at [995, 431] on div "× Explanation The sentence "그는 어두운 걸 무서워해요" in Korean can be broken down into s…" at bounding box center [686, 328] width 1373 height 657
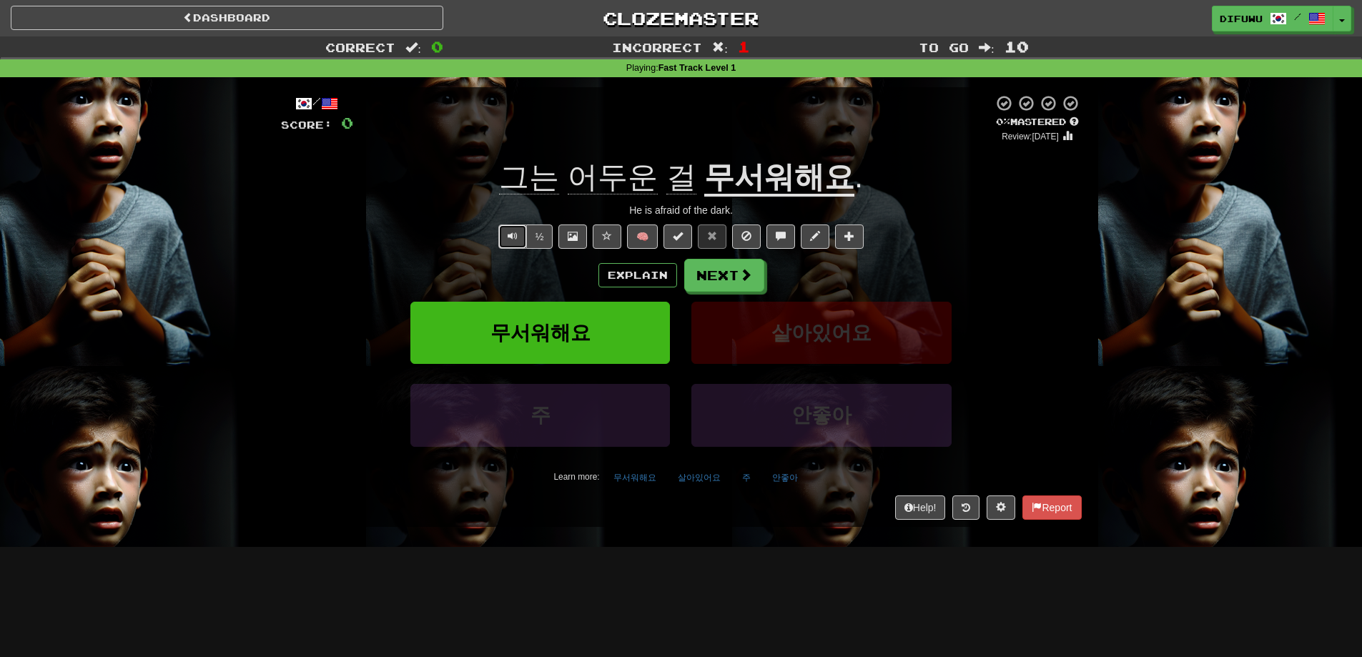
click at [516, 244] on button "Text-to-speech controls" at bounding box center [512, 237] width 29 height 24
click at [515, 244] on button "Text-to-speech controls" at bounding box center [512, 237] width 29 height 24
click at [502, 244] on button "Text-to-speech controls" at bounding box center [512, 237] width 29 height 24
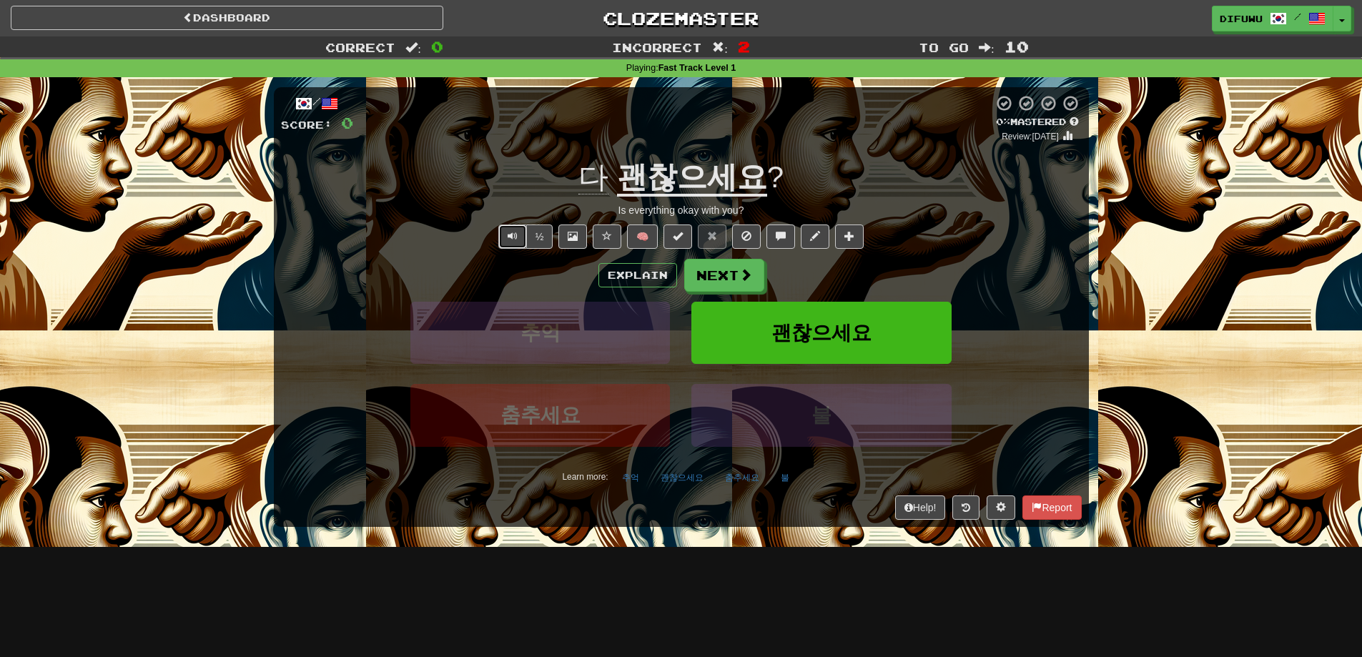
click at [508, 237] on span "Text-to-speech controls" at bounding box center [513, 236] width 10 height 10
click at [631, 277] on button "Explain" at bounding box center [637, 275] width 79 height 24
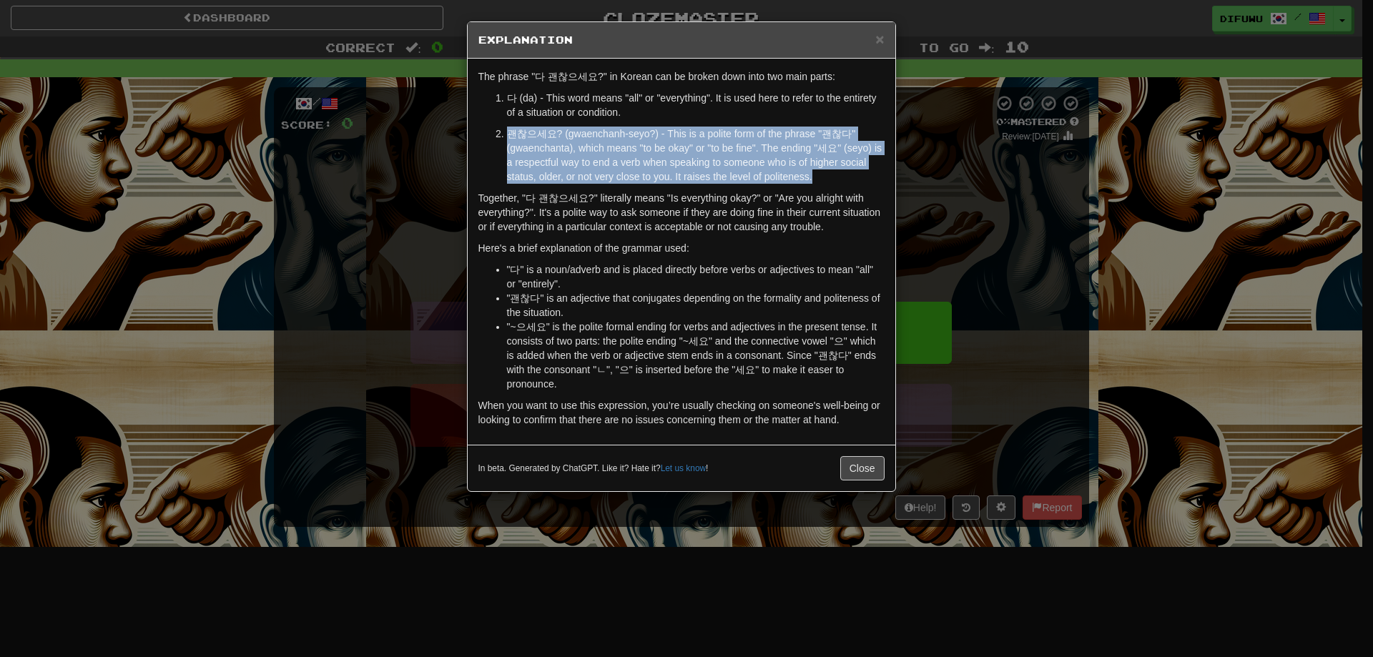
drag, startPoint x: 840, startPoint y: 177, endPoint x: 851, endPoint y: 107, distance: 71.6
click at [851, 107] on ol "다 (da) - This word means "all" or "everything". It is used here to refer to the…" at bounding box center [681, 137] width 406 height 93
click at [859, 108] on p "다 (da) - This word means "all" or "everything". It is used here to refer to the…" at bounding box center [696, 105] width 378 height 29
drag, startPoint x: 860, startPoint y: 108, endPoint x: 867, endPoint y: 183, distance: 75.4
click at [867, 183] on ol "다 (da) - This word means "all" or "everything". It is used here to refer to the…" at bounding box center [681, 137] width 406 height 93
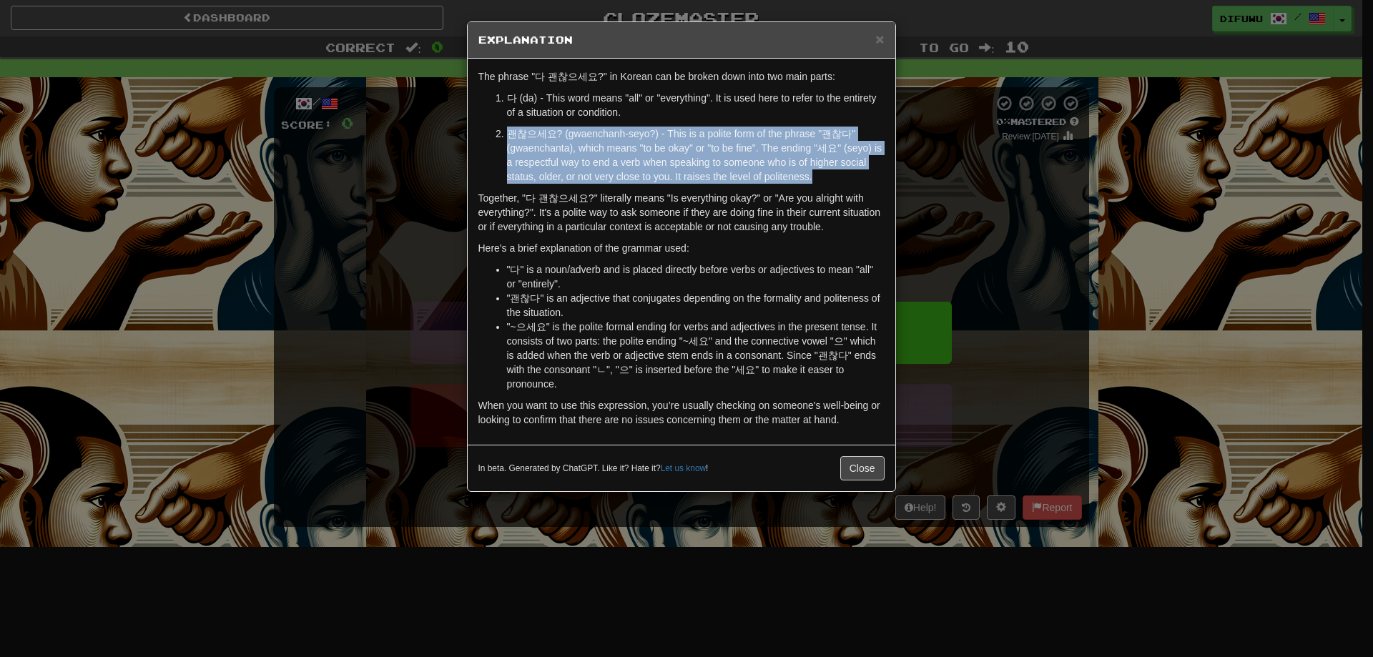
click at [867, 182] on p "괜찮으세요? (gwaenchanh-seyo?) - This is a polite form of the phrase "괜찮다" (gwaencha…" at bounding box center [696, 155] width 378 height 57
drag, startPoint x: 857, startPoint y: 172, endPoint x: 864, endPoint y: 107, distance: 65.5
click at [864, 107] on ol "다 (da) - This word means "all" or "everything". It is used here to refer to the…" at bounding box center [681, 137] width 406 height 93
click at [864, 107] on p "다 (da) - This word means "all" or "everything". It is used here to refer to the…" at bounding box center [696, 105] width 378 height 29
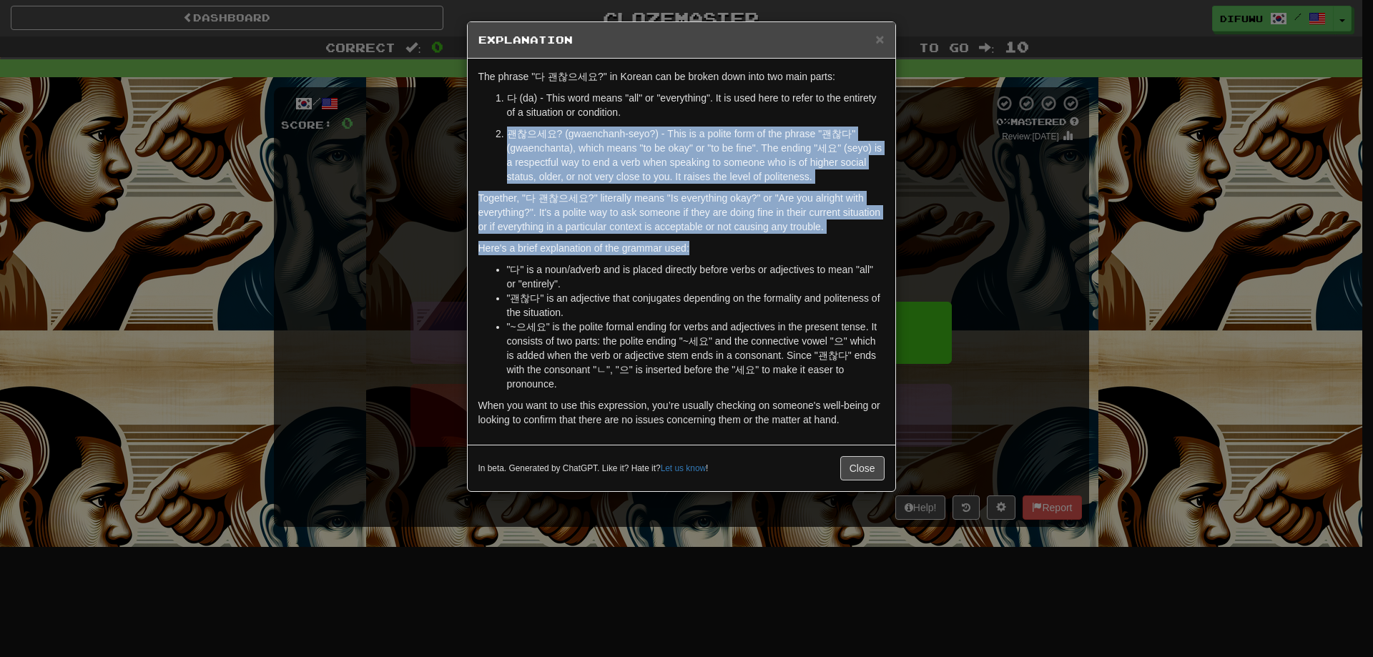
drag, startPoint x: 864, startPoint y: 107, endPoint x: 859, endPoint y: 245, distance: 137.4
click at [859, 245] on div "The phrase "다 괜찮으세요?" in Korean can be broken down into two main parts: 다 (da) …" at bounding box center [682, 252] width 428 height 386
click at [859, 245] on p "Here's a brief explanation of the grammar used:" at bounding box center [681, 248] width 406 height 14
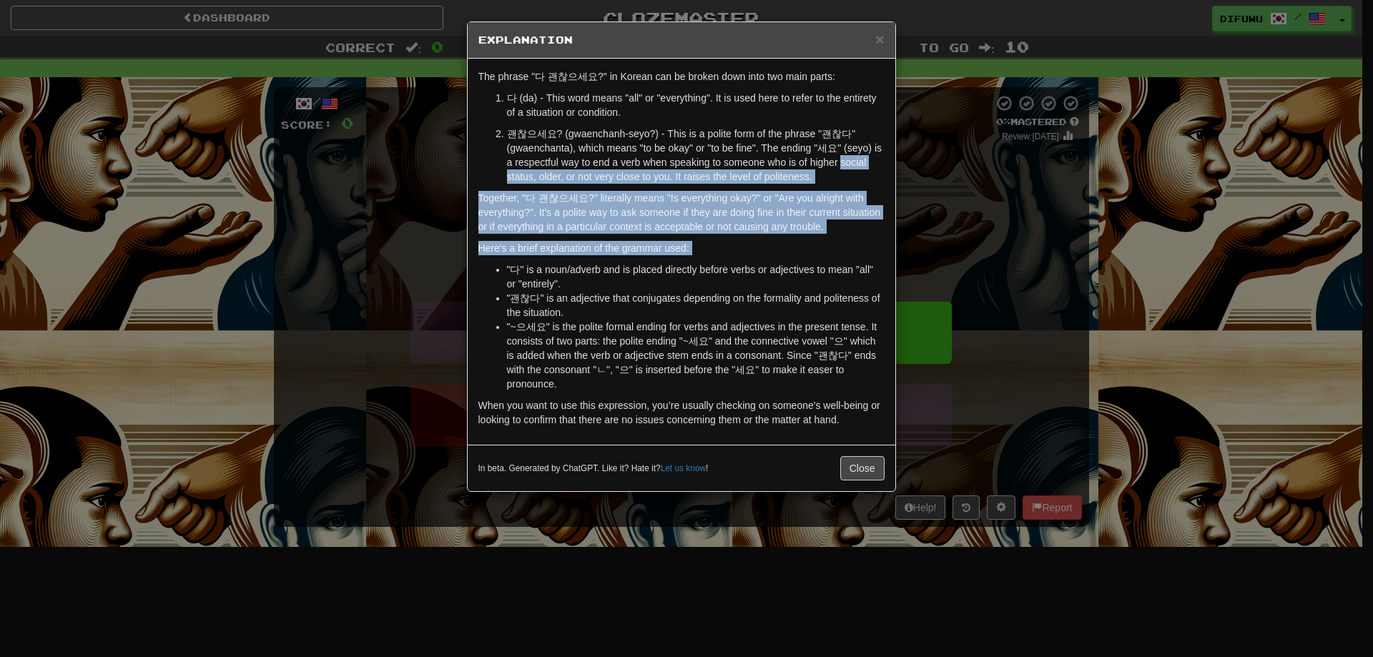
drag, startPoint x: 860, startPoint y: 242, endPoint x: 871, endPoint y: 168, distance: 75.1
click at [871, 168] on div "The phrase "다 괜찮으세요?" in Korean can be broken down into two main parts: 다 (da) …" at bounding box center [682, 252] width 428 height 386
click at [871, 168] on p "괜찮으세요? (gwaenchanh-seyo?) - This is a polite form of the phrase "괜찮다" (gwaencha…" at bounding box center [696, 155] width 378 height 57
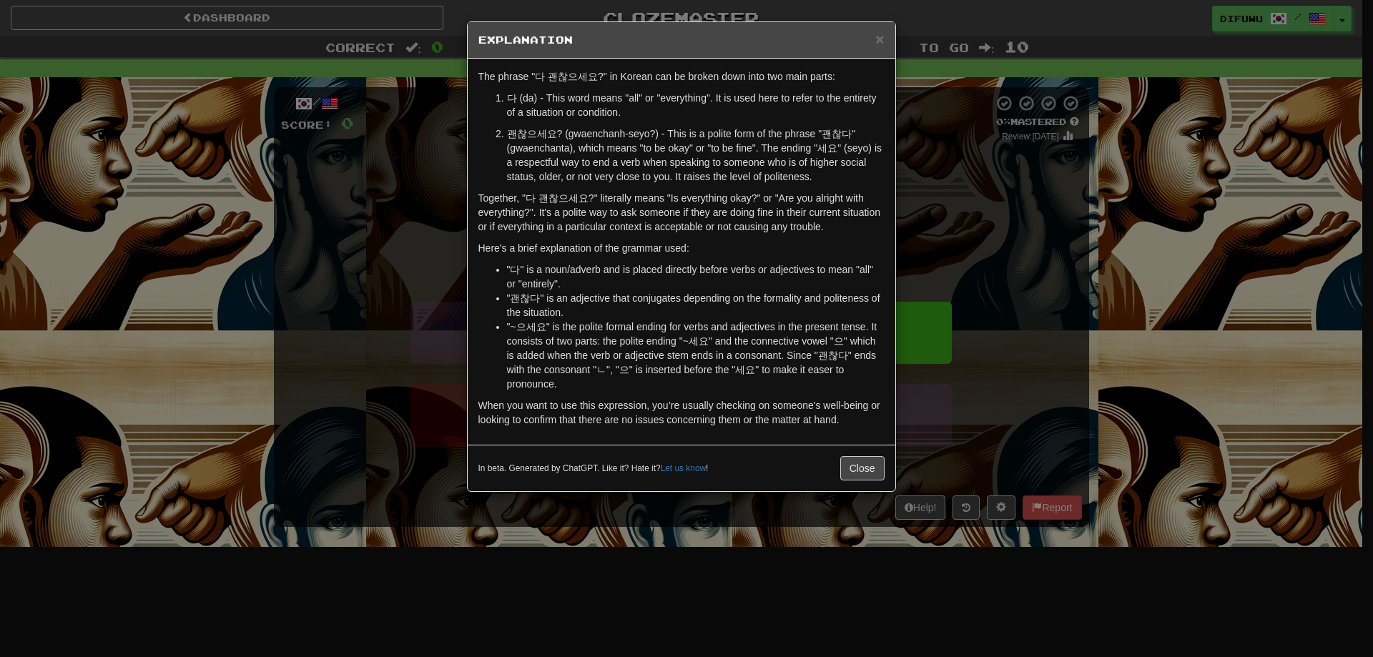
click at [1025, 237] on div "× Explanation The phrase "다 괜찮으세요?" in Korean can be broken down into two main …" at bounding box center [686, 328] width 1373 height 657
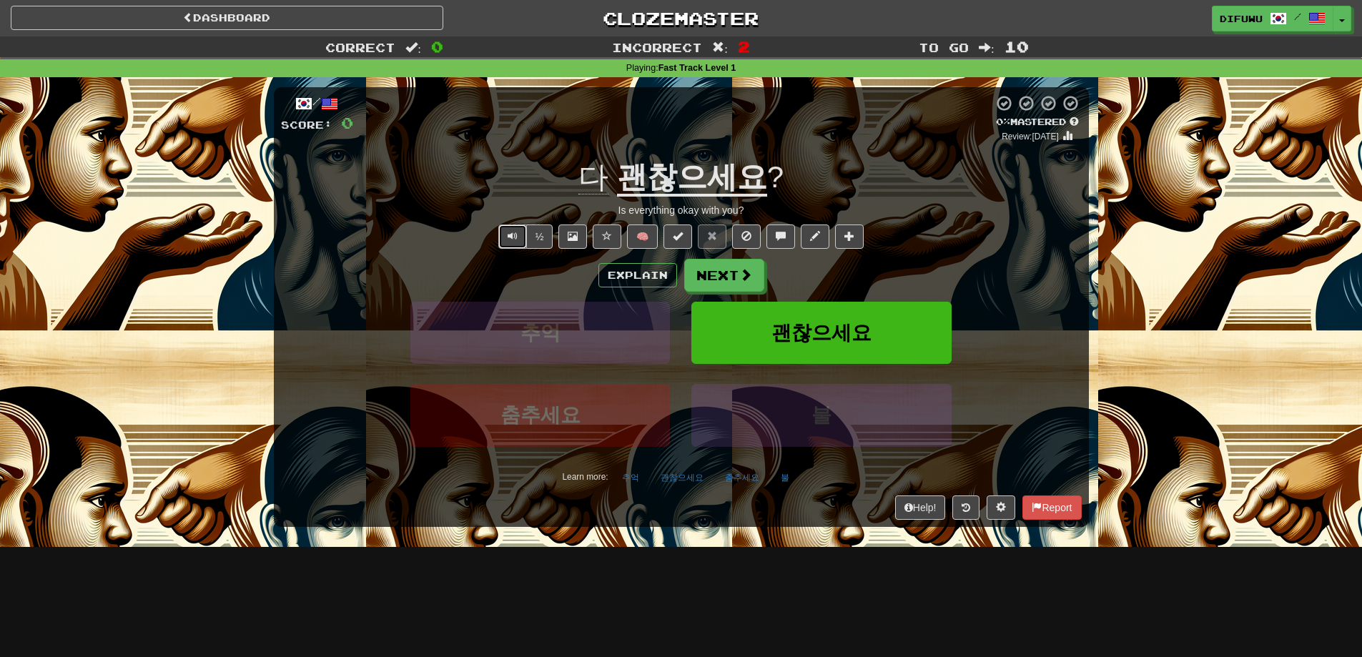
click at [512, 248] on button "Text-to-speech controls" at bounding box center [512, 237] width 29 height 24
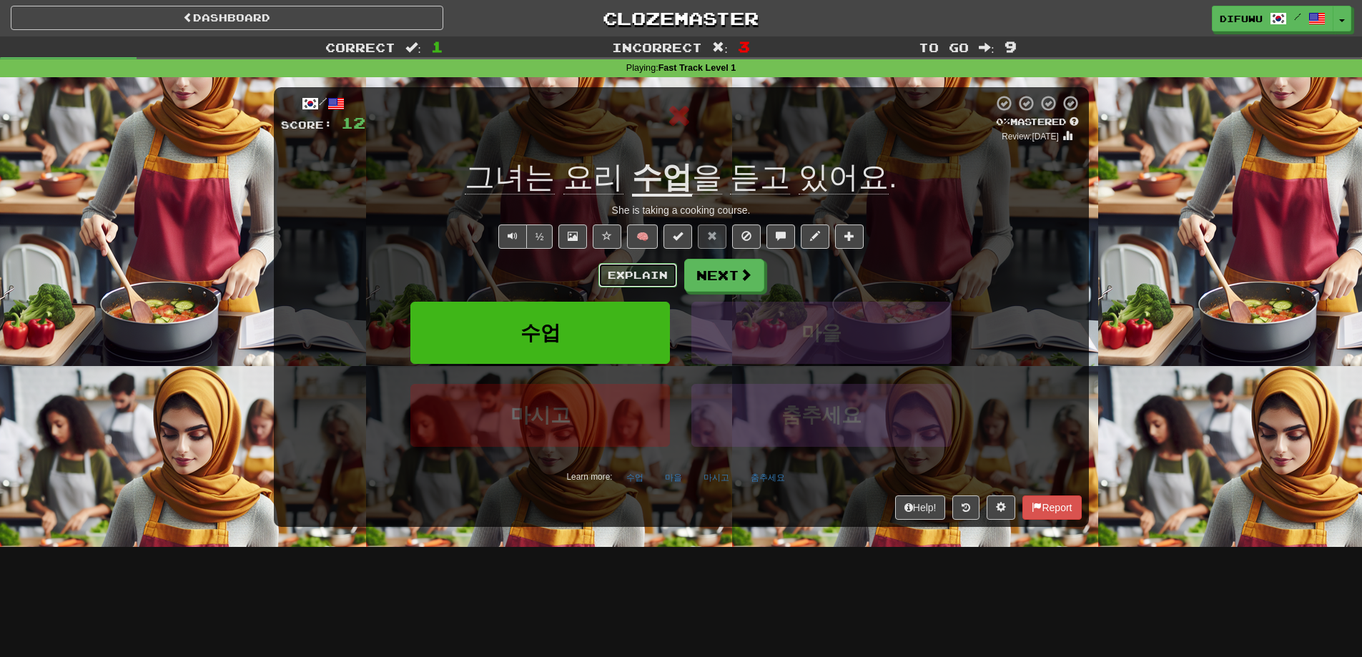
click at [654, 265] on button "Explain" at bounding box center [637, 275] width 79 height 24
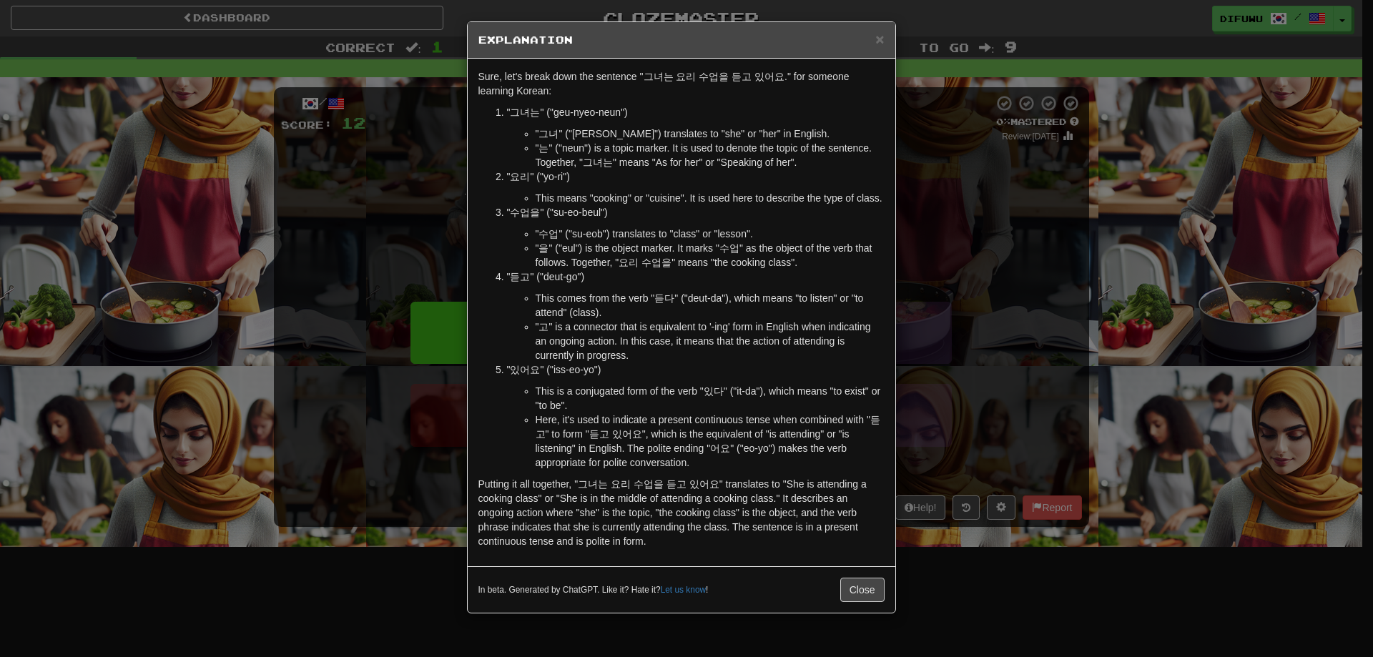
click at [949, 307] on div "× Explanation Sure, let's break down the sentence "그녀는 요리 수업을 듣고 있어요." for some…" at bounding box center [686, 328] width 1373 height 657
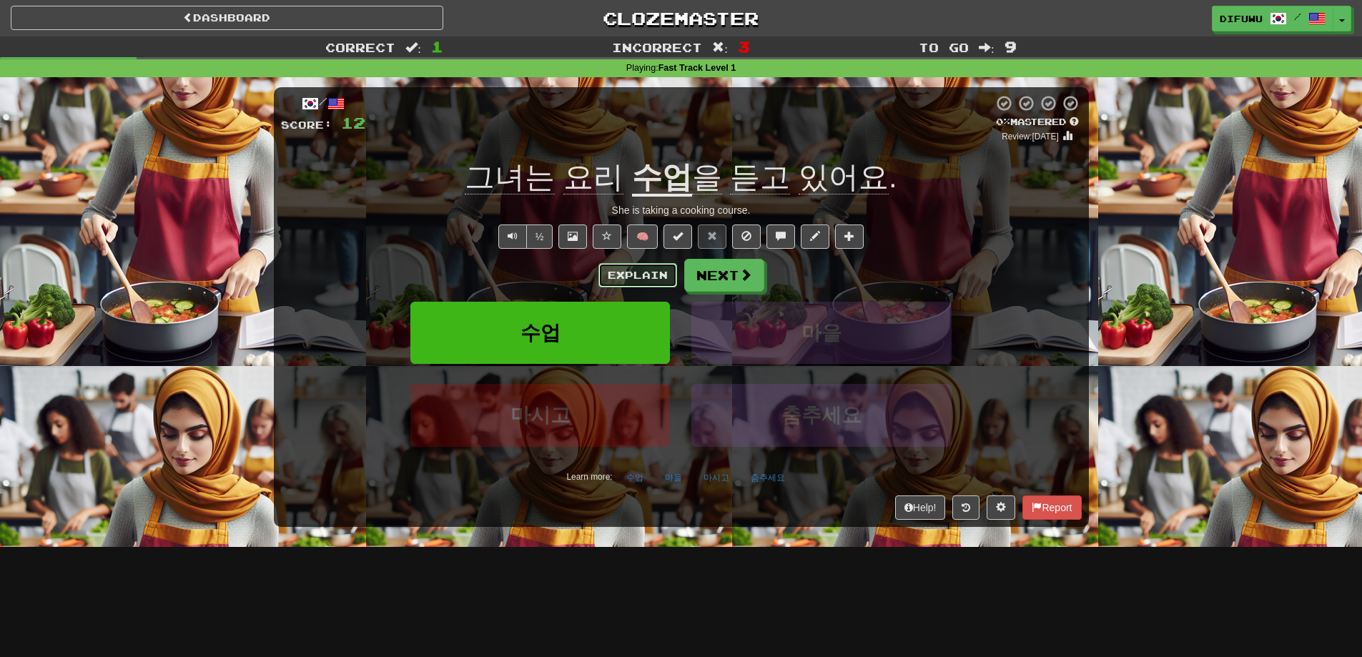
click at [619, 267] on button "Explain" at bounding box center [637, 275] width 79 height 24
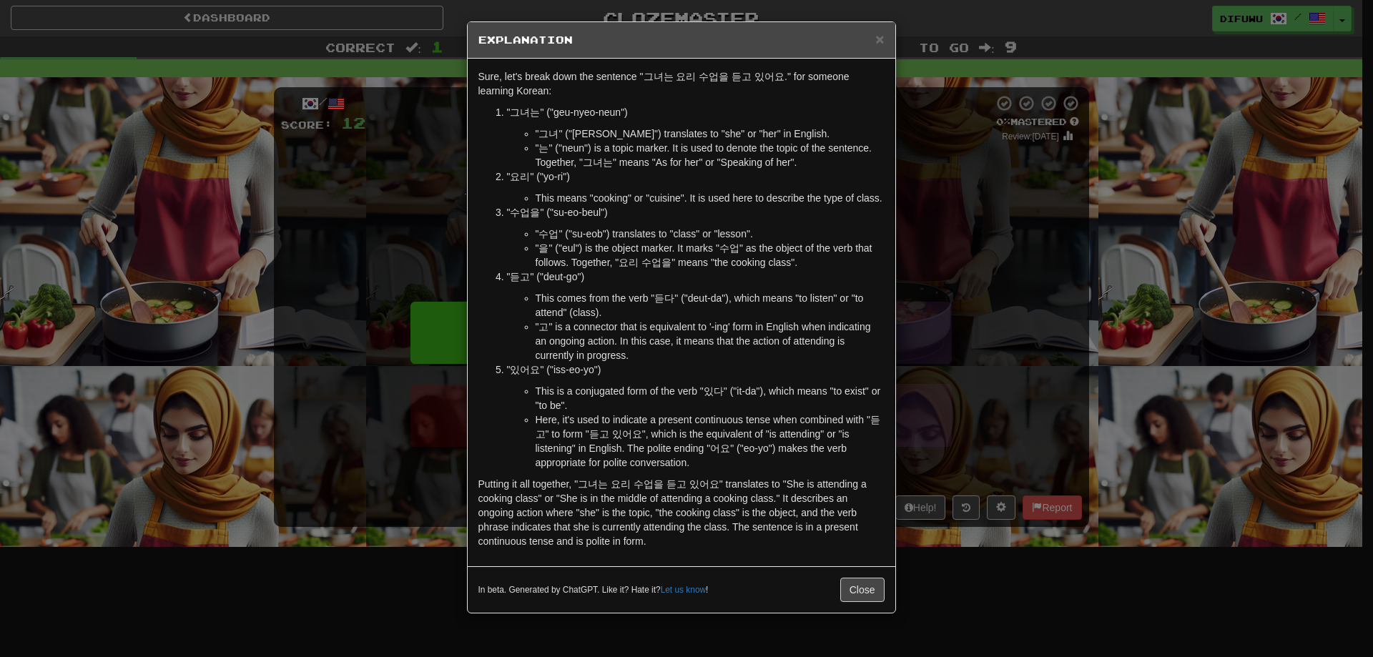
click at [1000, 444] on div "× Explanation Sure, let's break down the sentence "그녀는 요리 수업을 듣고 있어요." for some…" at bounding box center [686, 328] width 1373 height 657
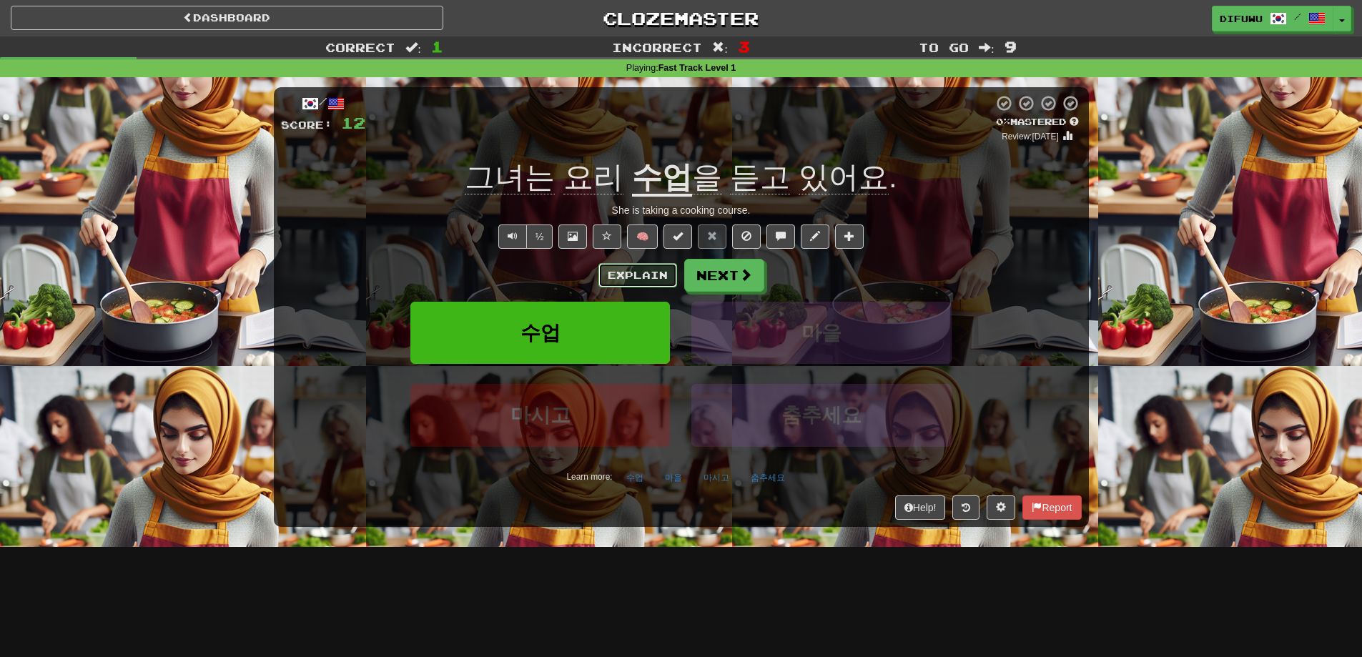
click at [610, 264] on button "Explain" at bounding box center [637, 275] width 79 height 24
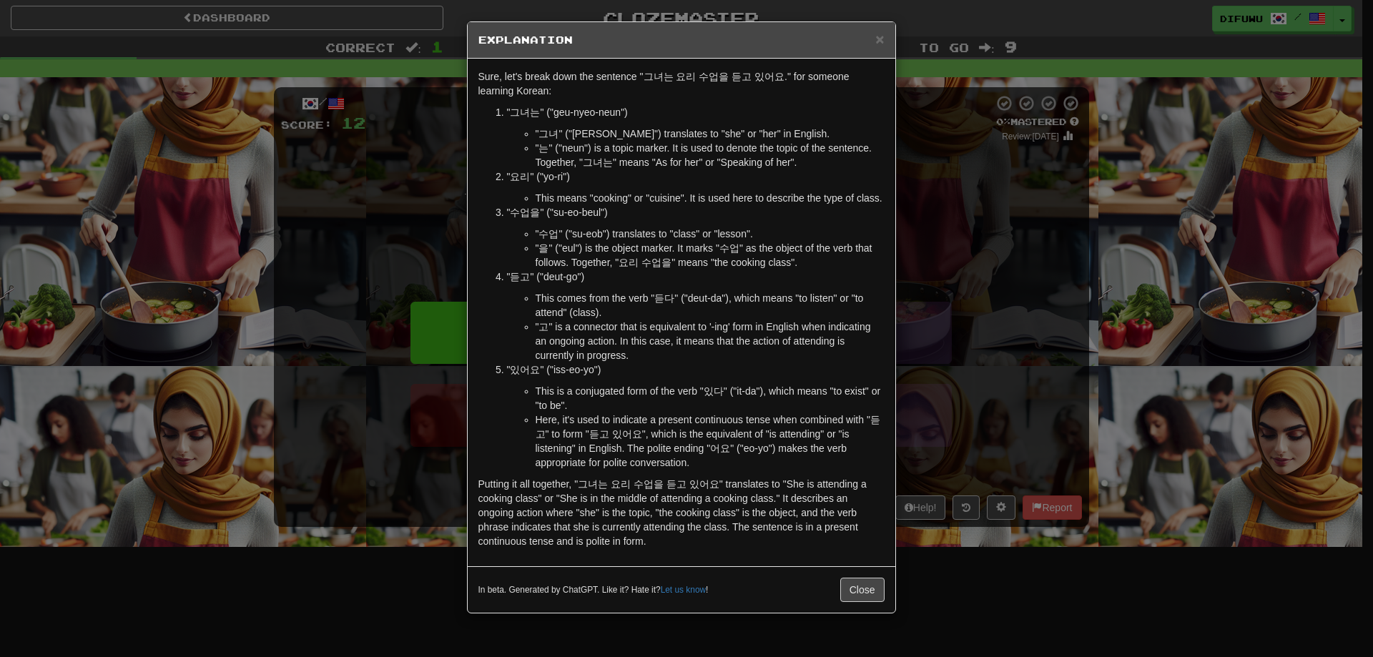
click at [1040, 417] on div "× Explanation Sure, let's break down the sentence "그녀는 요리 수업을 듣고 있어요." for some…" at bounding box center [686, 328] width 1373 height 657
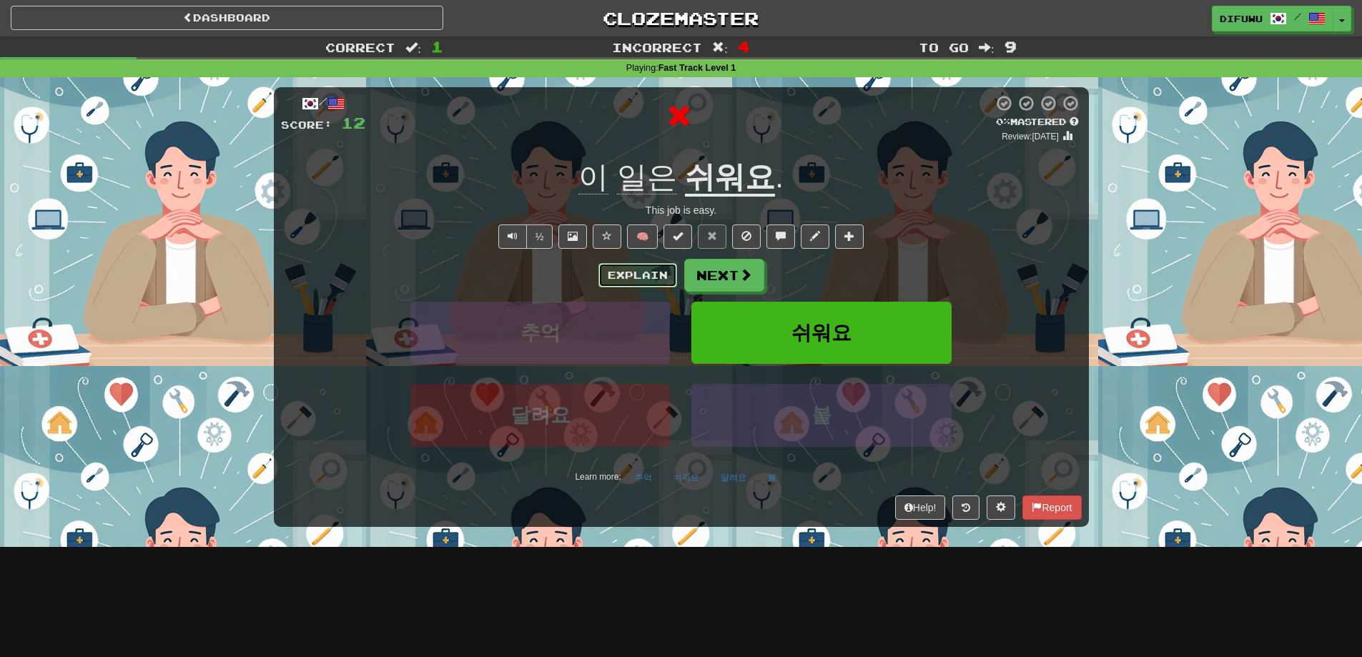
click at [645, 278] on button "Explain" at bounding box center [637, 275] width 79 height 24
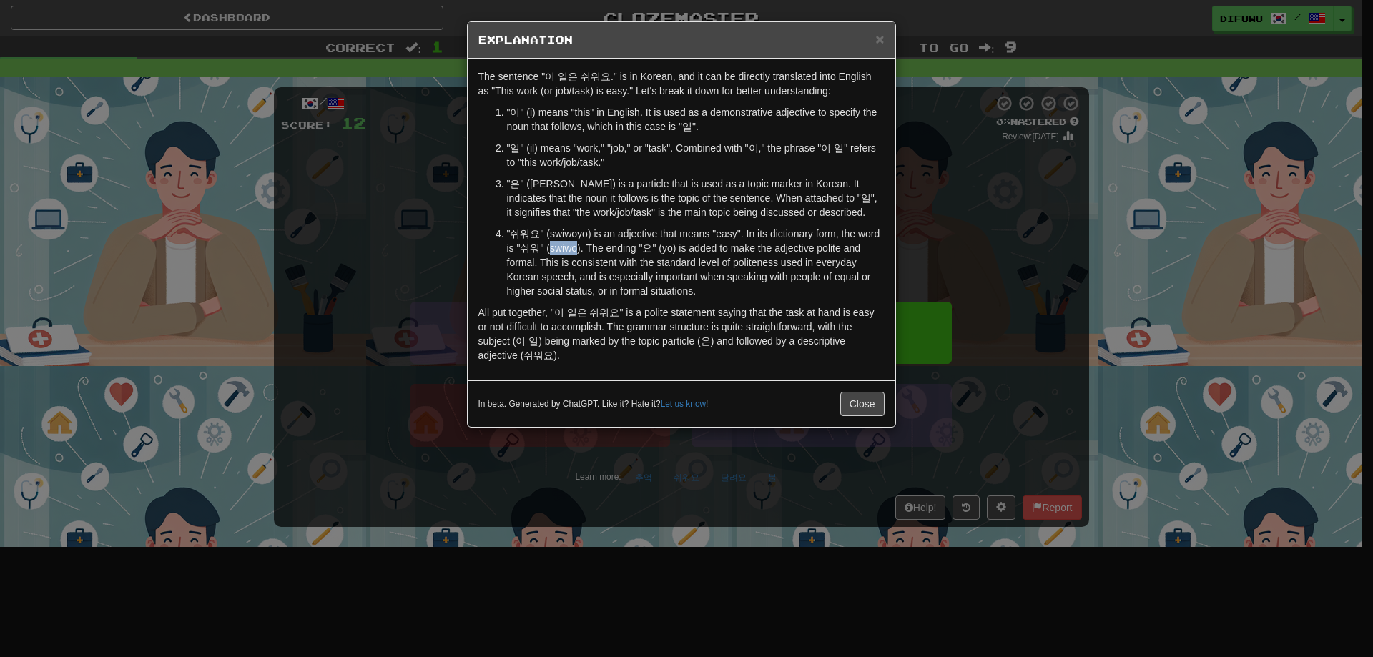
drag, startPoint x: 551, startPoint y: 247, endPoint x: 576, endPoint y: 255, distance: 26.0
click at [576, 255] on p ""쉬워요" (swiwoyo) is an adjective that means "easy". In its dictionary form, the …" at bounding box center [696, 263] width 378 height 72
click at [521, 242] on p ""쉬워요" (swiwoyo) is an adjective that means "easy". In its dictionary form, the …" at bounding box center [696, 263] width 378 height 72
drag, startPoint x: 522, startPoint y: 247, endPoint x: 538, endPoint y: 247, distance: 16.4
click at [538, 247] on p ""쉬워요" (swiwoyo) is an adjective that means "easy". In its dictionary form, the …" at bounding box center [696, 263] width 378 height 72
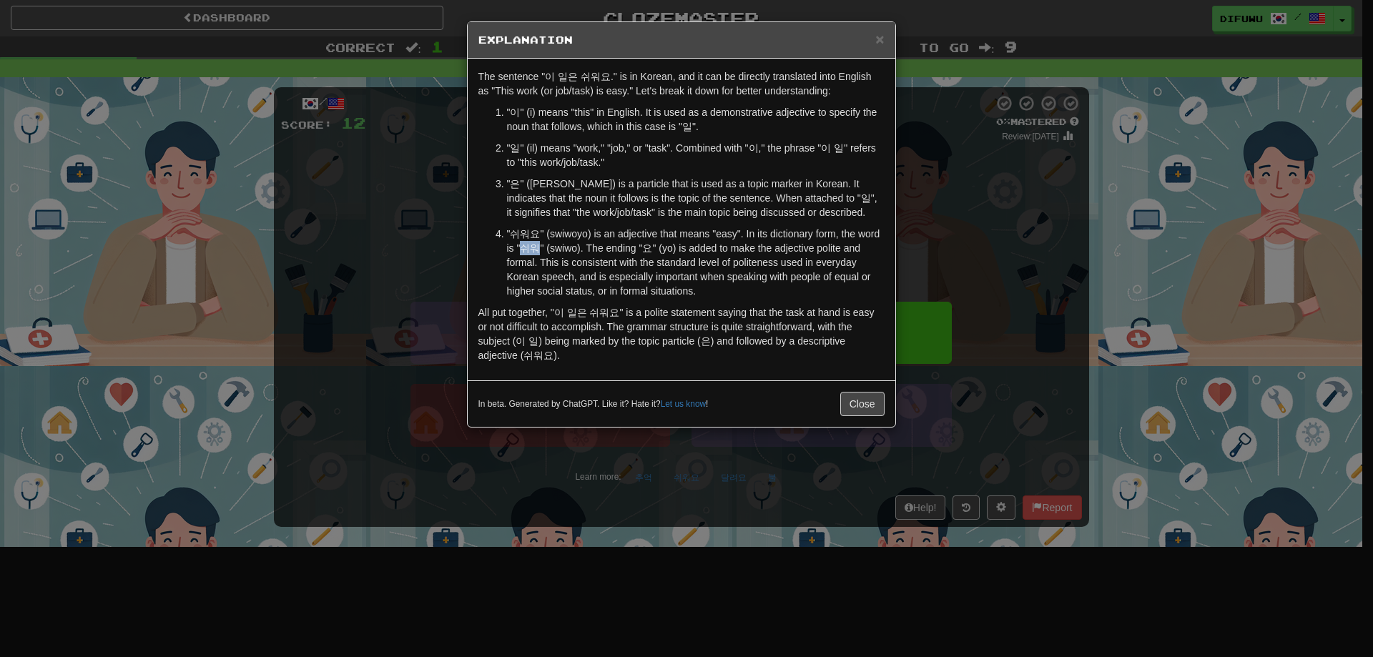
copy p "쉬워"
click at [733, 289] on p ""쉬워요" (swiwoyo) is an adjective that means "easy". In its dictionary form, the …" at bounding box center [696, 263] width 378 height 72
click at [1031, 284] on div "× Explanation The sentence "이 일은 쉬워요." is in Korean, and it can be directly tra…" at bounding box center [686, 328] width 1373 height 657
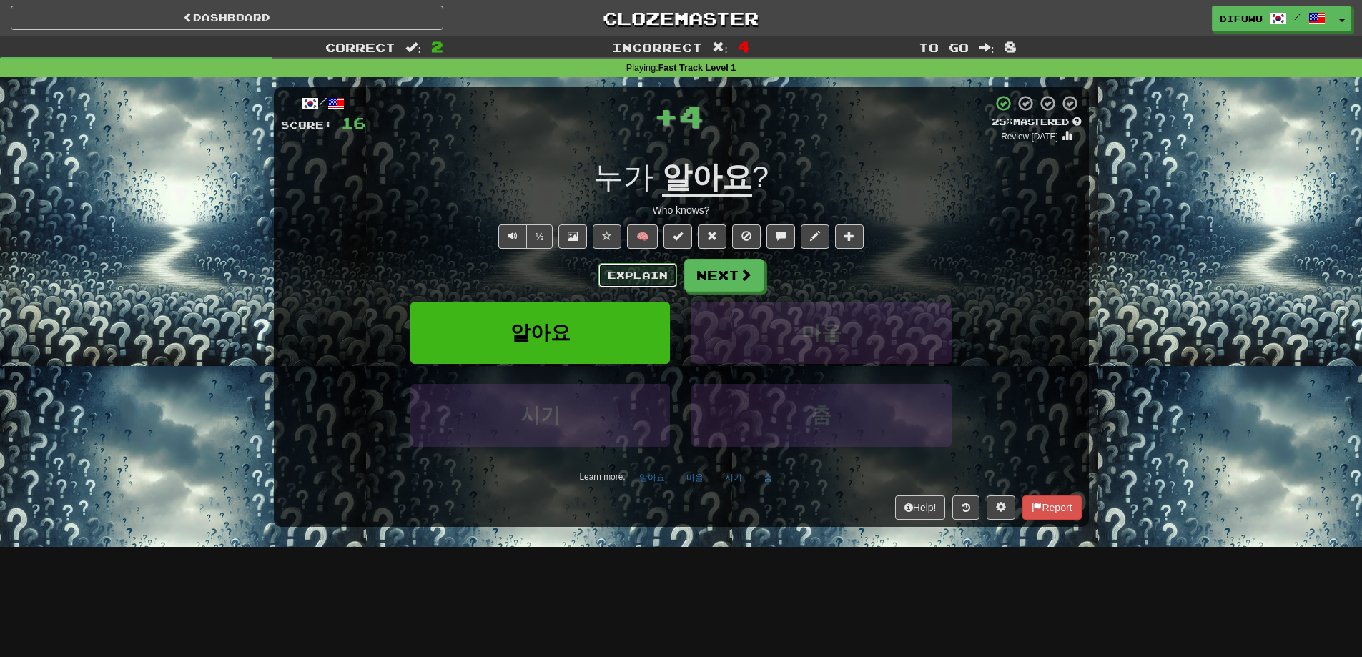
click at [611, 268] on button "Explain" at bounding box center [637, 275] width 79 height 24
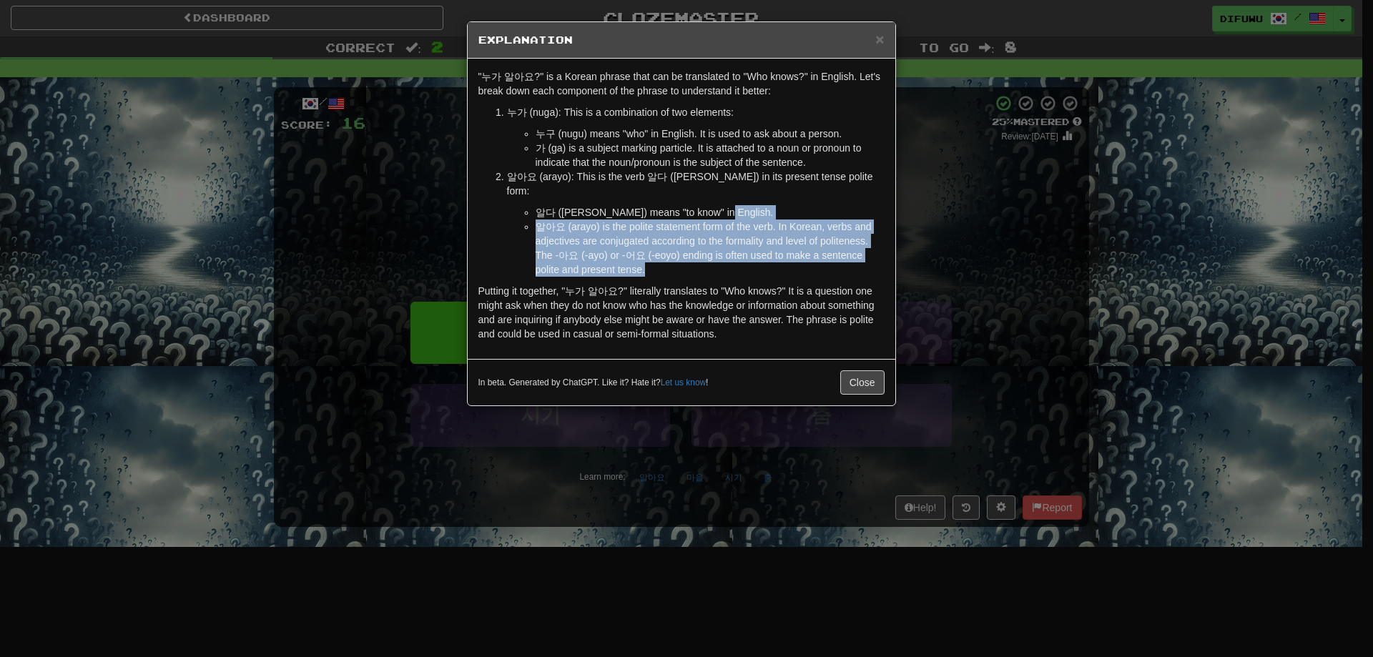
drag, startPoint x: 760, startPoint y: 253, endPoint x: 819, endPoint y: 187, distance: 88.6
click at [819, 187] on li "알아요 (arayo): This is the verb 알다 (alda) in its present tense polite form: 알다 (a…" at bounding box center [696, 222] width 378 height 107
drag, startPoint x: 826, startPoint y: 177, endPoint x: 823, endPoint y: 253, distance: 76.6
click at [823, 253] on li "알아요 (arayo): This is the verb 알다 (alda) in its present tense polite form: 알다 (a…" at bounding box center [696, 222] width 378 height 107
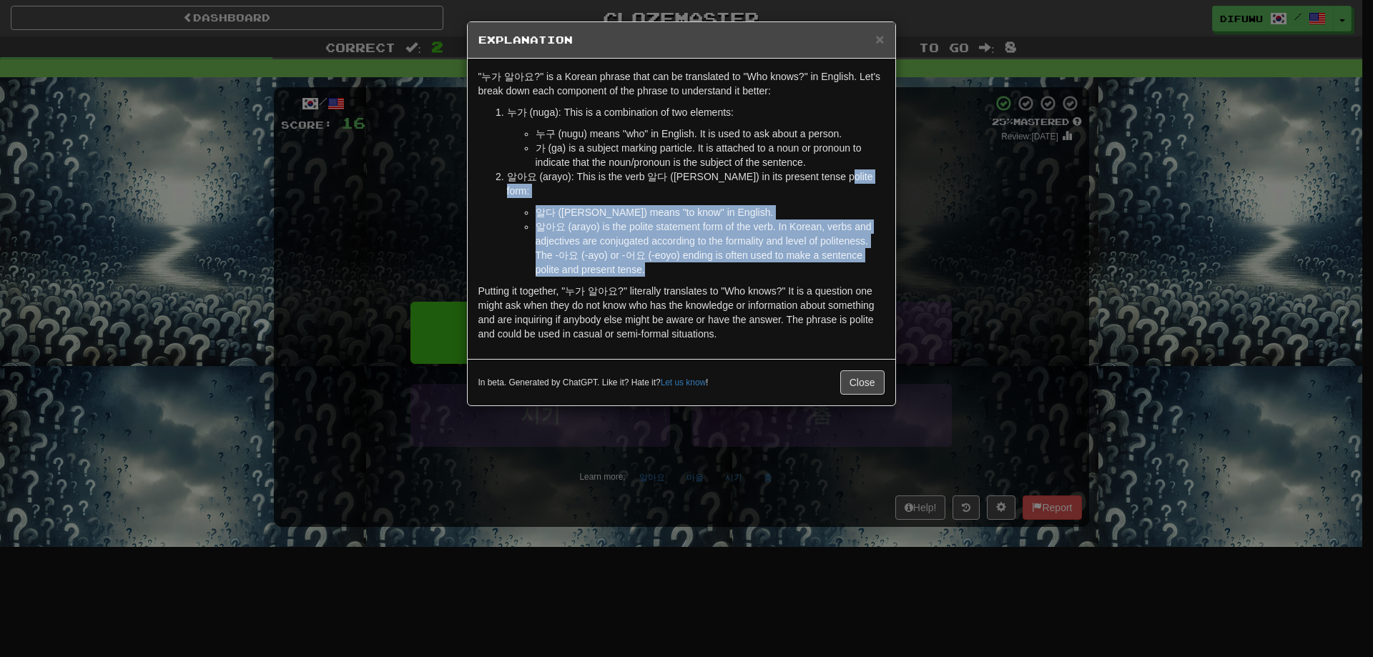
click at [823, 253] on li "알아요 (arayo) is the polite statement form of the verb. In Korean, verbs and adje…" at bounding box center [710, 248] width 349 height 57
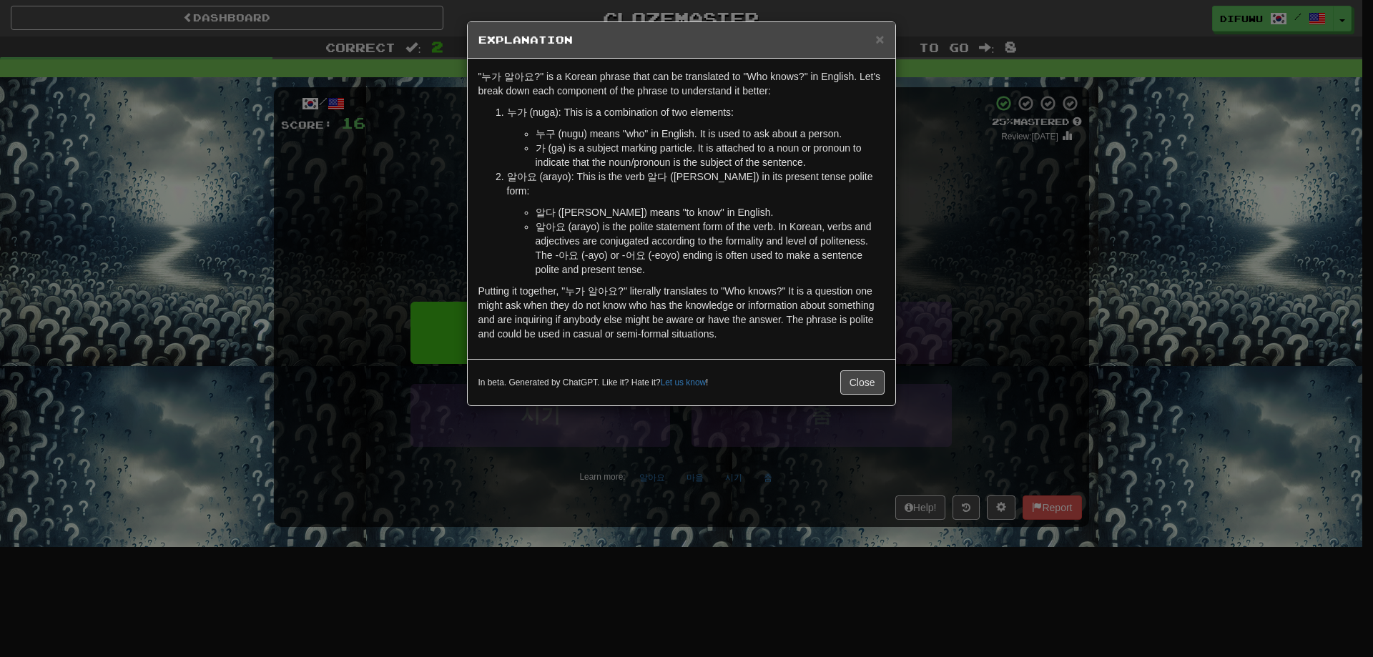
click at [990, 257] on div "× Explanation "누가 알아요?" is a Korean phrase that can be translated to "Who knows…" at bounding box center [686, 328] width 1373 height 657
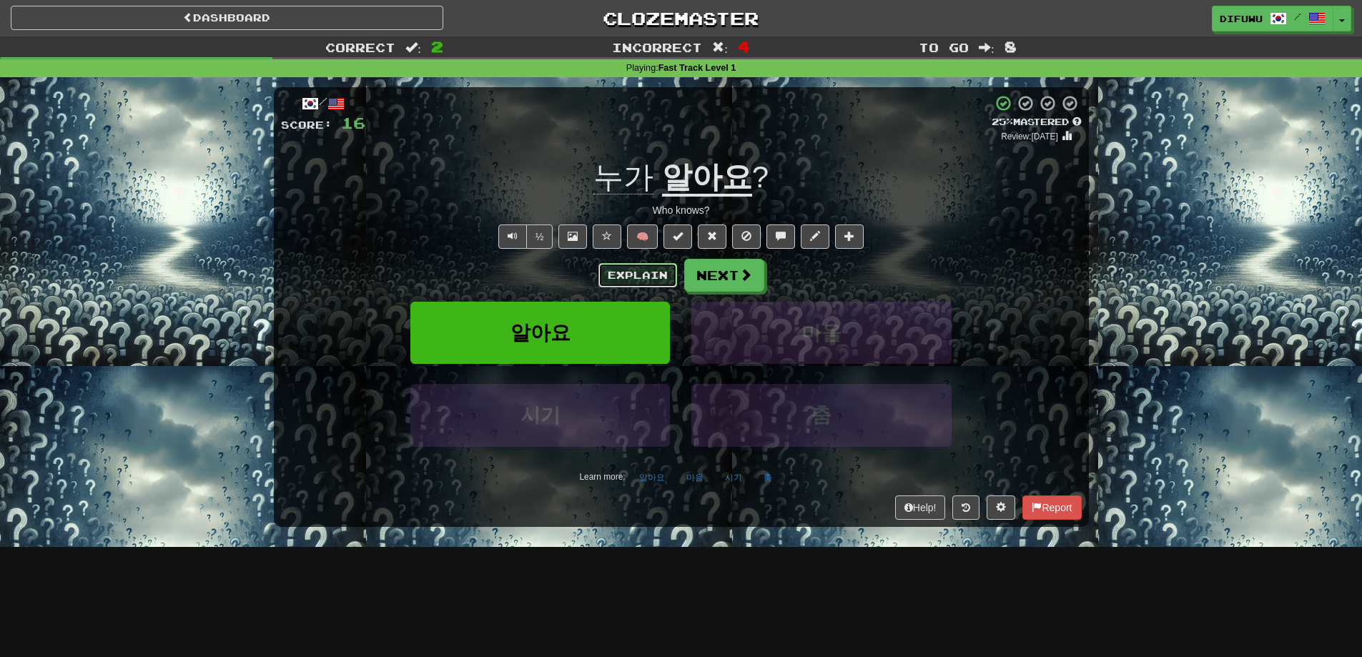
click at [650, 276] on button "Explain" at bounding box center [637, 275] width 79 height 24
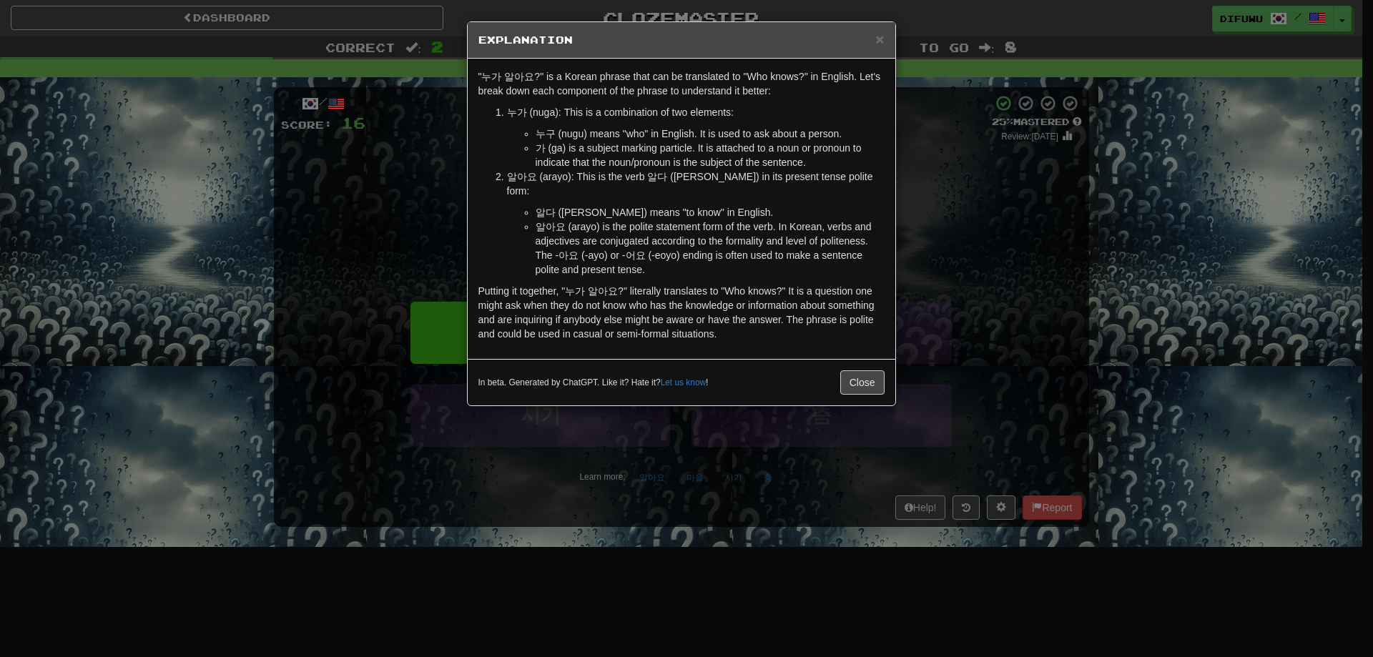
click at [930, 255] on div "× Explanation "누가 알아요?" is a Korean phrase that can be translated to "Who knows…" at bounding box center [686, 328] width 1373 height 657
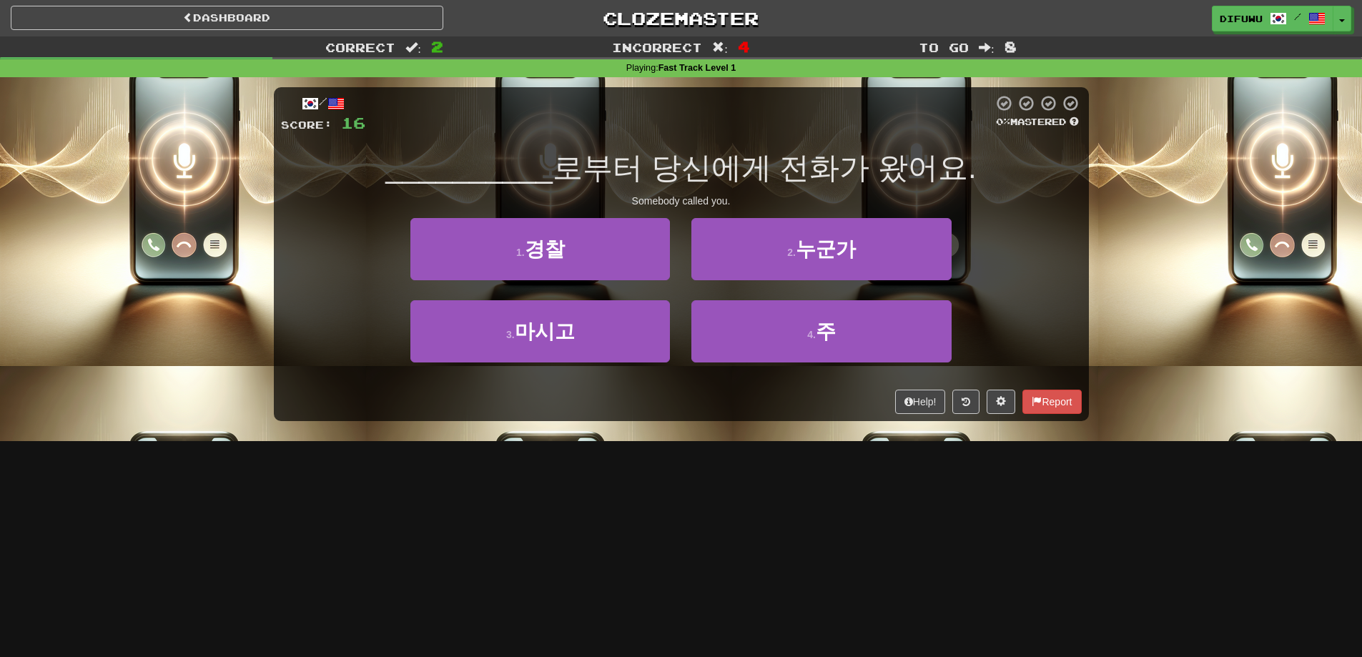
click at [682, 407] on div "Help! Report" at bounding box center [681, 402] width 801 height 24
click at [684, 285] on div "2 . 누군가" at bounding box center [821, 259] width 281 height 82
click at [680, 293] on div "1 . 경찰" at bounding box center [540, 259] width 281 height 82
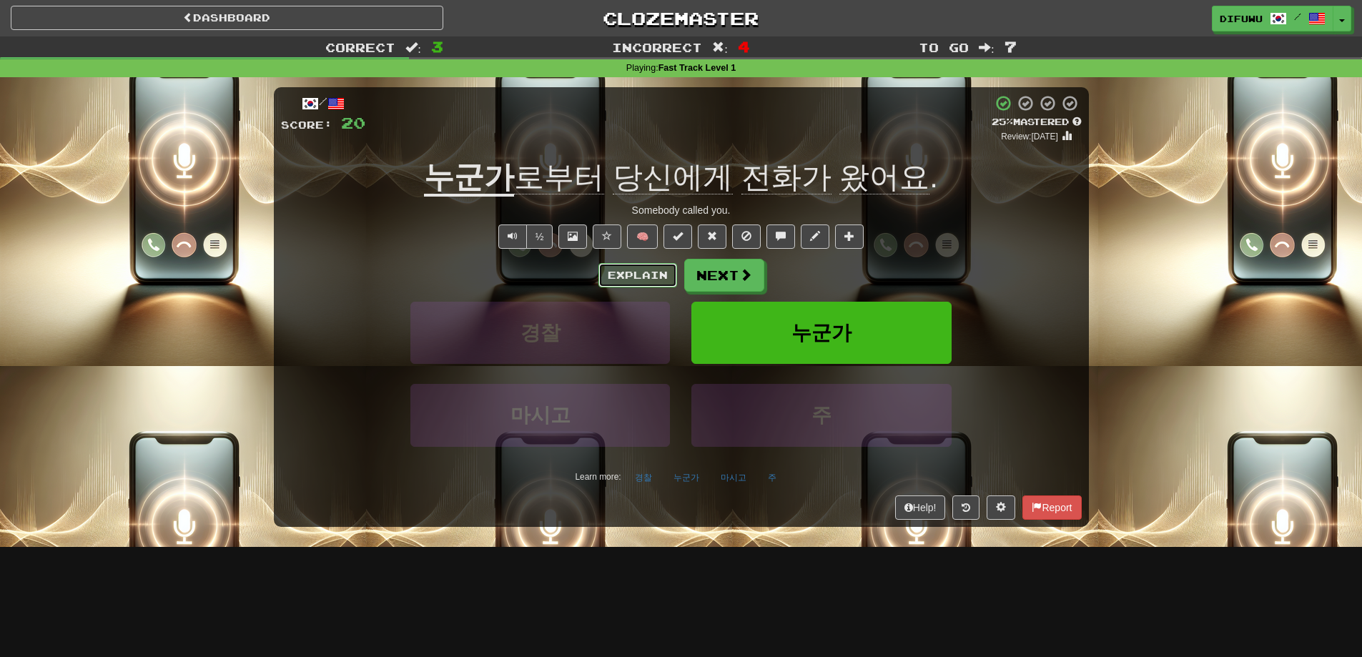
click at [640, 275] on button "Explain" at bounding box center [637, 275] width 79 height 24
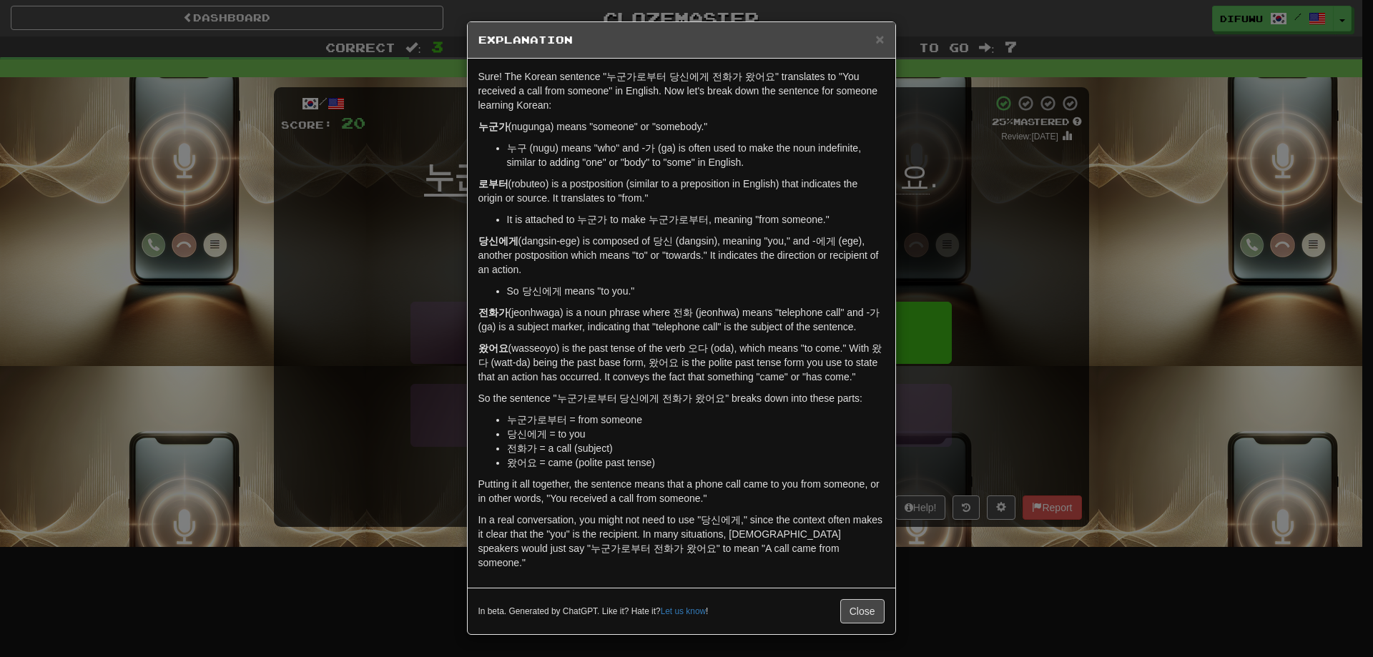
click at [1153, 163] on div "× Explanation Sure! The Korean sentence "누군가로부터 당신에게 전화가 왔어요" translates to "Yo…" at bounding box center [686, 328] width 1373 height 657
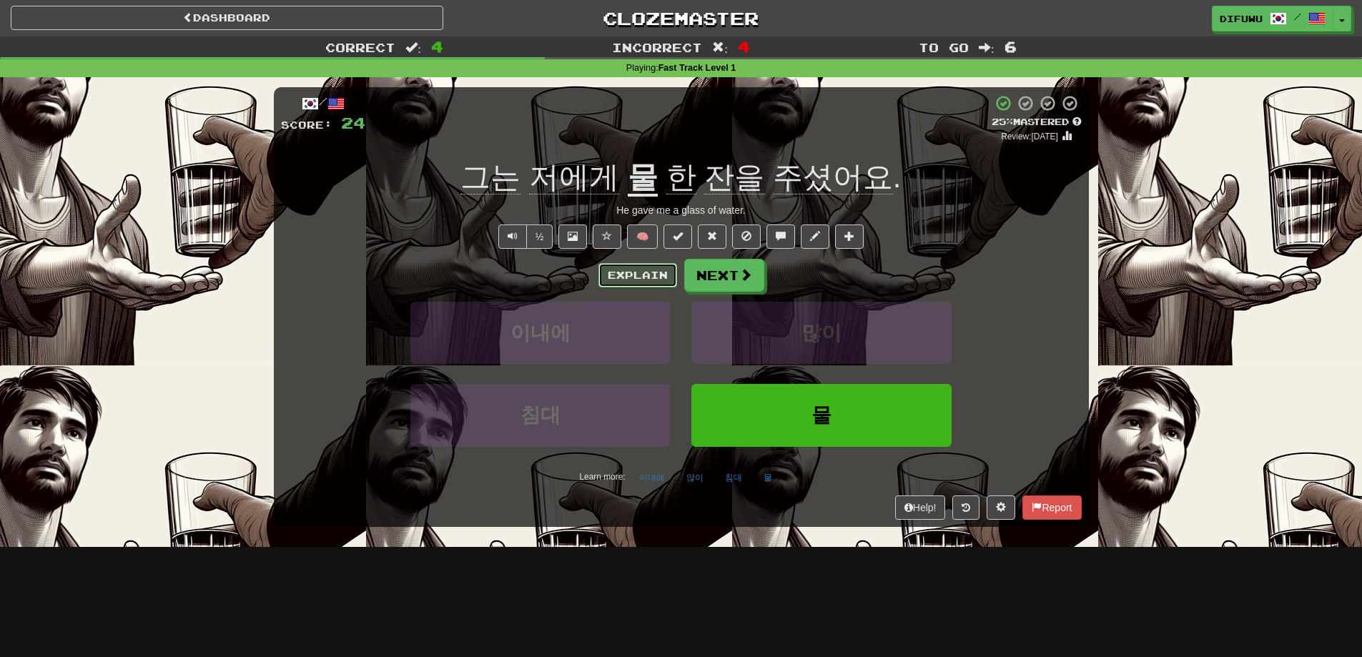
click at [621, 282] on button "Explain" at bounding box center [637, 275] width 79 height 24
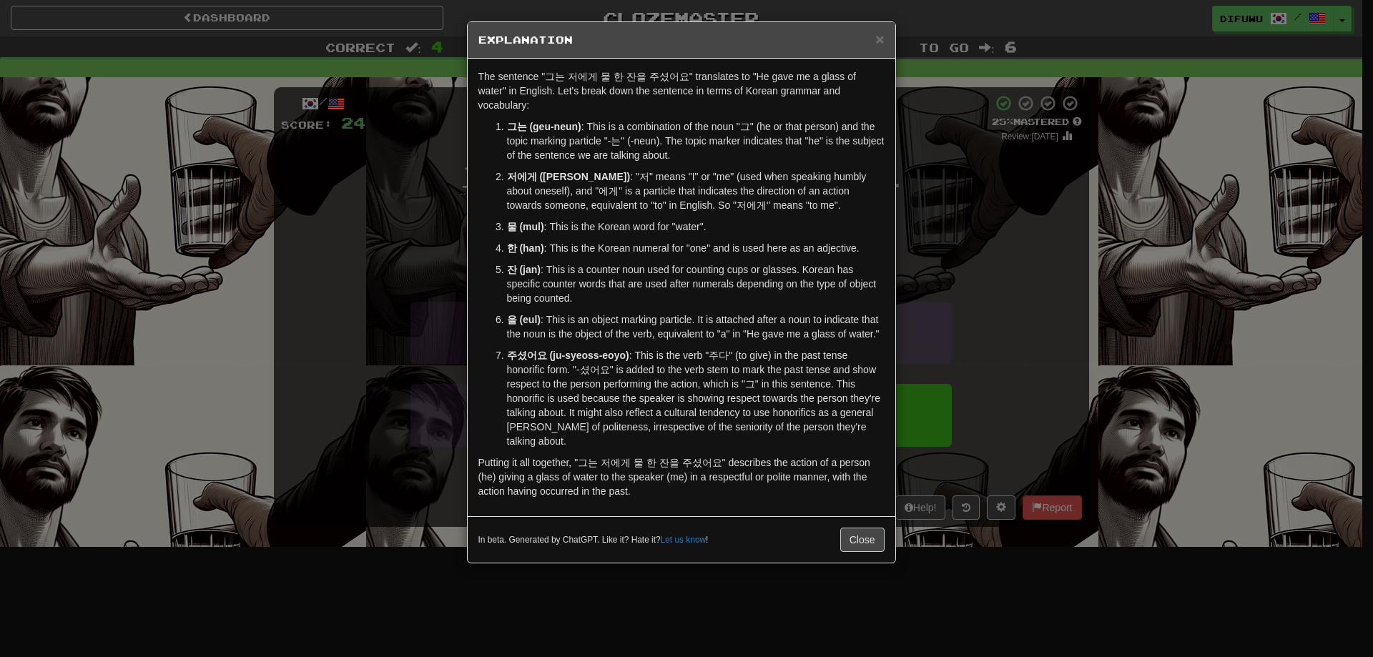
click at [1005, 364] on div "× Explanation The sentence "그는 저에게 물 한 잔을 주셨어요" translates to "He gave me a gla…" at bounding box center [686, 328] width 1373 height 657
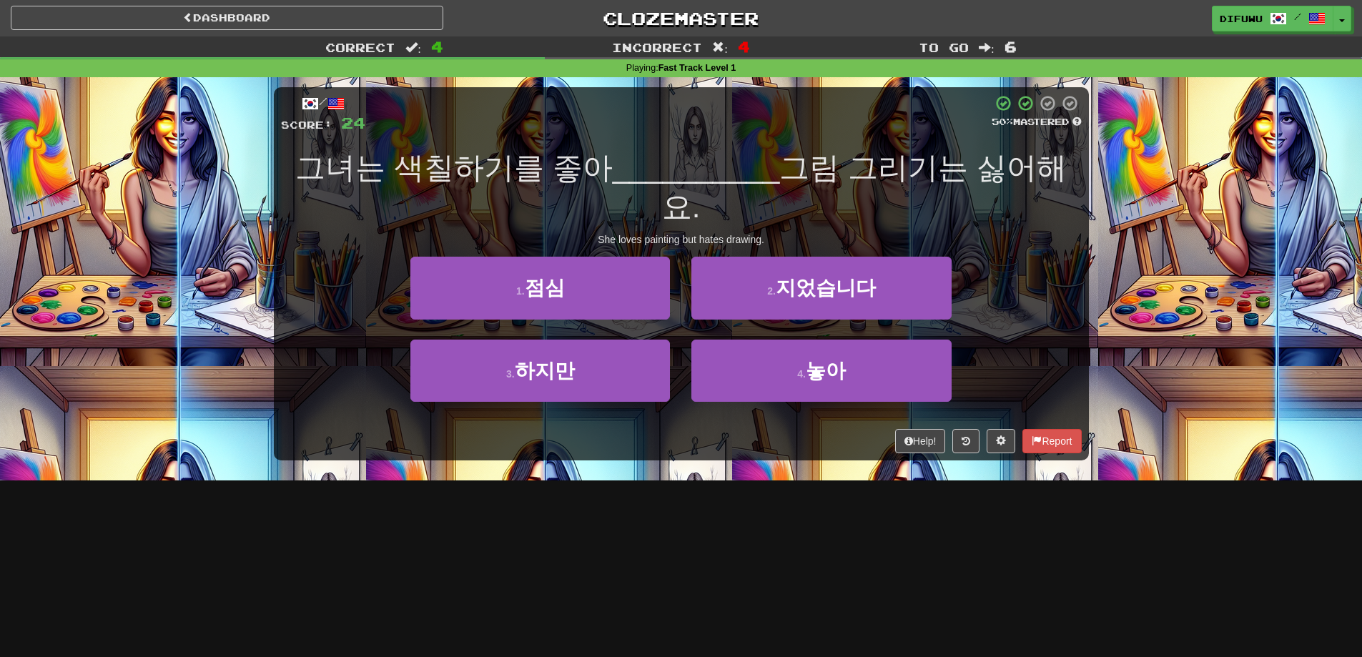
click at [729, 594] on div "Dashboard Clozemaster difuwu / Toggle Dropdown Dashboard Leaderboard Activity F…" at bounding box center [681, 328] width 1362 height 657
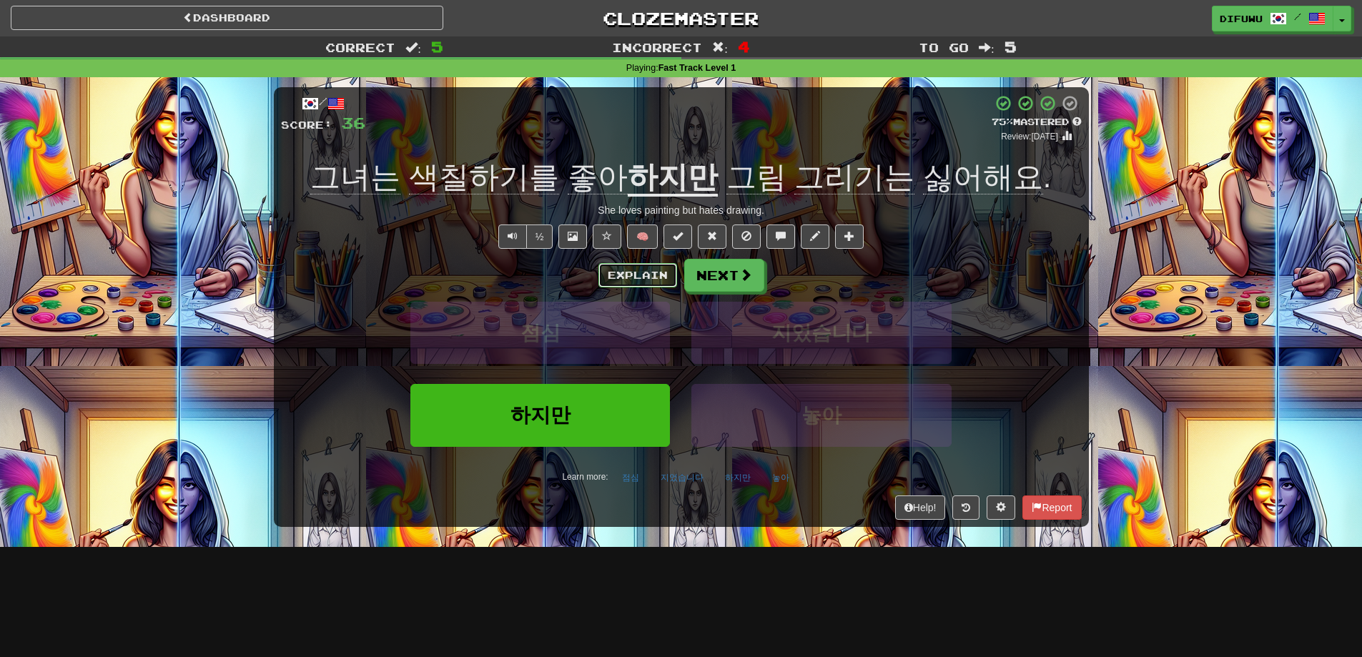
click at [651, 276] on button "Explain" at bounding box center [637, 275] width 79 height 24
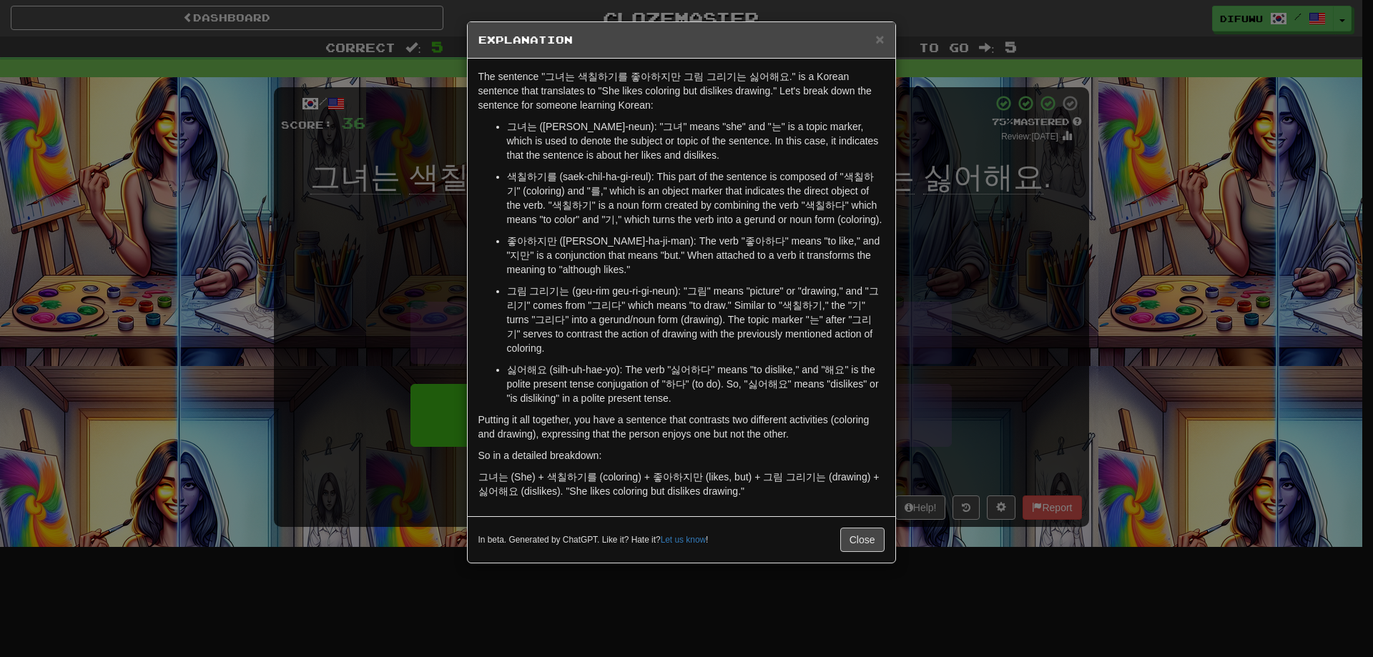
click at [997, 281] on div "× Explanation The sentence "그녀는 색칠하기를 좋아하지만 그림 그리기는 싫어해요." is a Korean sentence…" at bounding box center [686, 328] width 1373 height 657
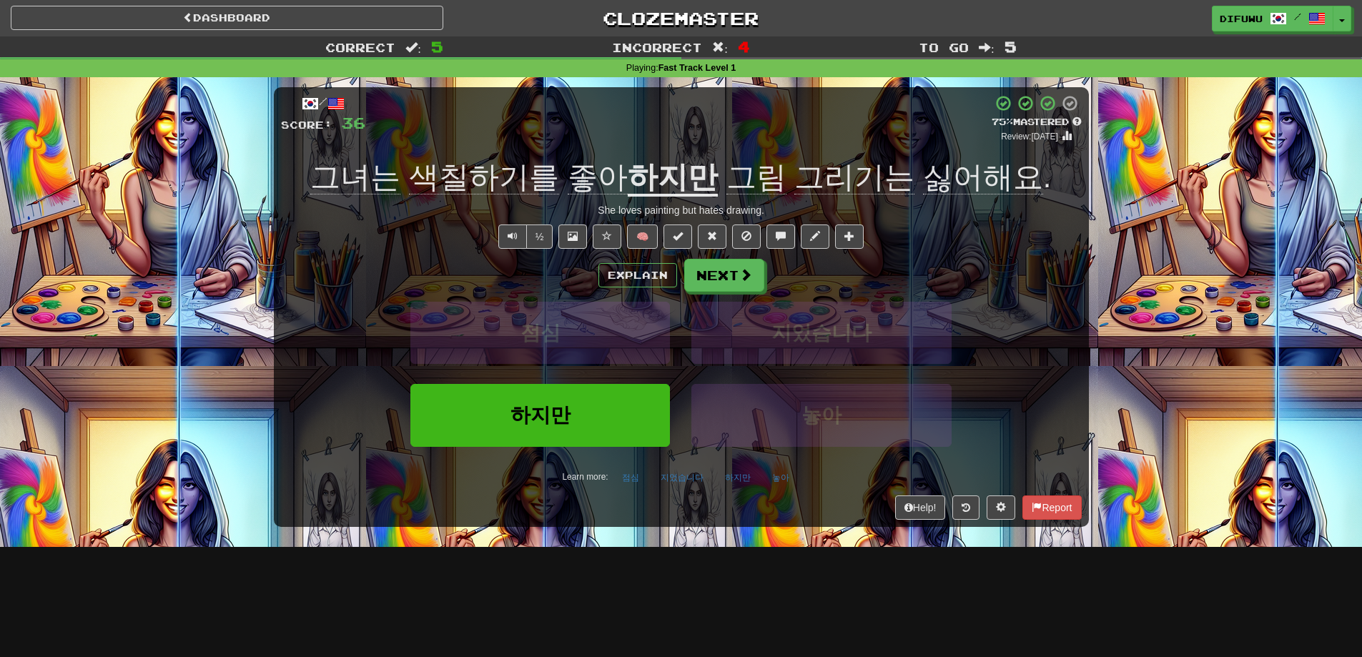
click at [1058, 305] on div "점심 지었습니다" at bounding box center [682, 343] width 844 height 82
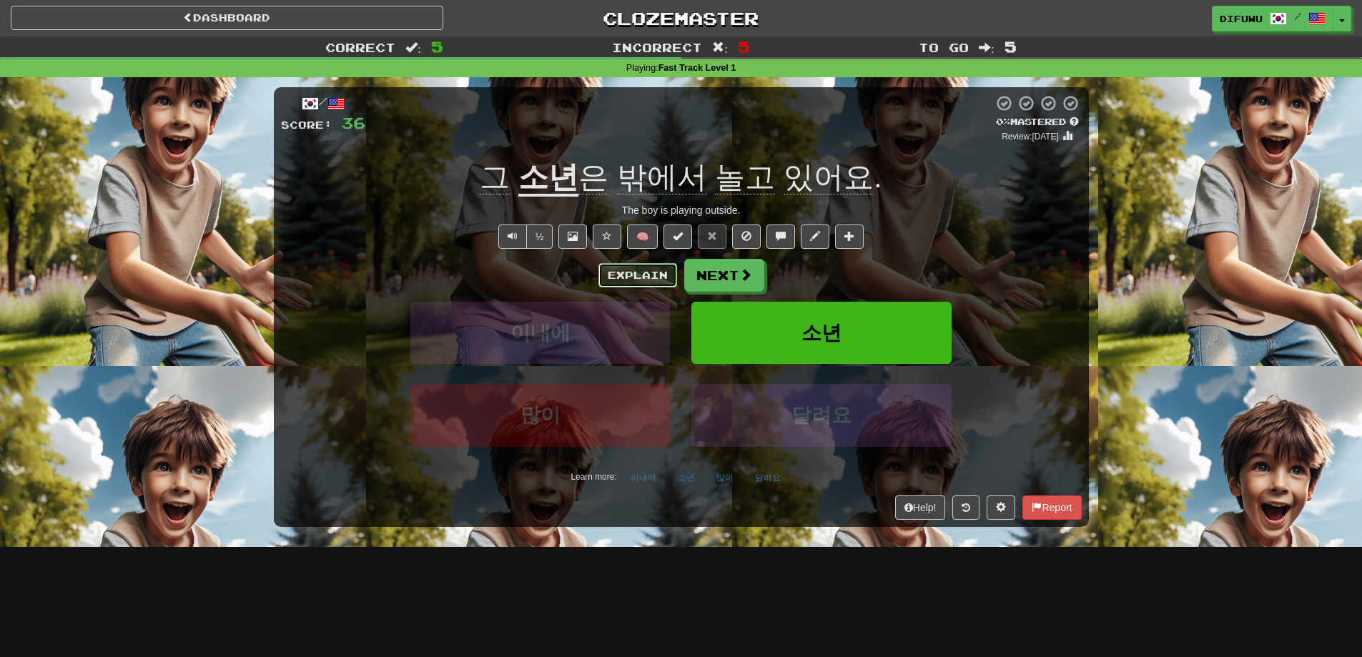
click at [610, 273] on button "Explain" at bounding box center [637, 275] width 79 height 24
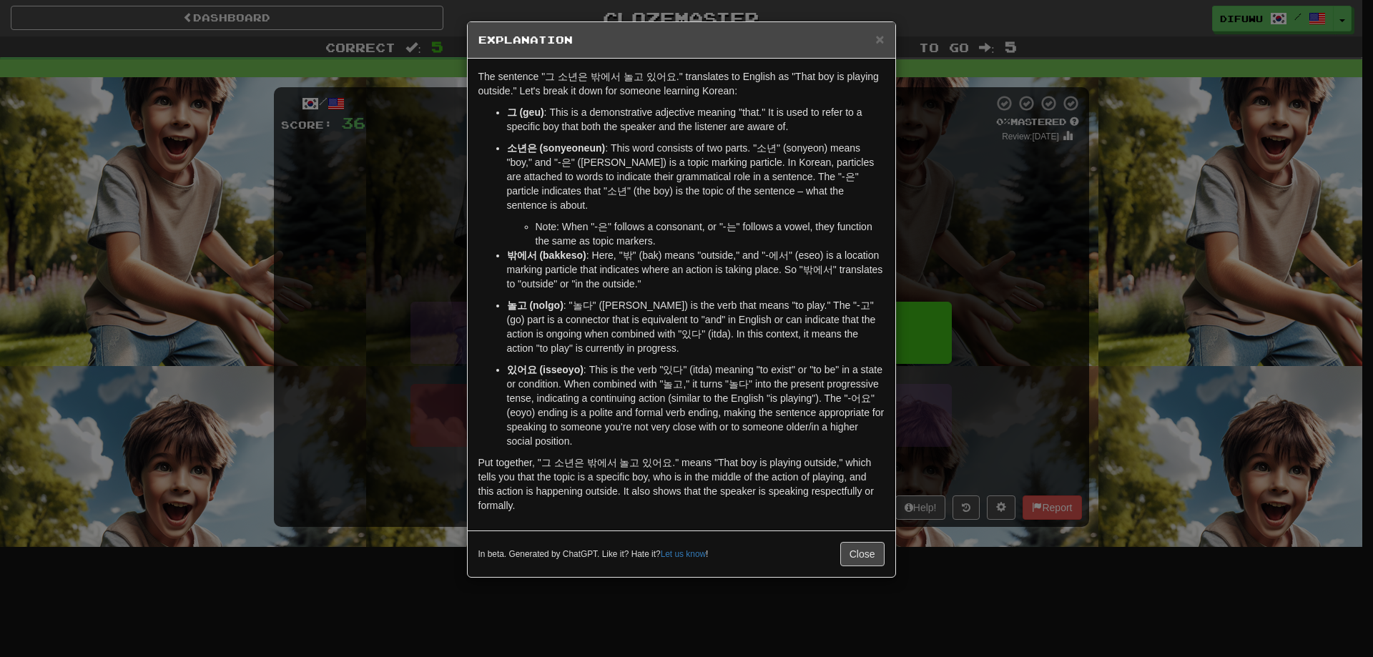
click at [1031, 466] on div "× Explanation The sentence "그 소년은 밖에서 놀고 있어요." translates to English as "That b…" at bounding box center [686, 328] width 1373 height 657
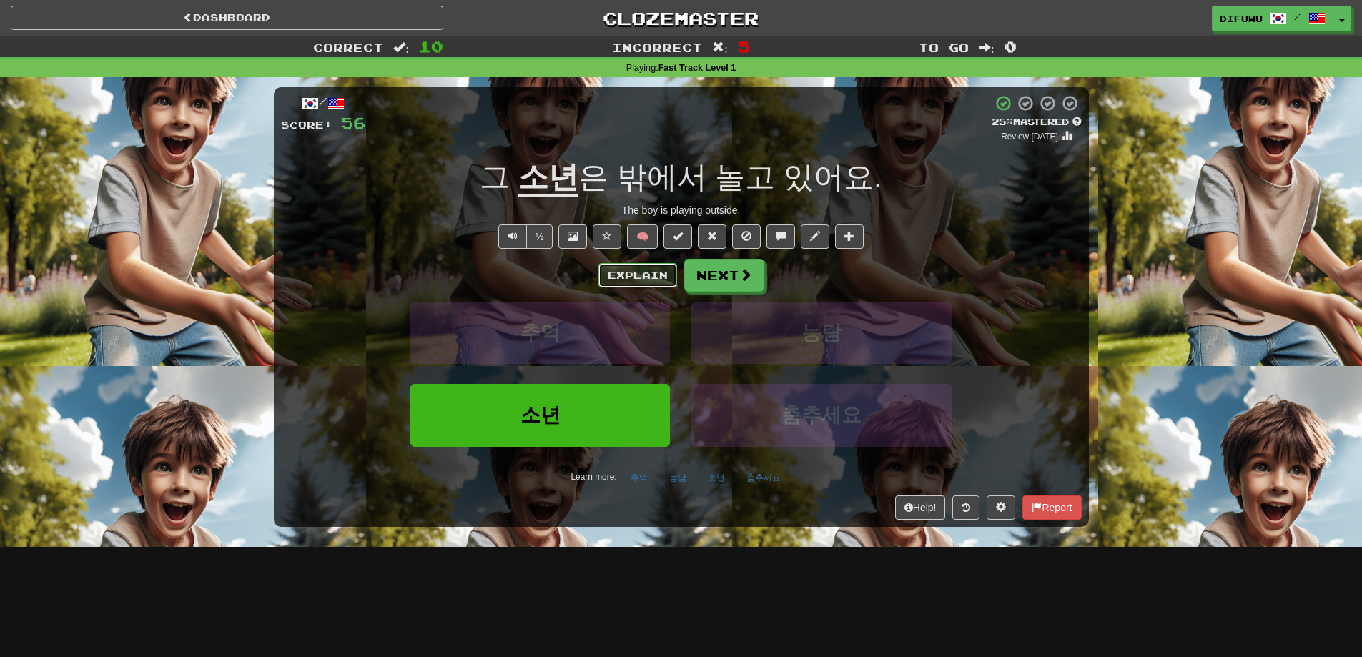
click at [655, 284] on button "Explain" at bounding box center [637, 275] width 79 height 24
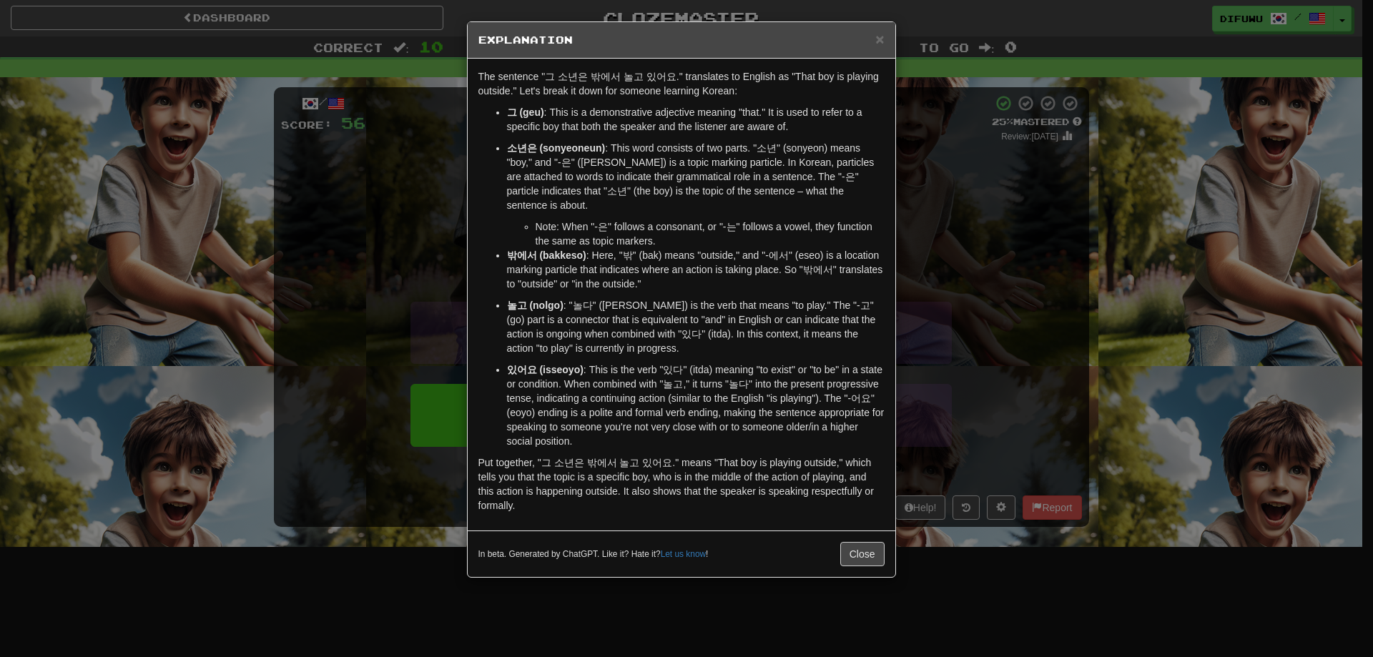
click at [1016, 302] on div "× Explanation The sentence "그 소년은 밖에서 놀고 있어요." translates to English as "That b…" at bounding box center [686, 328] width 1373 height 657
